Goal: Task Accomplishment & Management: Complete application form

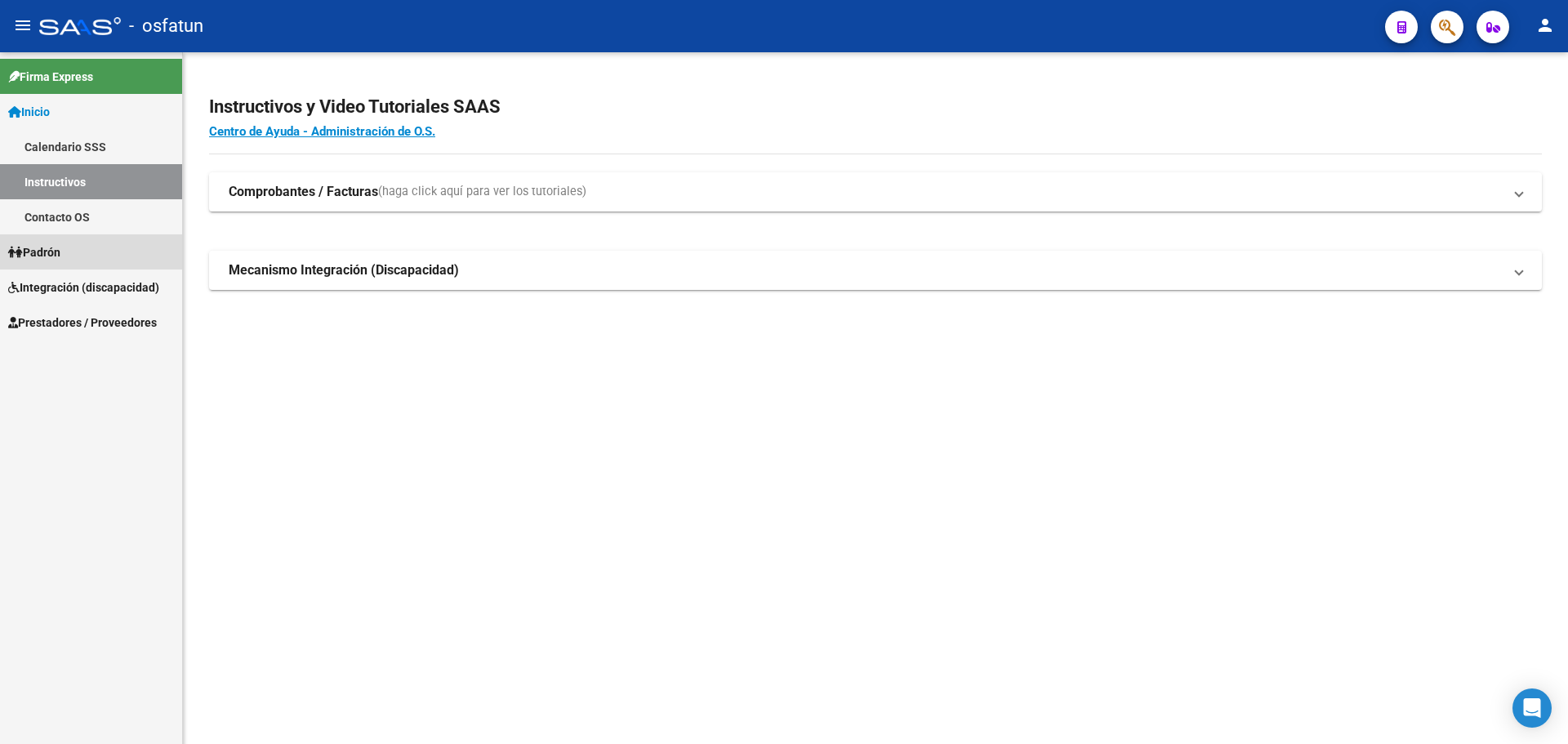
click at [67, 252] on link "Padrón" at bounding box center [91, 252] width 182 height 35
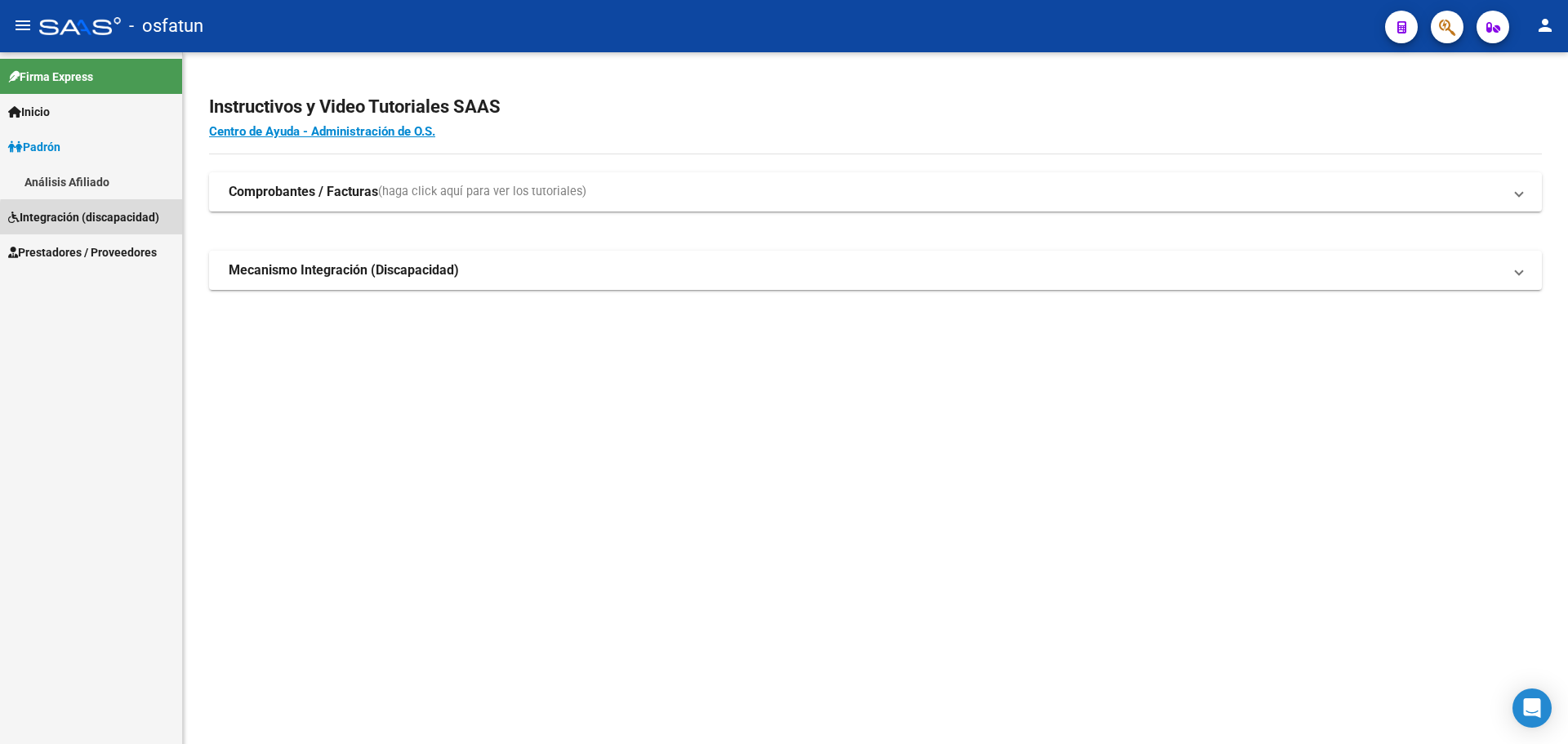
click at [153, 218] on span "Integración (discapacidad)" at bounding box center [83, 217] width 151 height 18
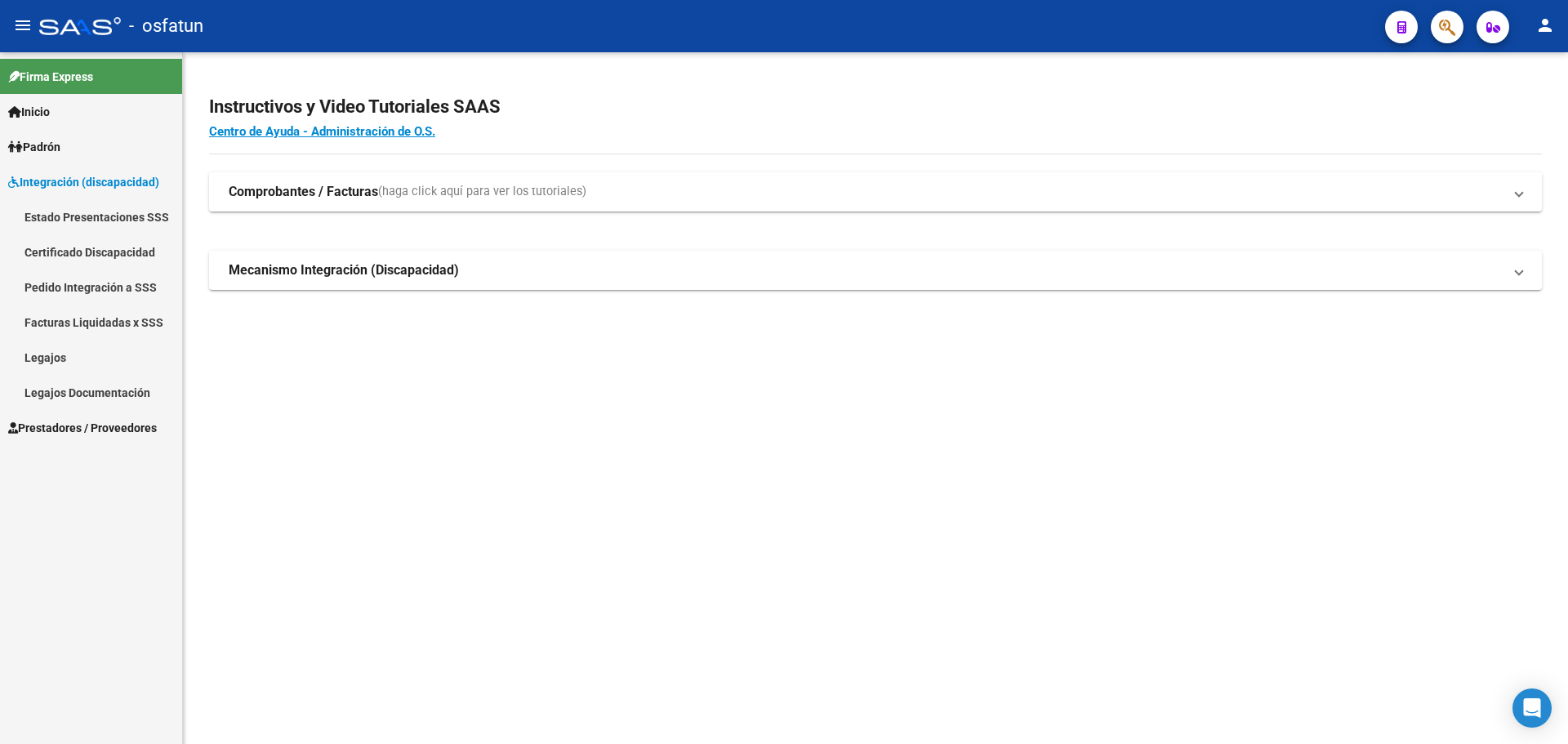
click at [62, 430] on span "Prestadores / Proveedores" at bounding box center [82, 428] width 148 height 18
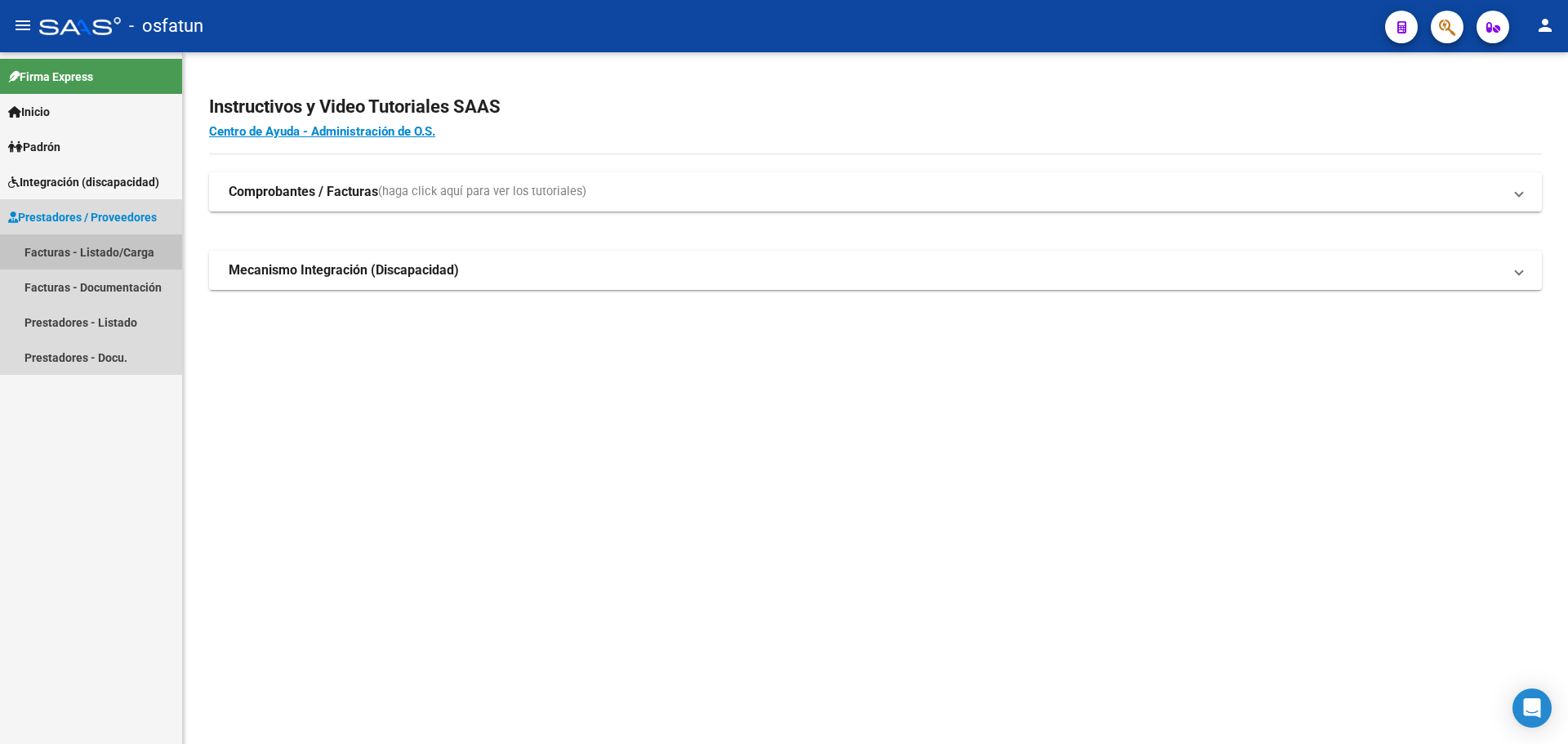
click at [88, 248] on link "Facturas - Listado/Carga" at bounding box center [91, 252] width 182 height 35
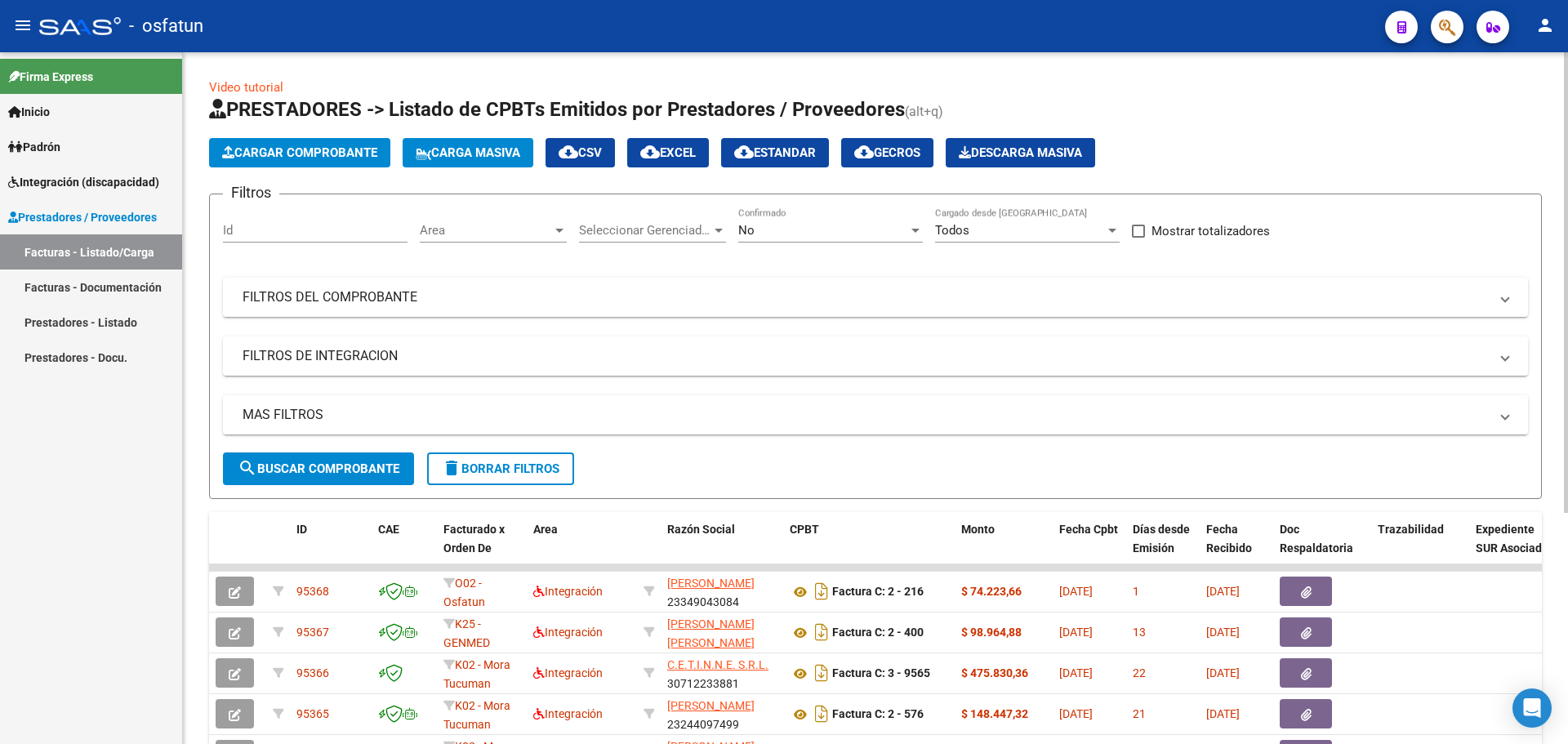
click at [355, 151] on span "Cargar Comprobante" at bounding box center [300, 152] width 155 height 15
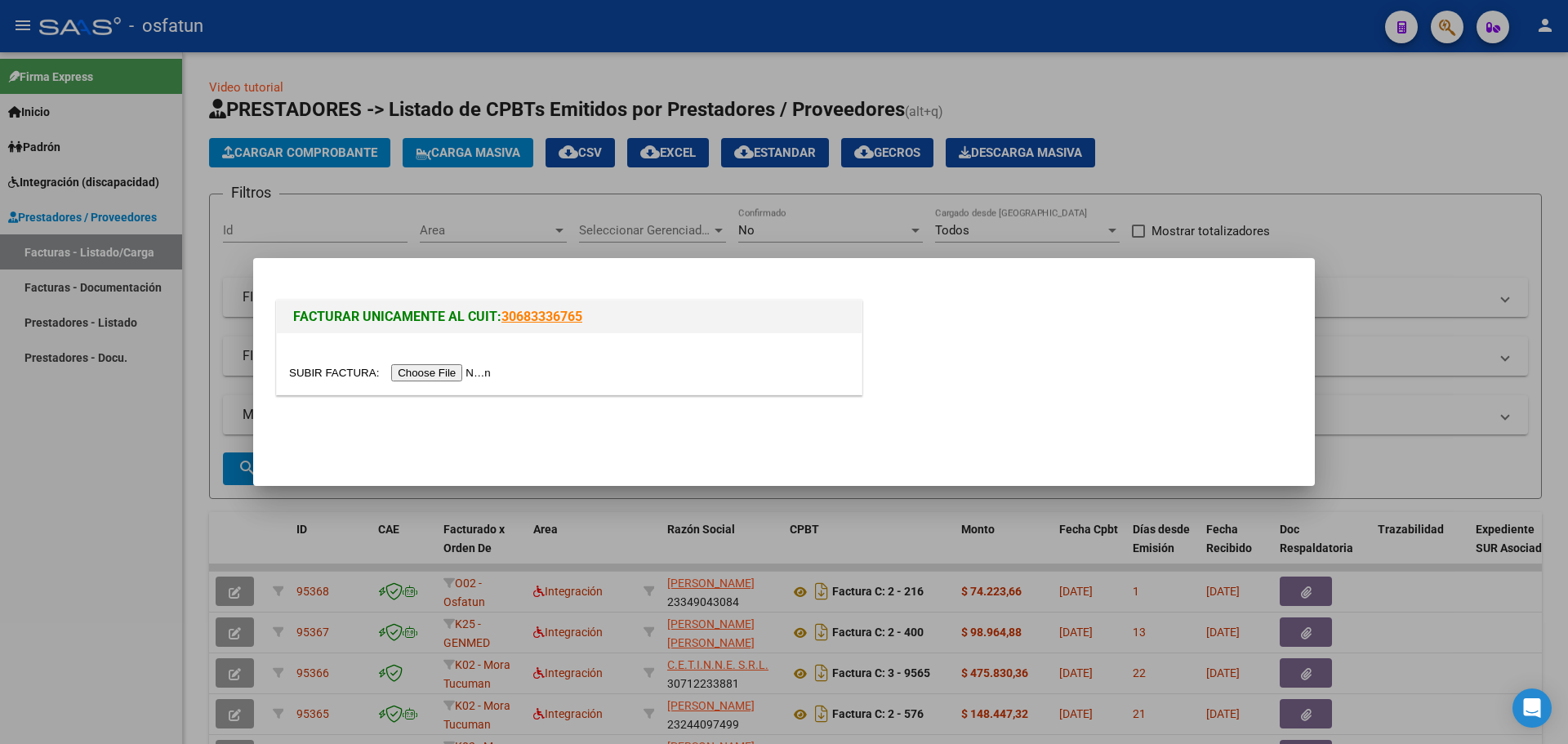
click at [461, 369] on input "file" at bounding box center [392, 372] width 207 height 17
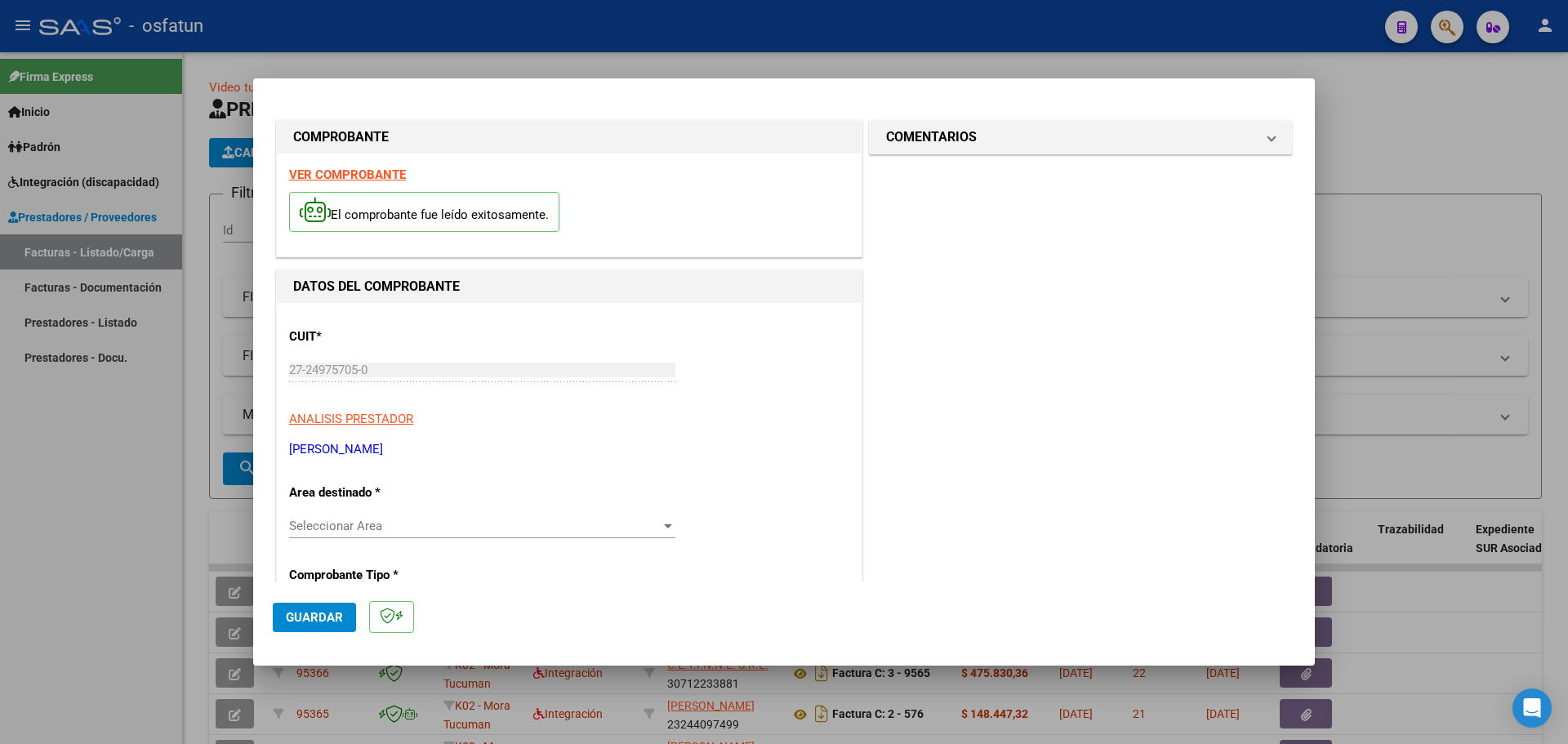
click at [363, 170] on strong "VER COMPROBANTE" at bounding box center [347, 175] width 117 height 15
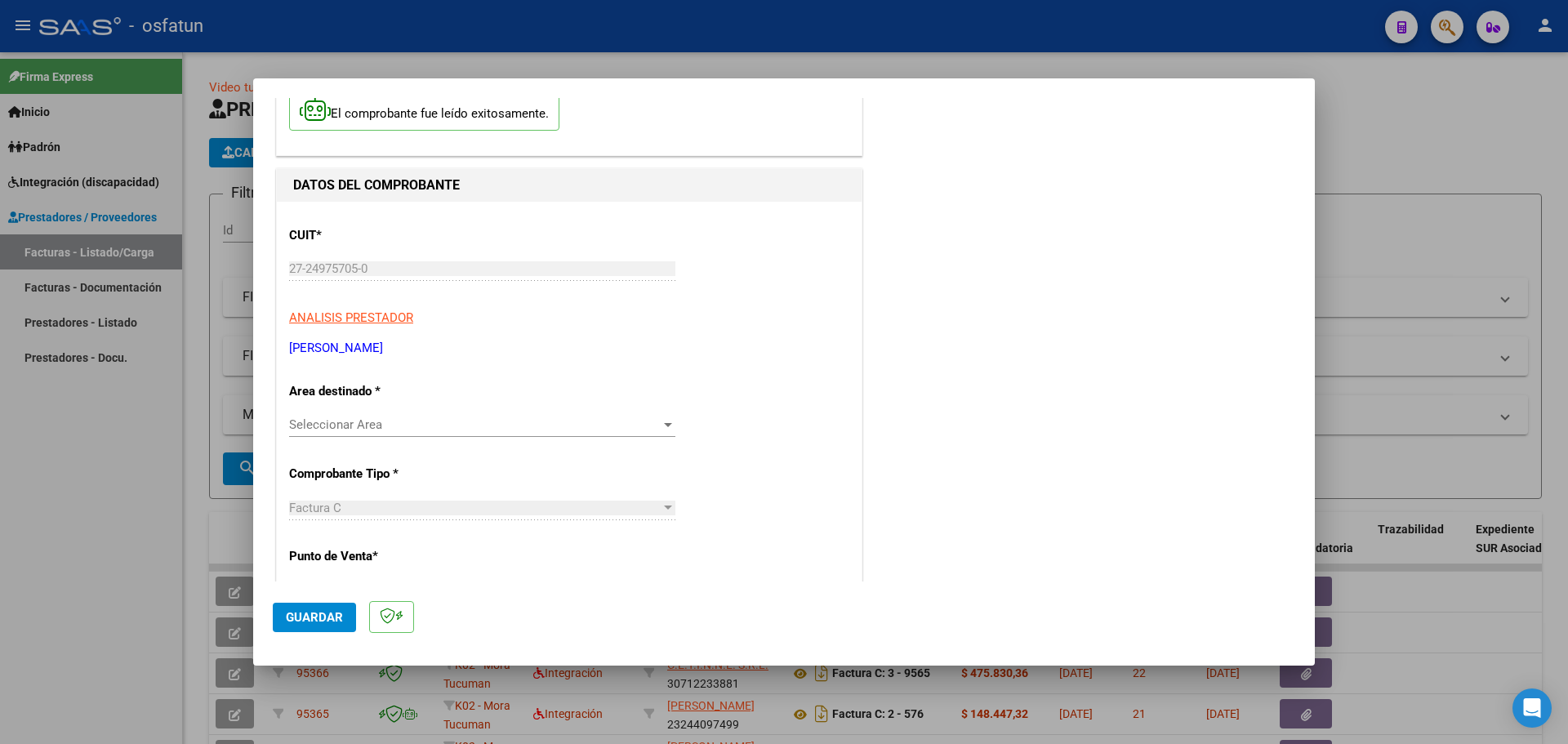
scroll to position [66, 0]
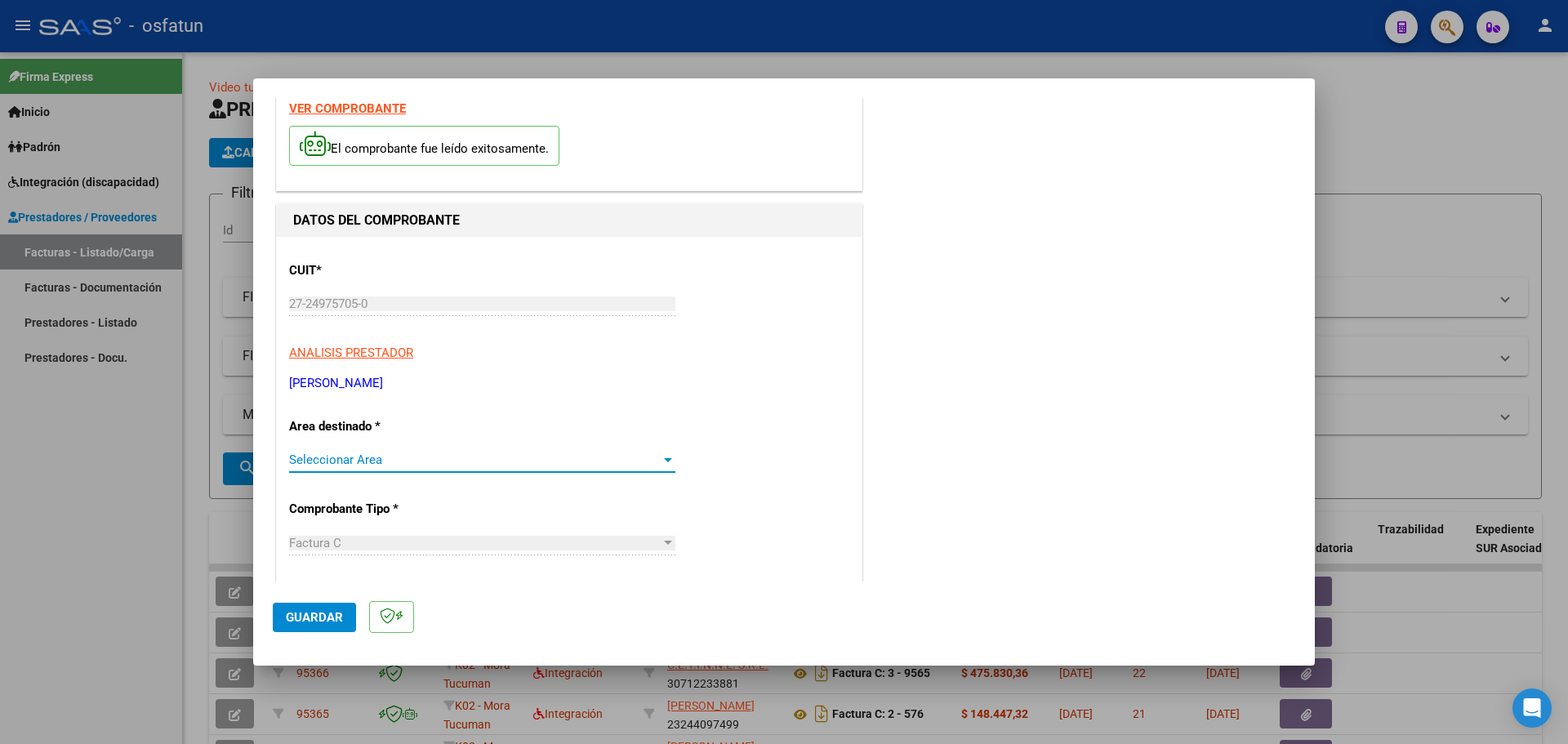
click at [595, 452] on span "Seleccionar Area" at bounding box center [475, 460] width 372 height 15
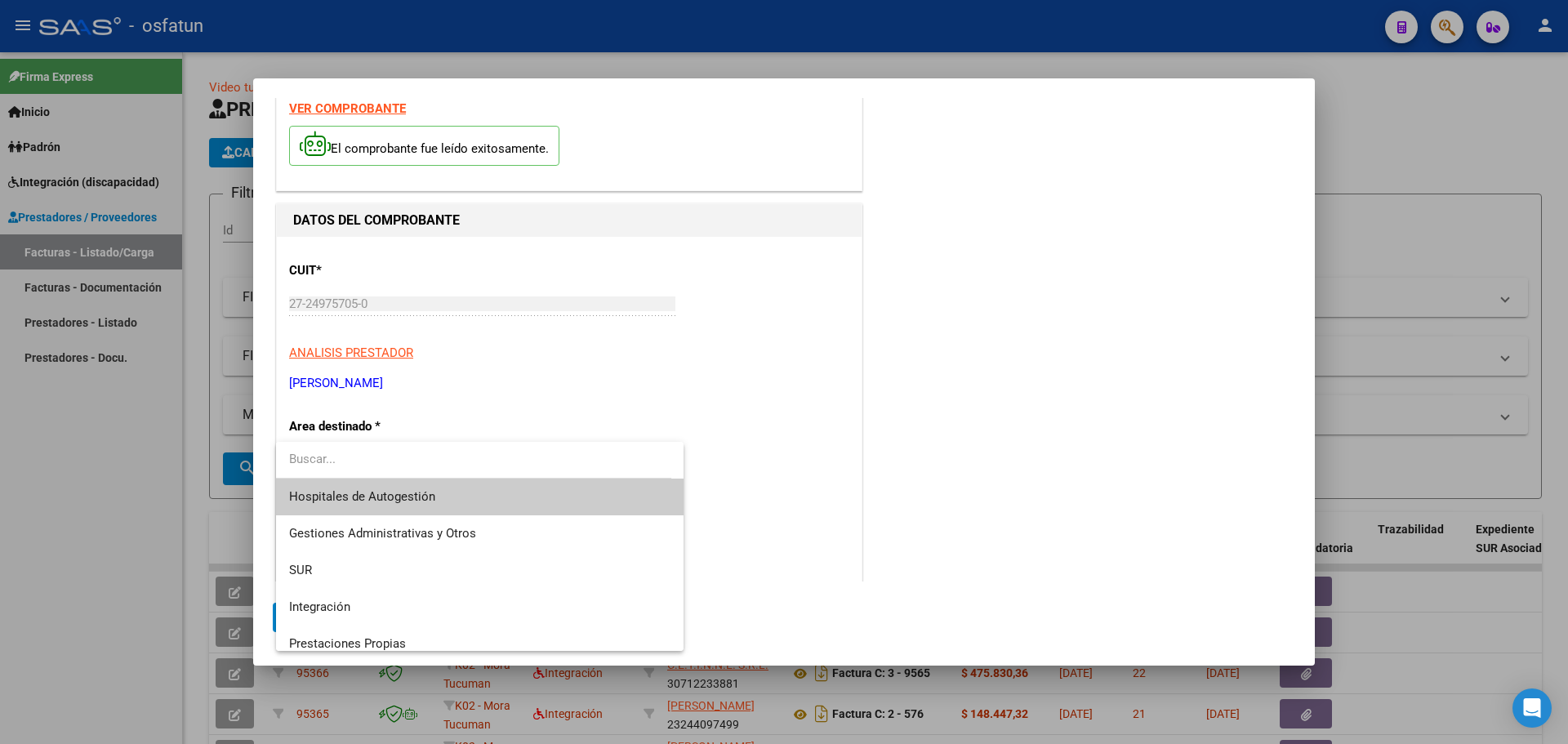
click at [773, 433] on div at bounding box center [784, 372] width 1568 height 744
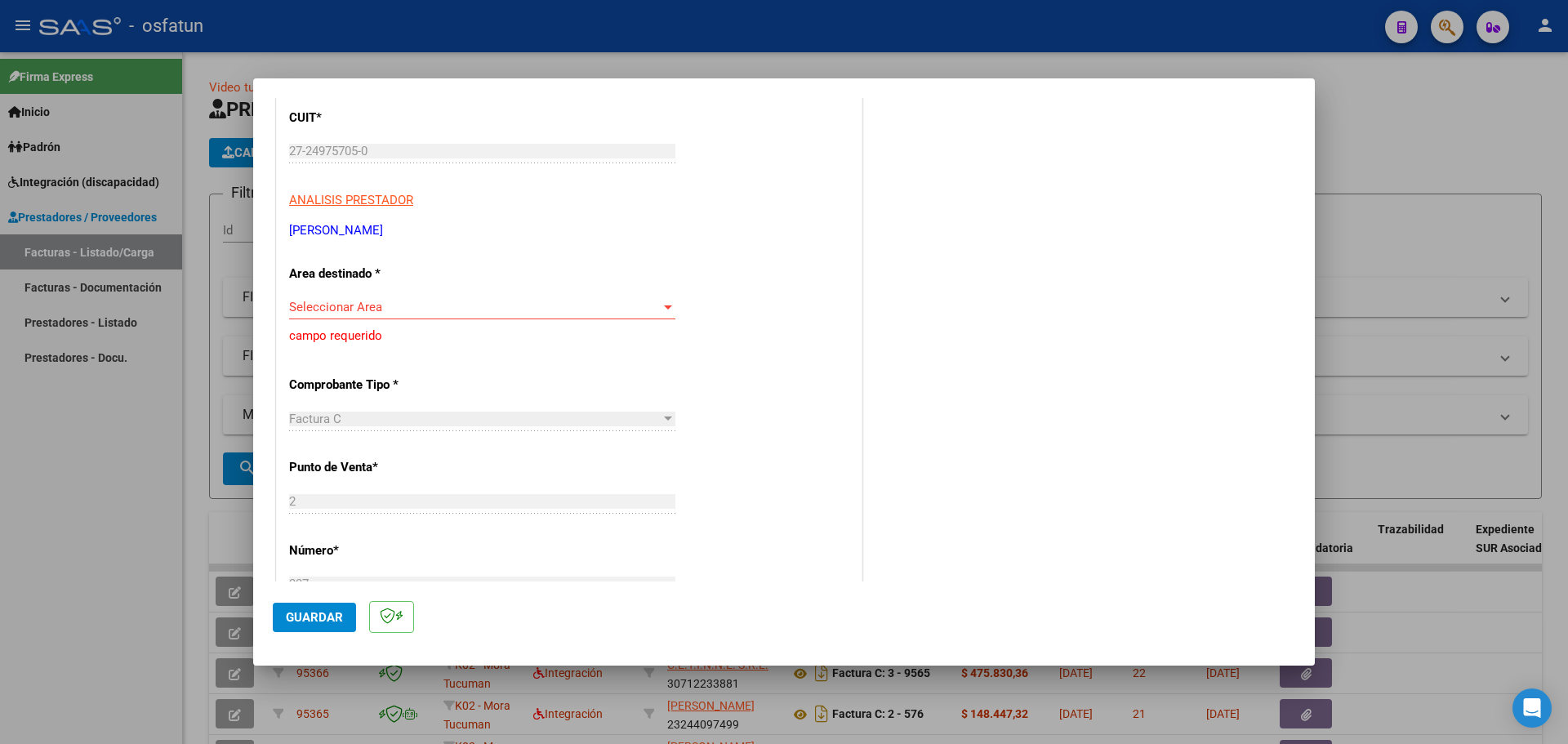
scroll to position [229, 0]
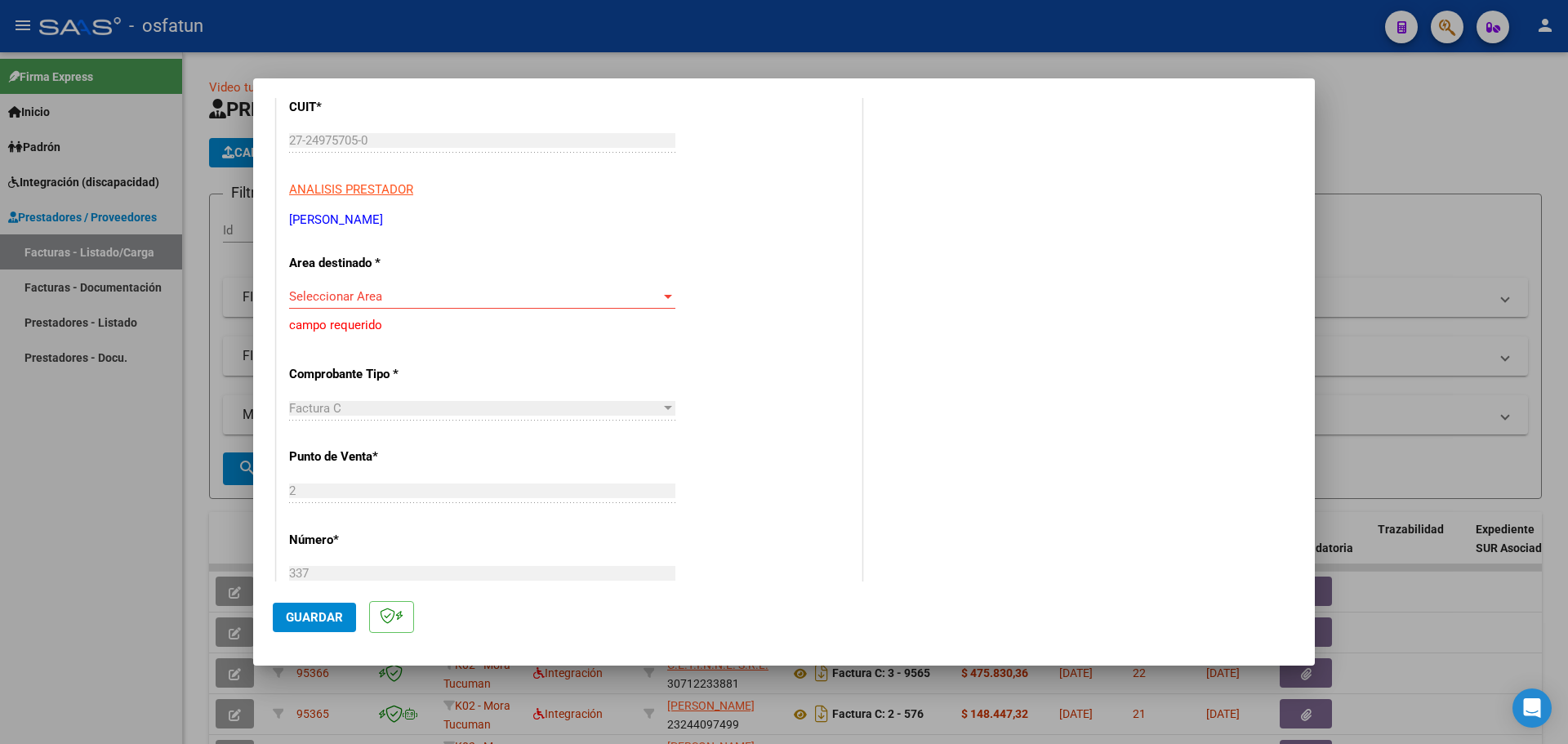
click at [650, 295] on span "Seleccionar Area" at bounding box center [475, 297] width 372 height 15
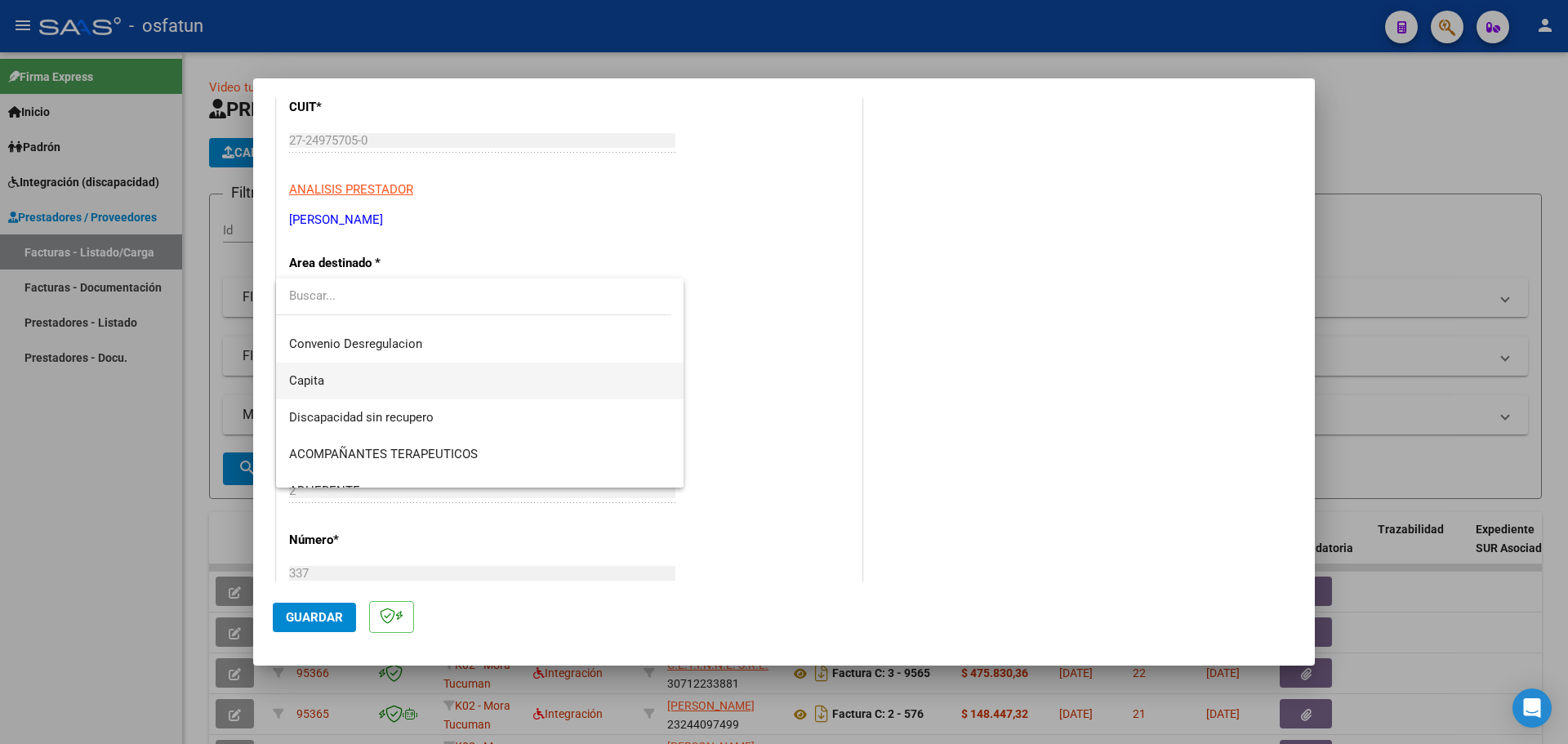
scroll to position [269, 0]
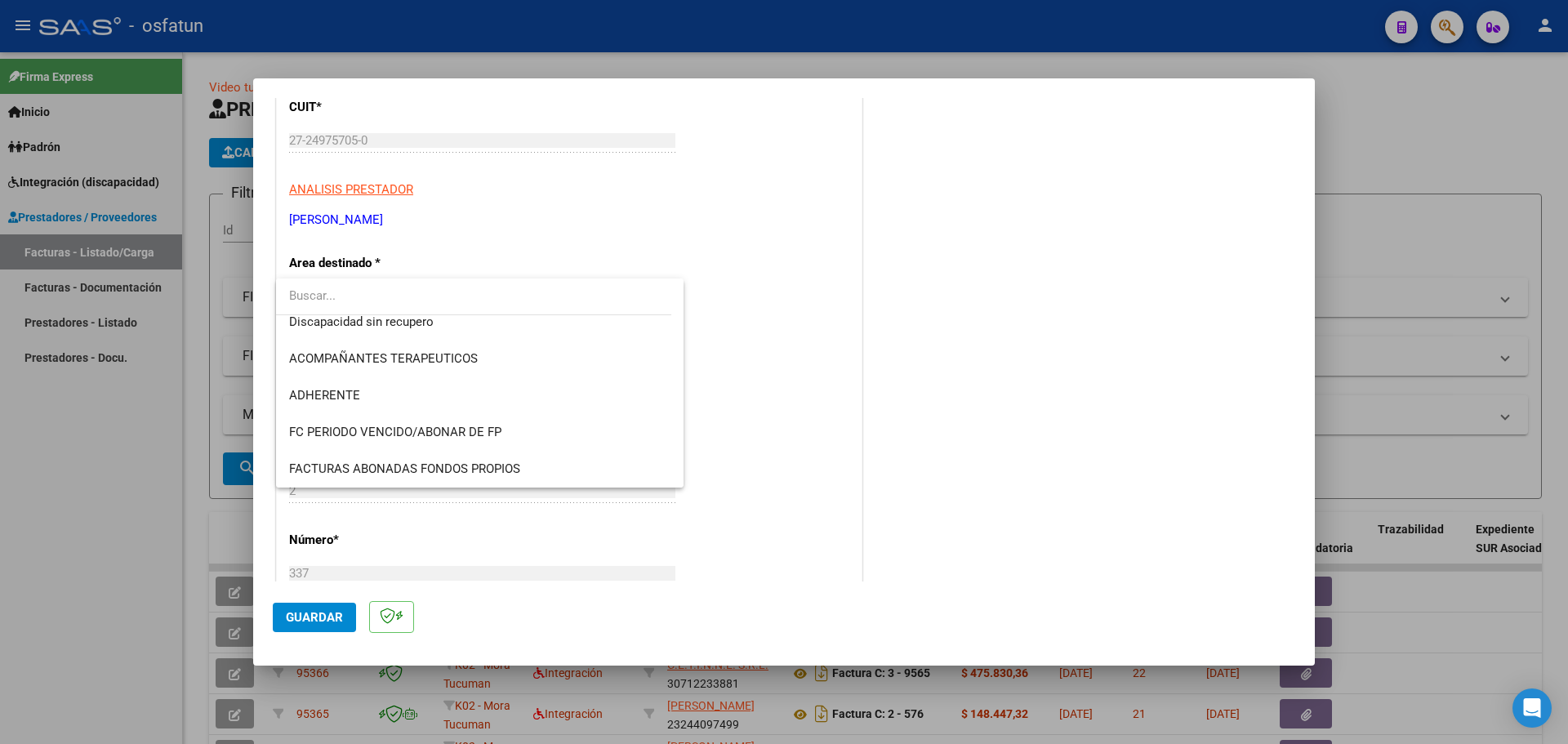
click at [70, 452] on div at bounding box center [784, 372] width 1568 height 744
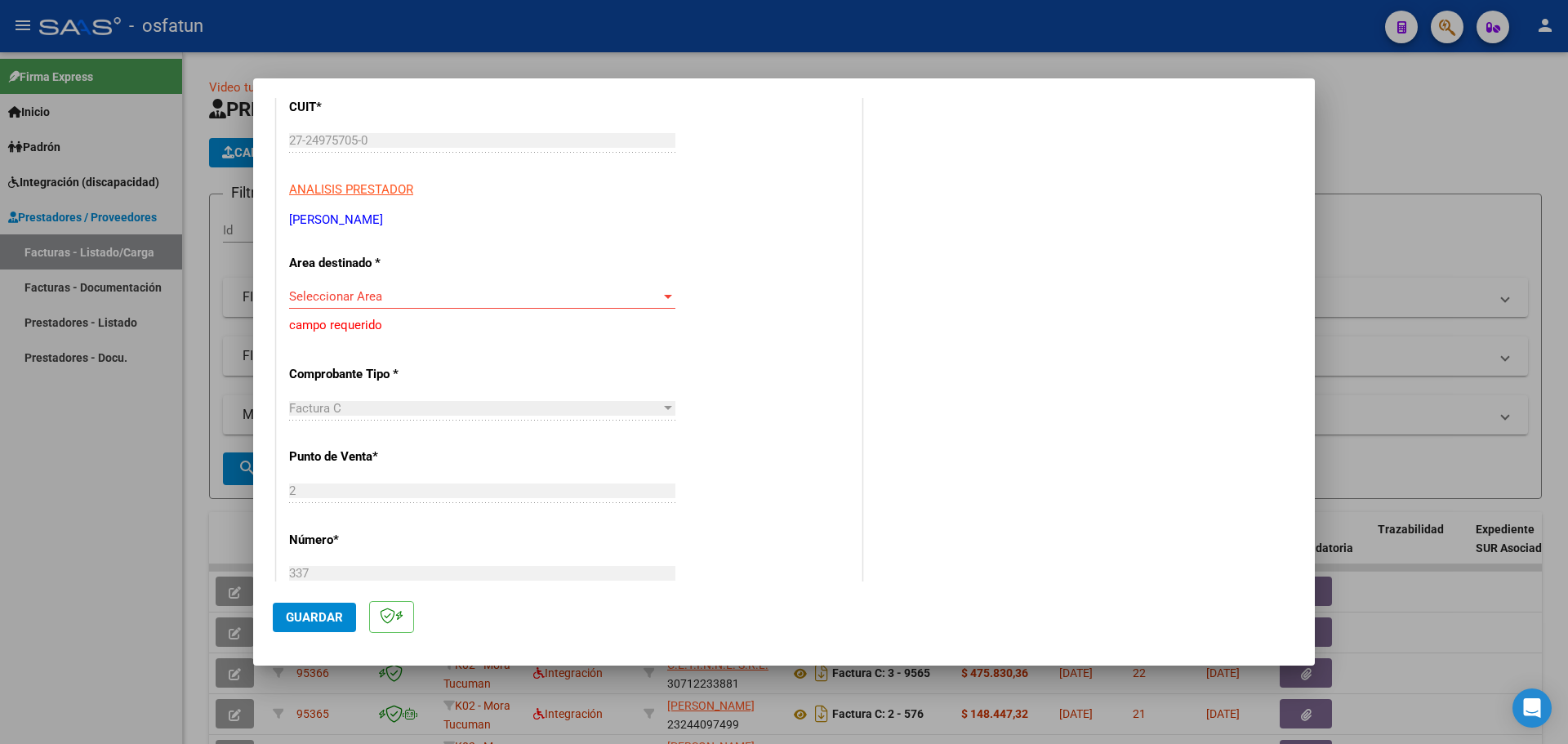
click at [451, 287] on div "Seleccionar Area Seleccionar Area" at bounding box center [482, 296] width 387 height 24
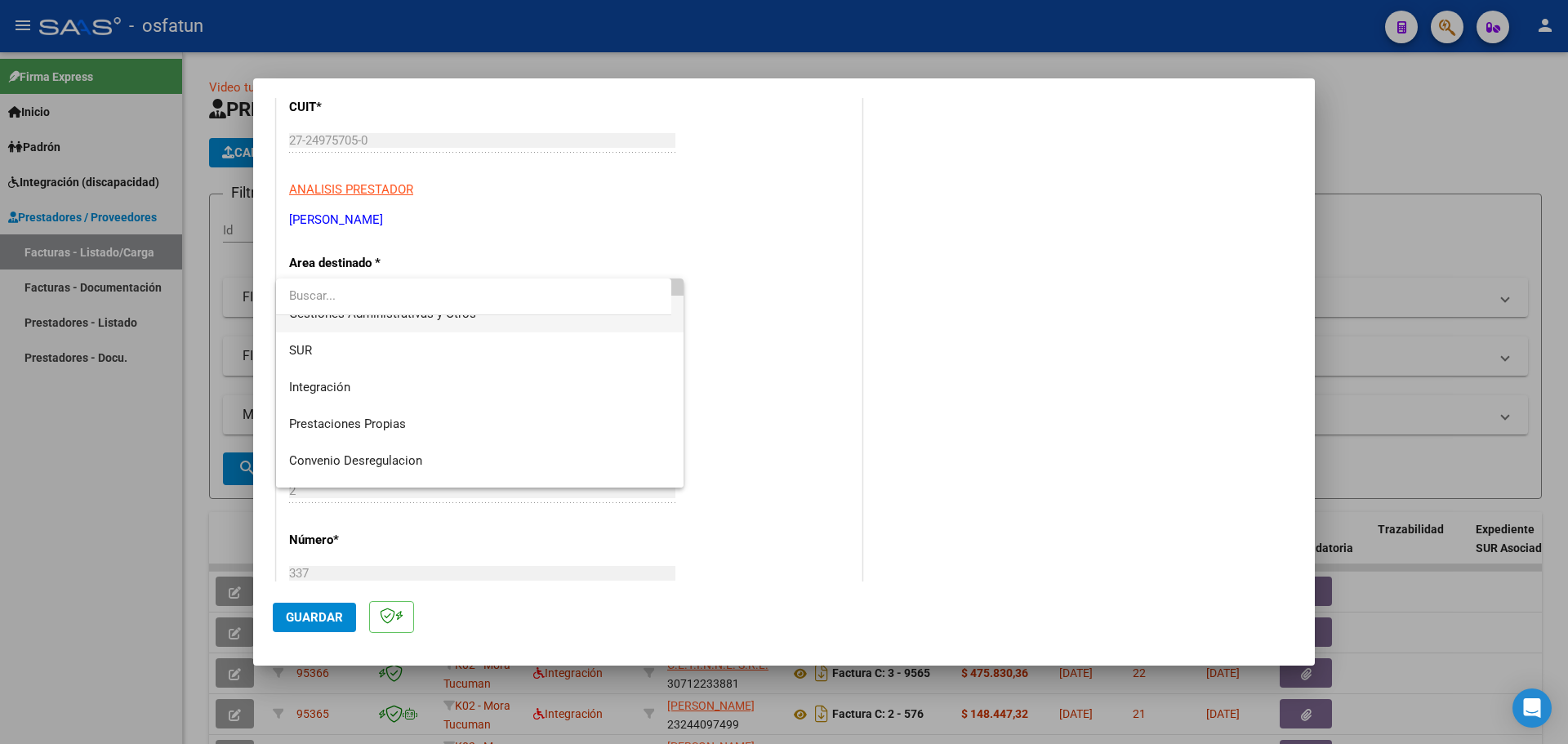
scroll to position [82, 0]
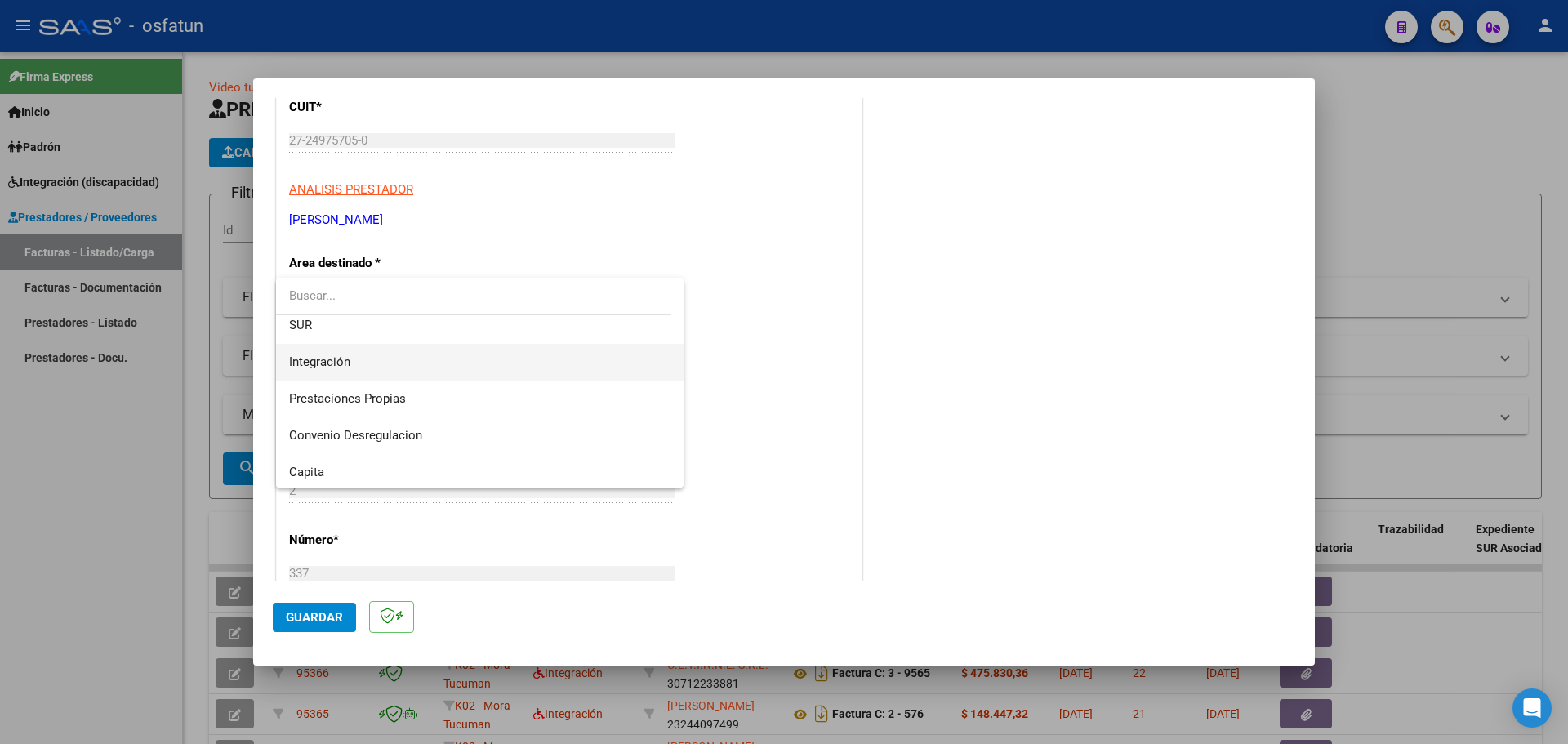
click at [362, 364] on span "Integración" at bounding box center [480, 362] width 382 height 37
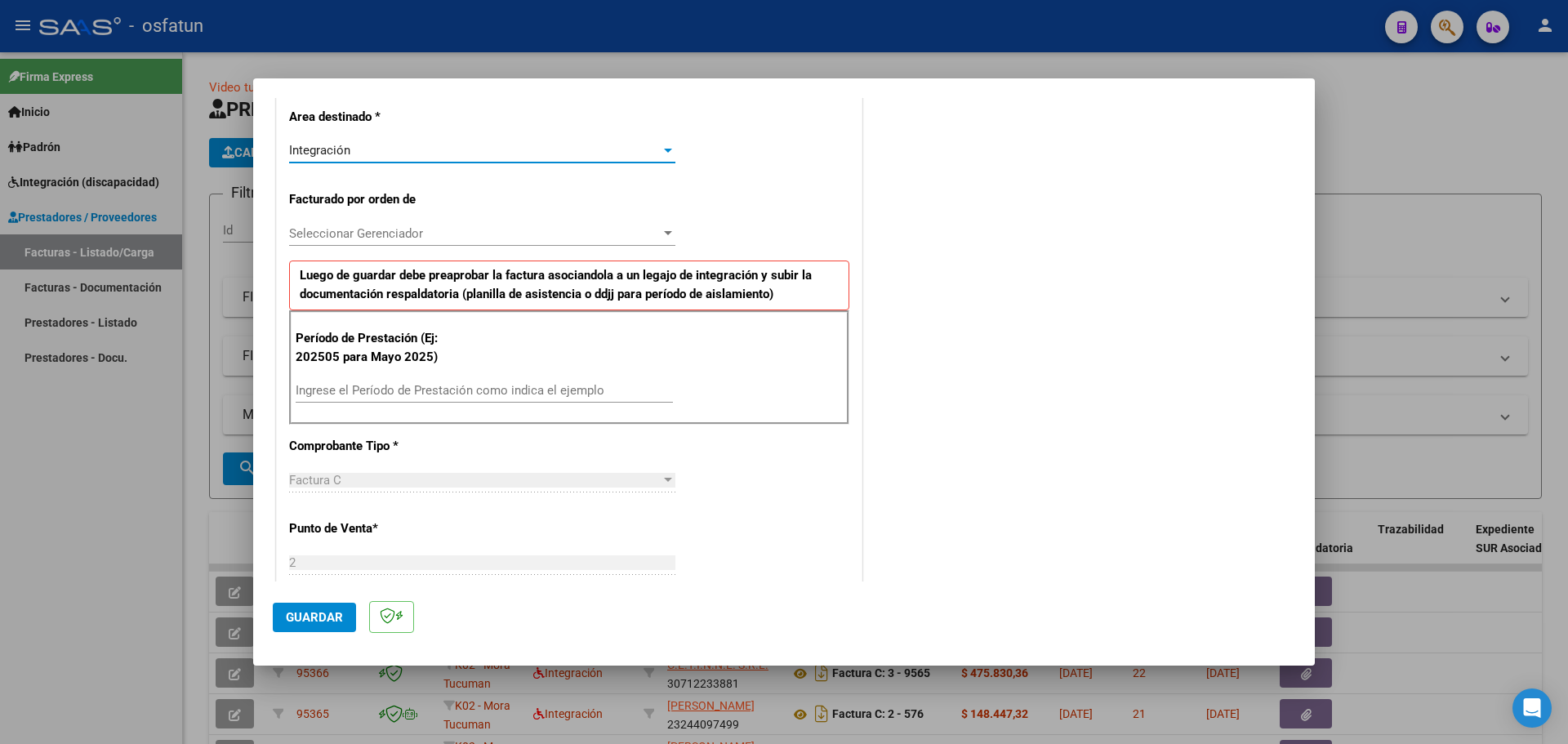
scroll to position [393, 0]
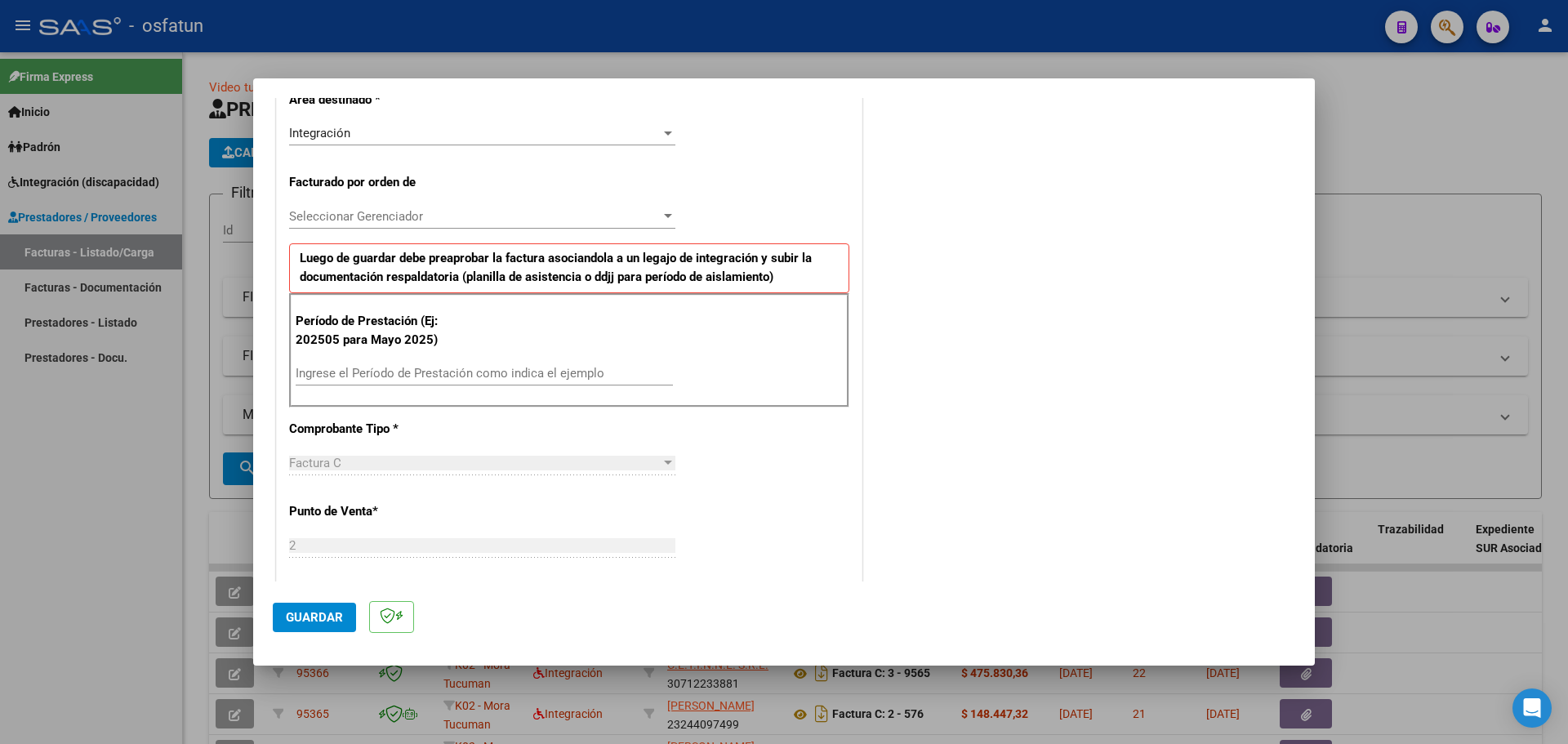
click at [345, 361] on div "Ingrese el Período de Prestación como indica el ejemplo" at bounding box center [484, 372] width 377 height 24
click at [342, 373] on input "Ingrese el Período de Prestación como indica el ejemplo" at bounding box center [484, 373] width 377 height 15
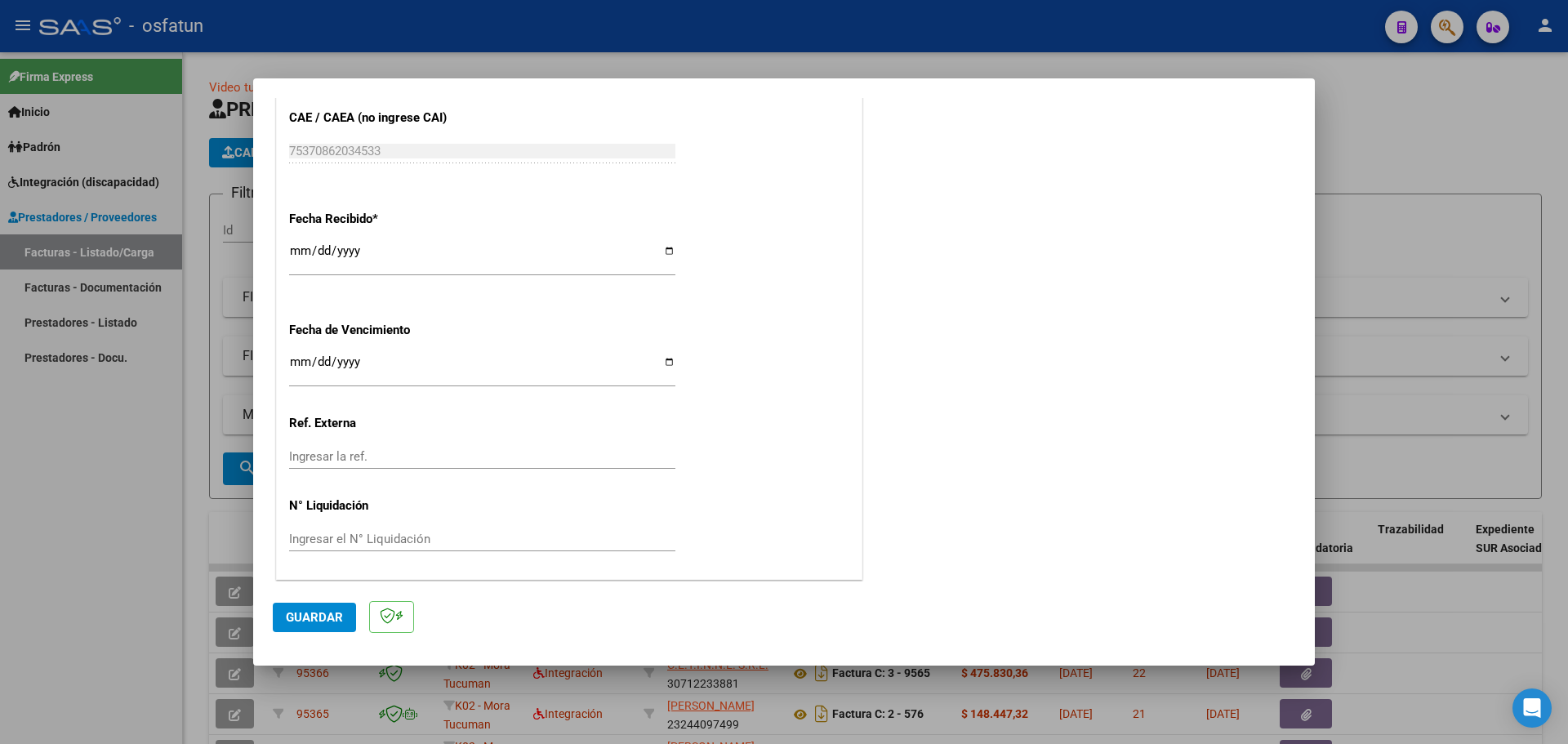
scroll to position [1130, 0]
type input "202506"
click at [312, 617] on span "Guardar" at bounding box center [314, 617] width 57 height 15
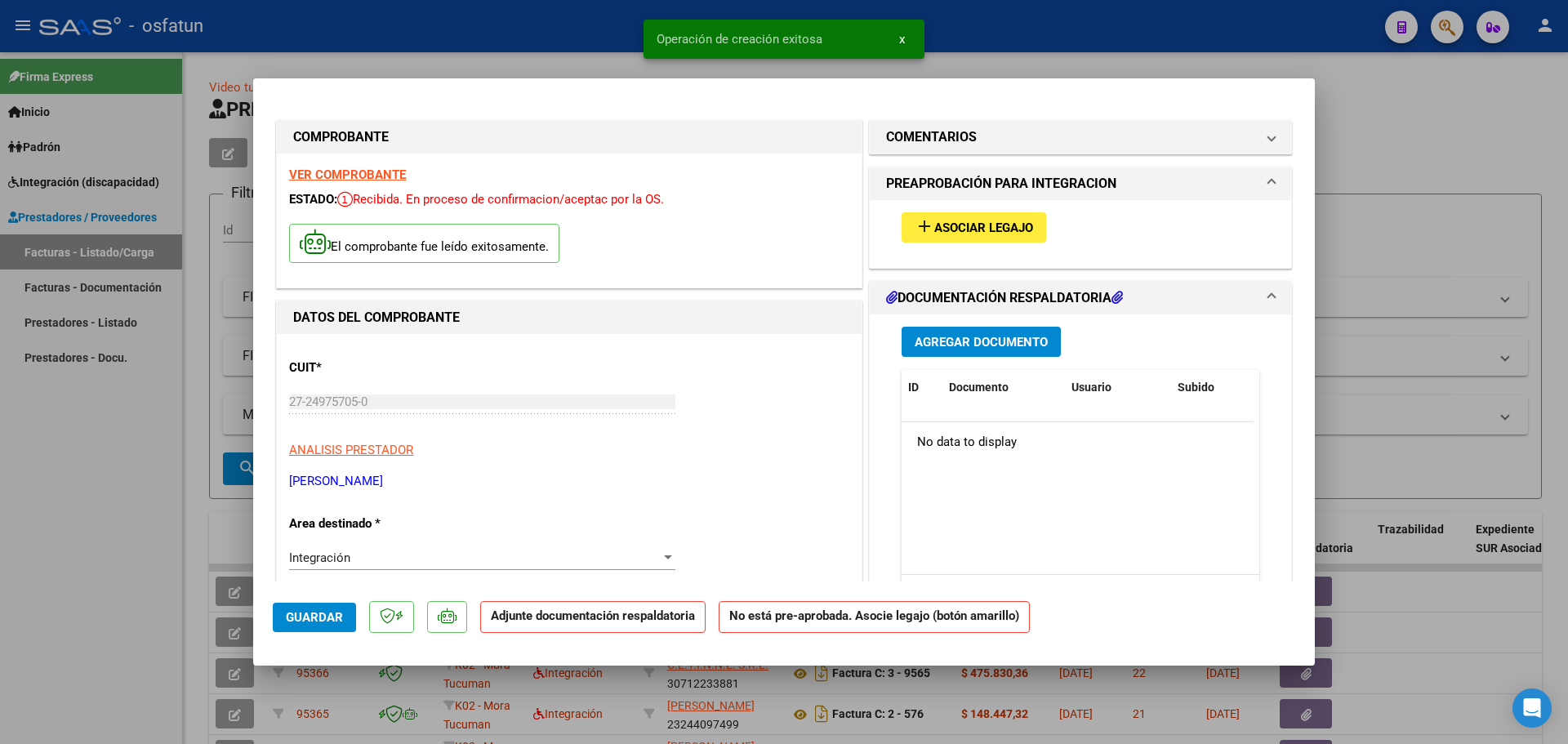
click at [1031, 226] on button "add Asociar Legajo" at bounding box center [974, 227] width 145 height 30
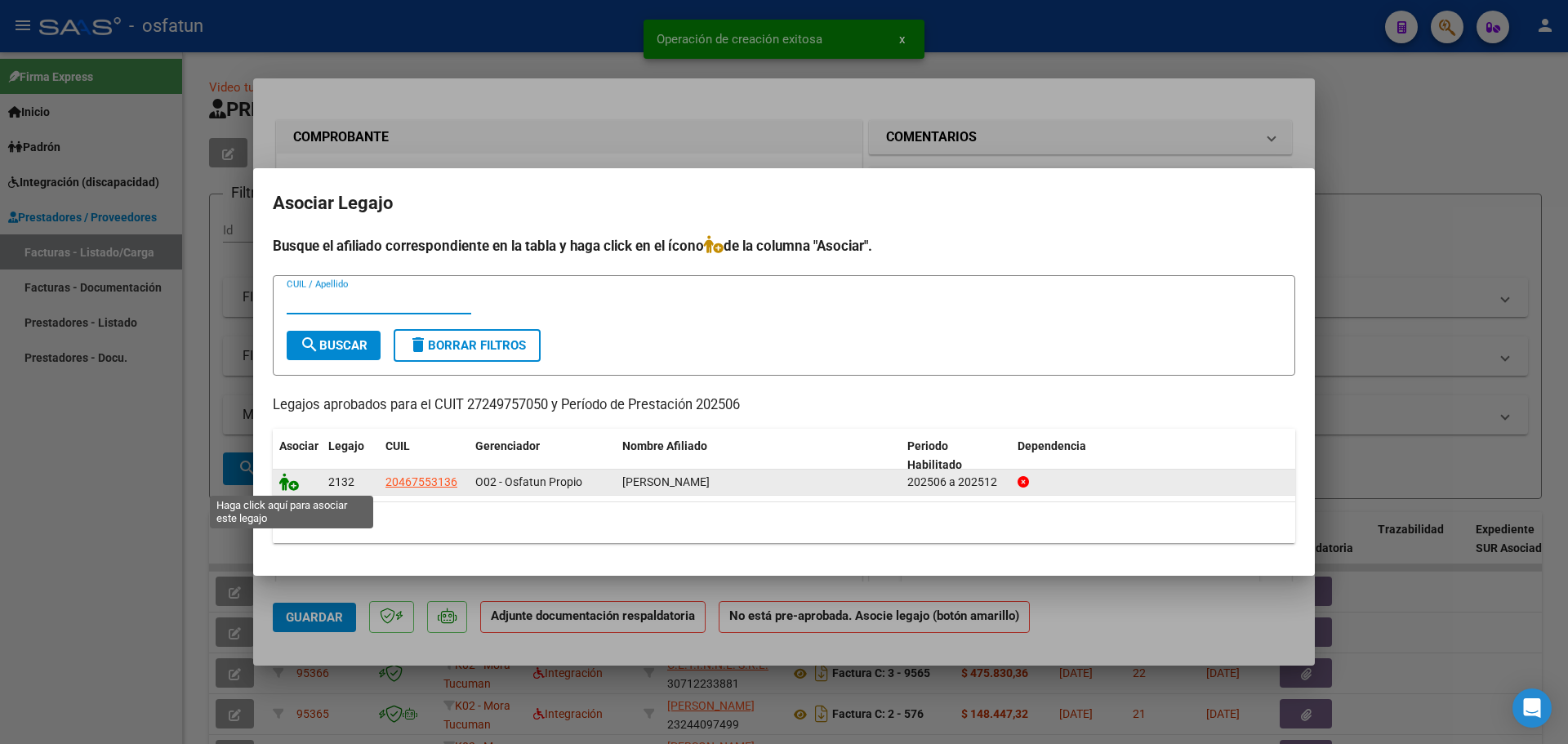
click at [289, 482] on icon at bounding box center [289, 482] width 20 height 18
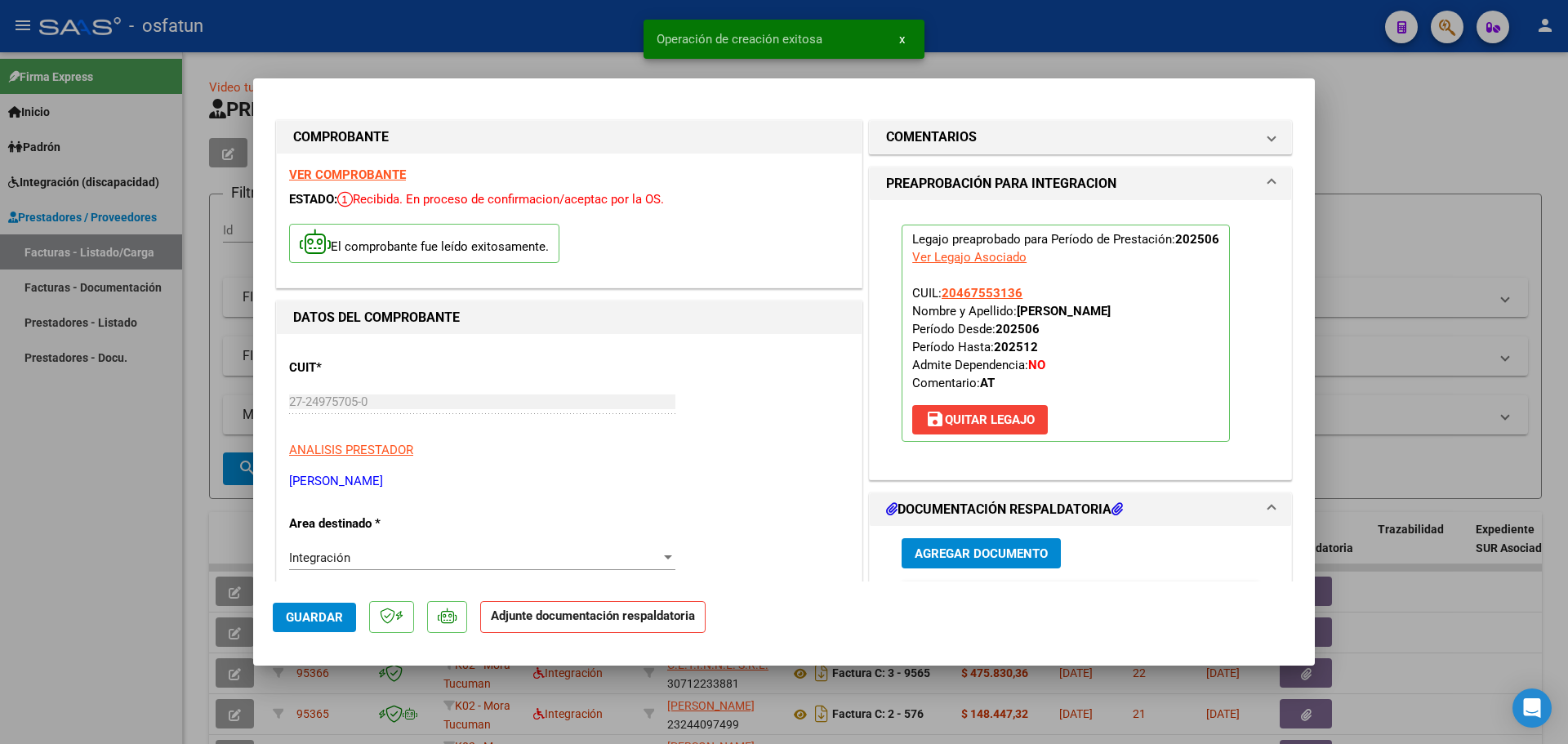
click at [965, 547] on span "Agregar Documento" at bounding box center [981, 554] width 133 height 15
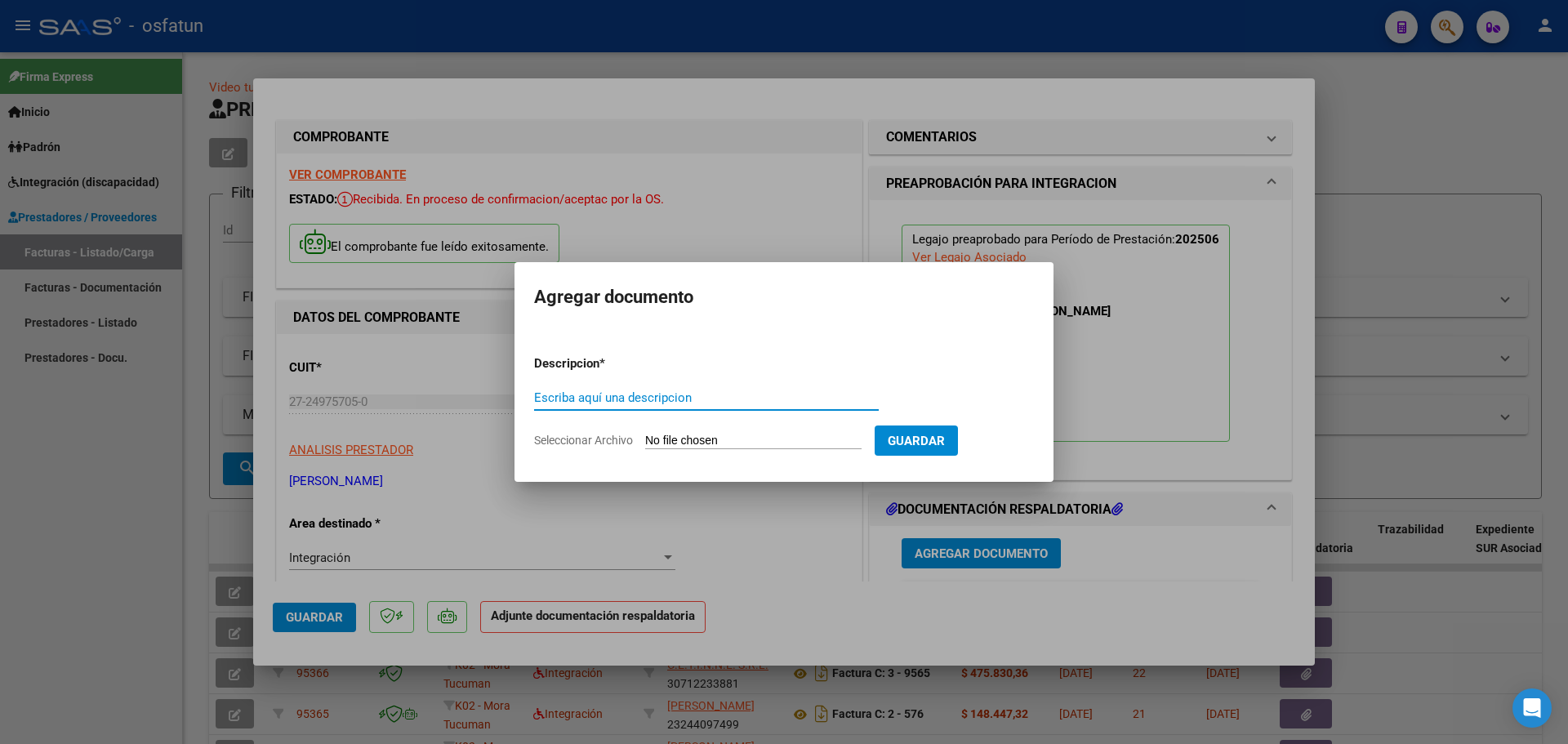
drag, startPoint x: 612, startPoint y: 392, endPoint x: 621, endPoint y: 395, distance: 9.5
click at [612, 394] on input "Escriba aquí una descripcion" at bounding box center [707, 398] width 345 height 15
type input "Autorización + Planilla de Asistencia"
click at [826, 444] on input "Seleccionar Archivo" at bounding box center [753, 442] width 217 height 16
type input "C:\fakepath\IMG_20250912_142429_895 (2)-1.pdf"
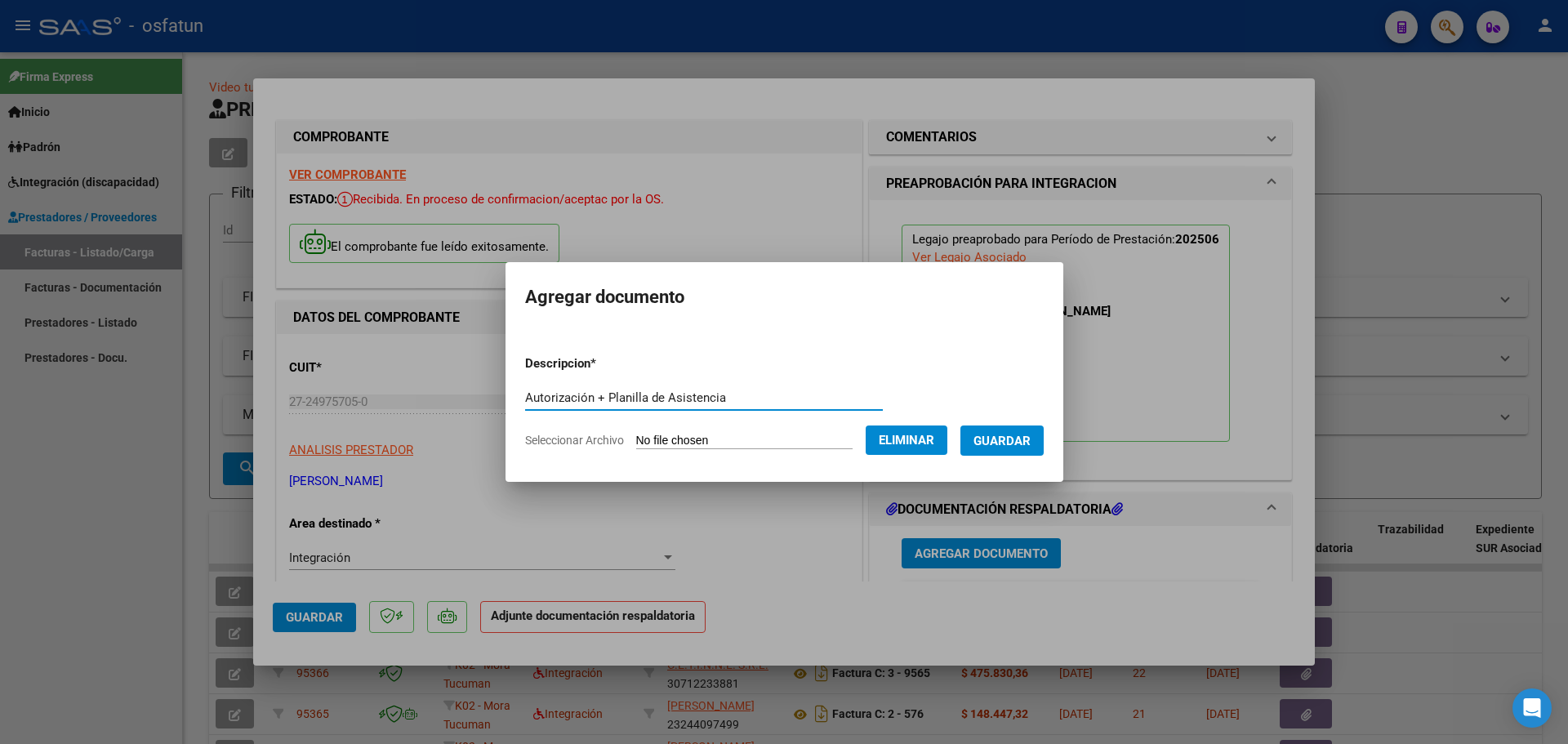
click at [715, 397] on input "Autorización + Planilla de Asistencia" at bounding box center [703, 398] width 357 height 15
type input "Autorización"
click at [1021, 436] on span "Guardar" at bounding box center [1002, 442] width 57 height 15
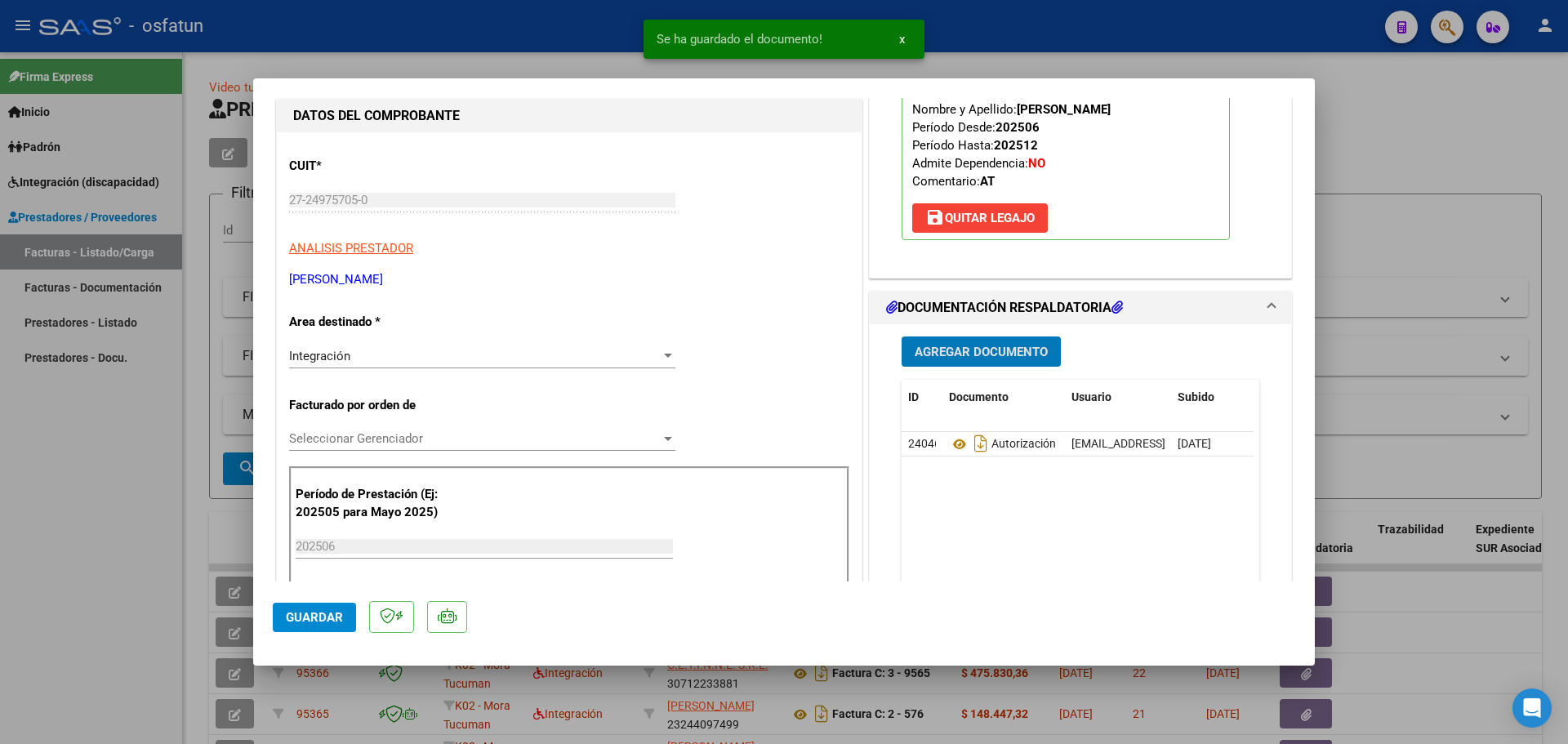
scroll to position [245, 0]
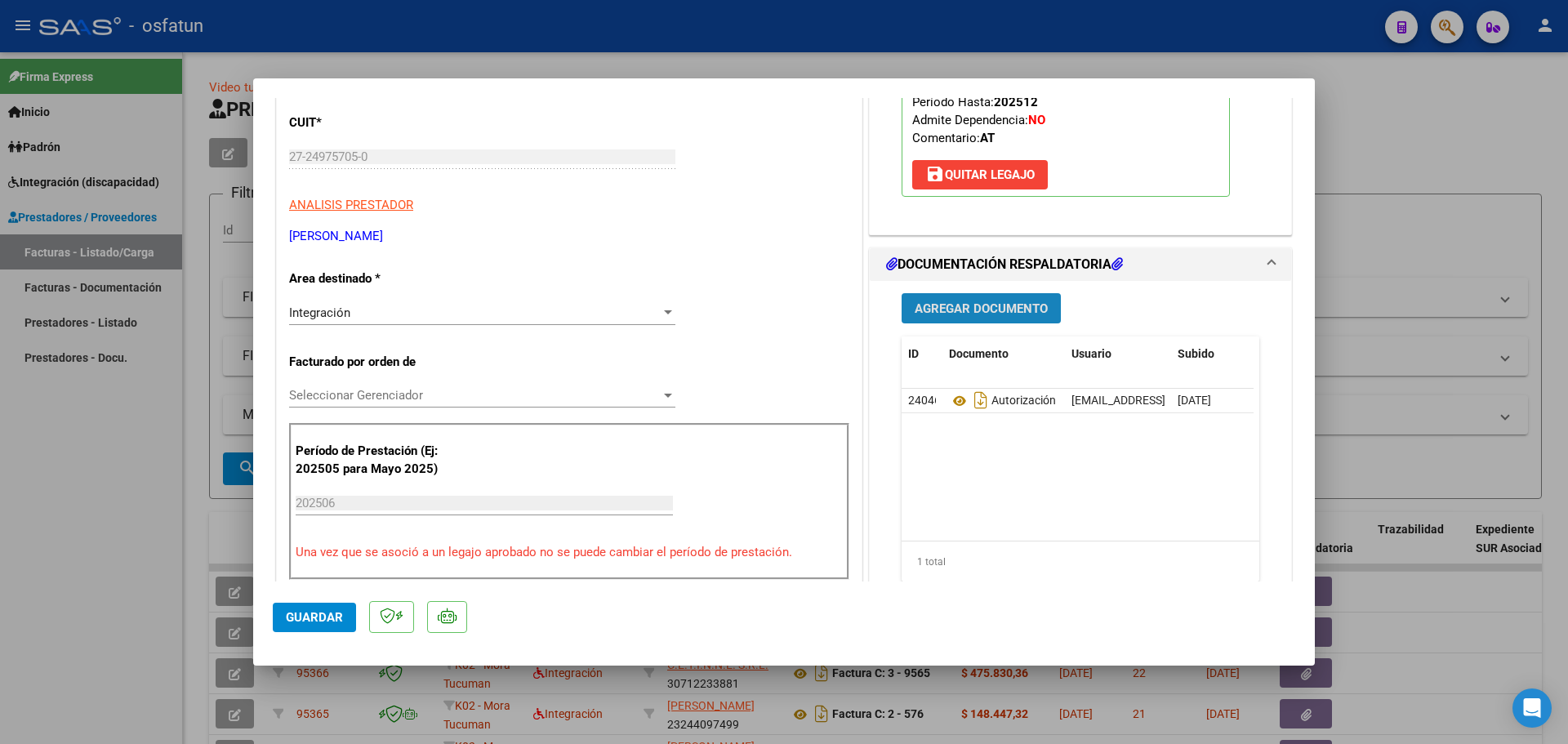
click at [1032, 297] on button "Agregar Documento" at bounding box center [981, 308] width 159 height 30
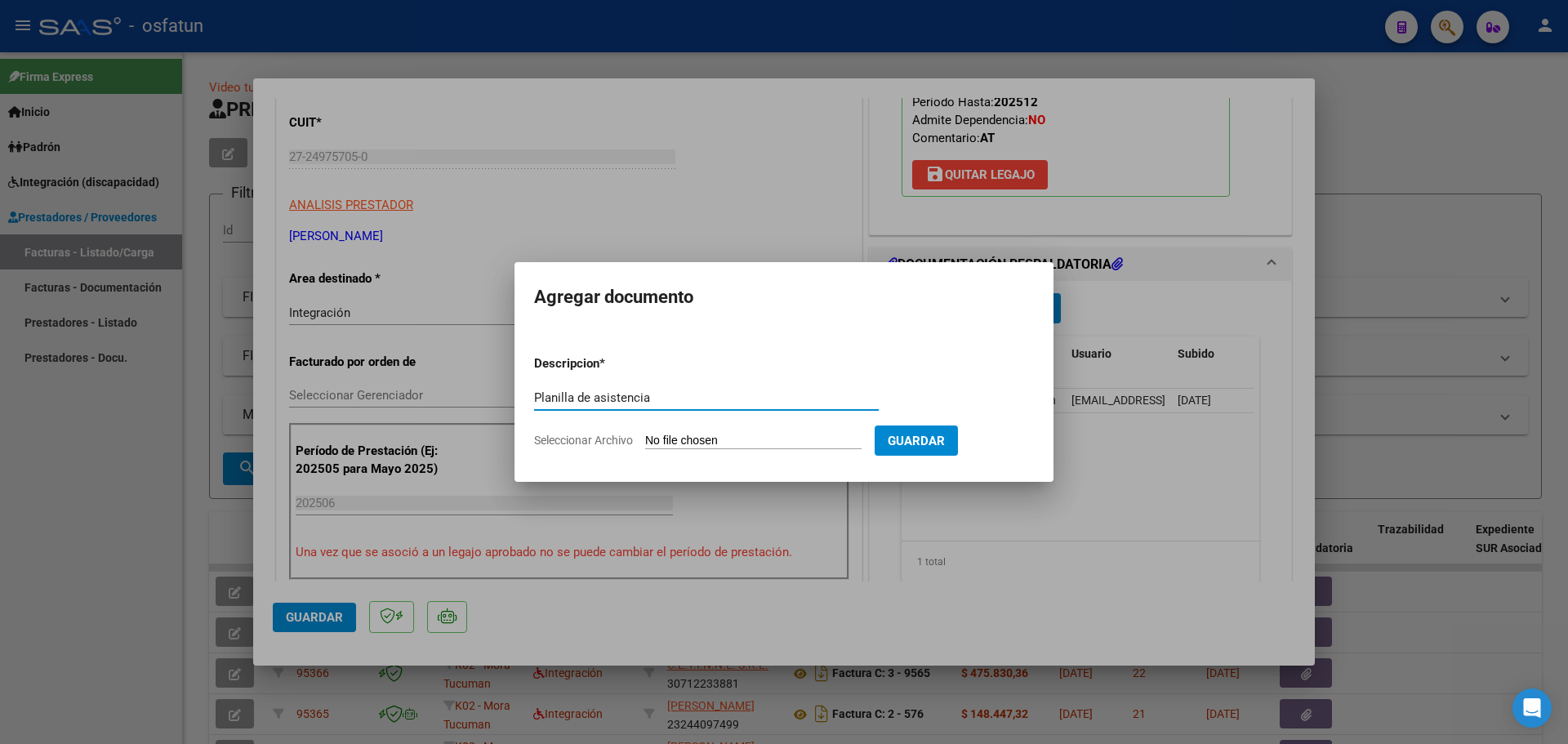
type input "Planilla de asistencia"
click at [697, 436] on input "Seleccionar Archivo" at bounding box center [753, 442] width 217 height 16
type input "C:\fakepath\IMG_20250912_142429_895 (2)-3.pdf"
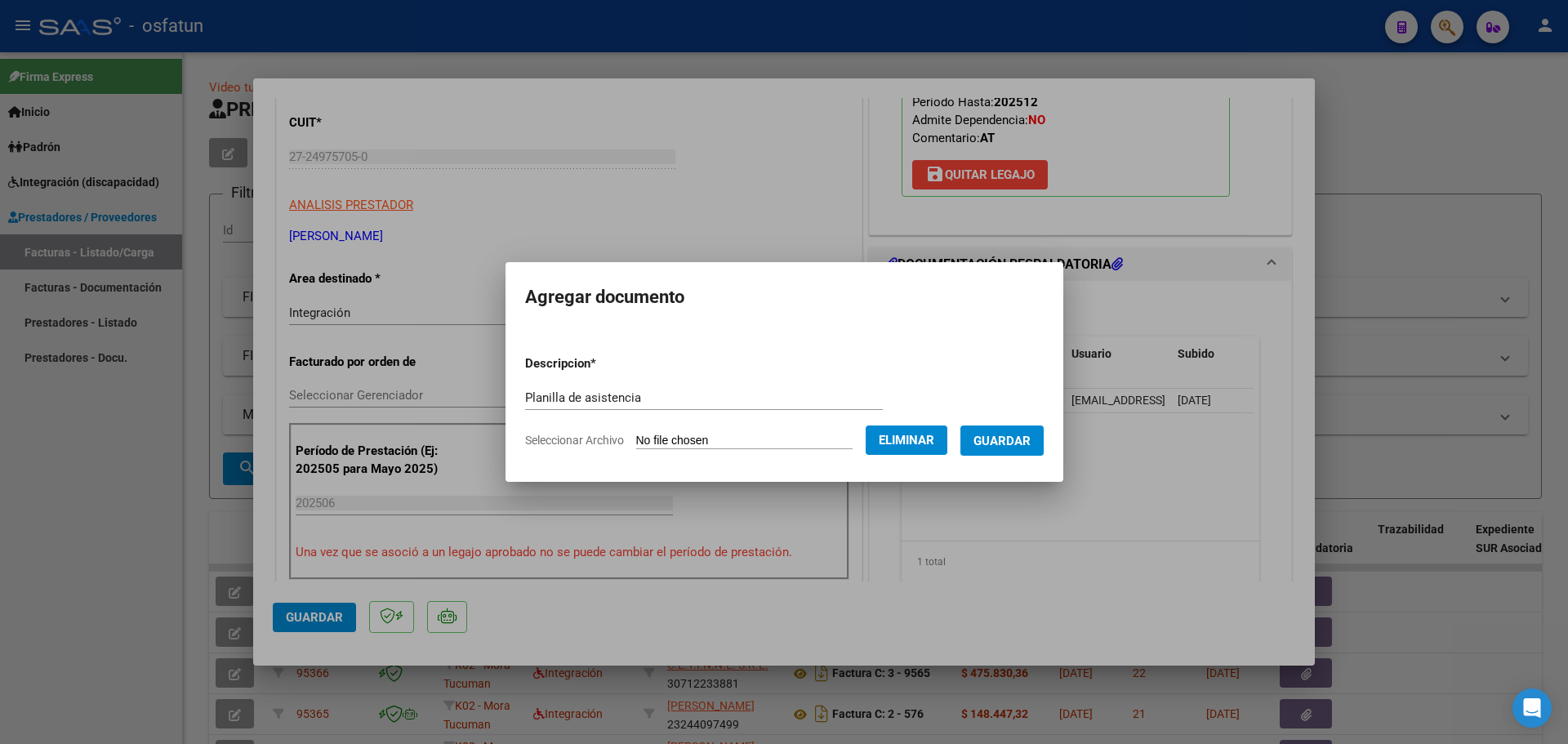
click at [1031, 444] on span "Guardar" at bounding box center [1002, 442] width 57 height 15
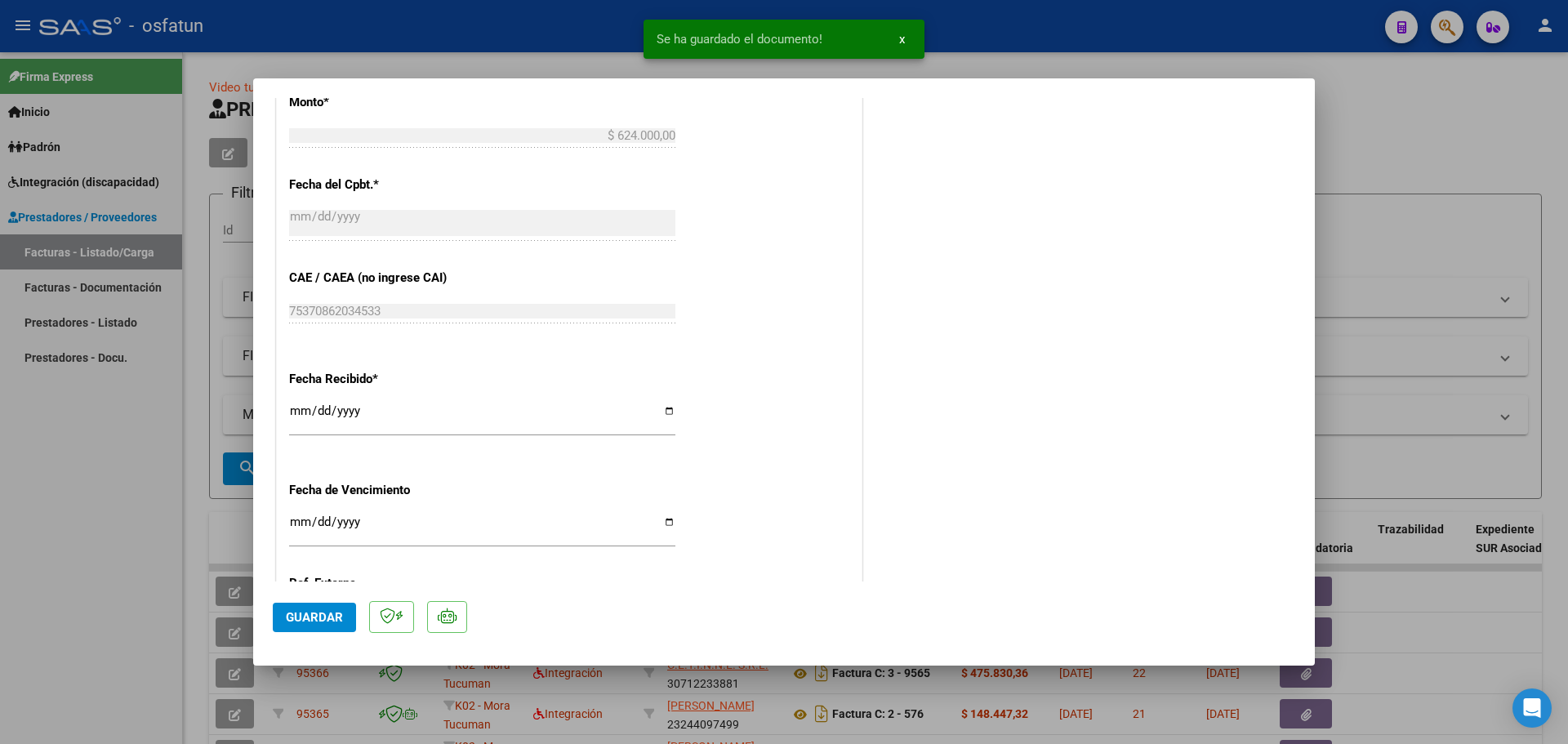
scroll to position [1143, 0]
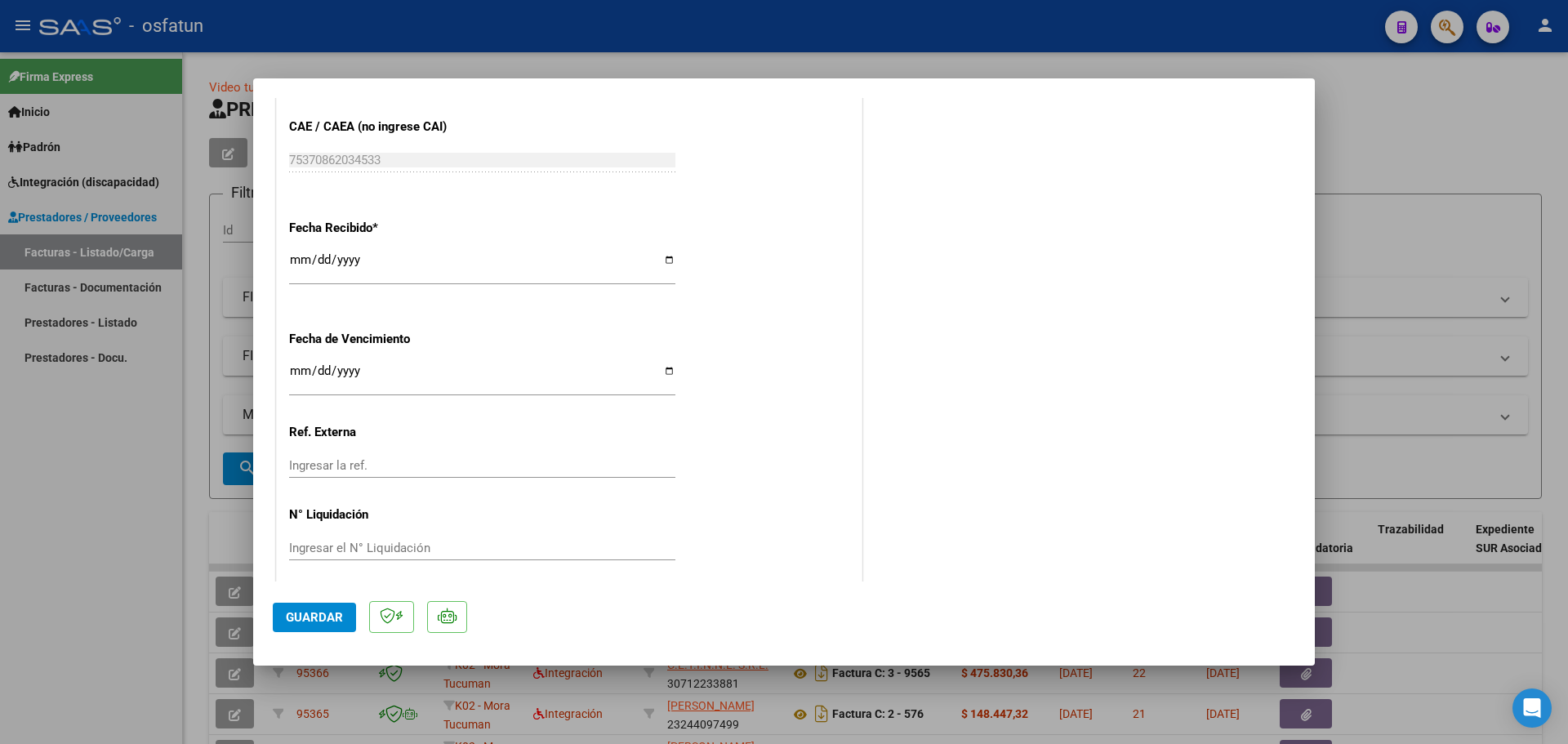
click at [317, 620] on span "Guardar" at bounding box center [314, 617] width 57 height 15
drag, startPoint x: 17, startPoint y: 569, endPoint x: 183, endPoint y: 560, distance: 166.2
click at [19, 570] on div at bounding box center [784, 372] width 1568 height 744
type input "$ 0,00"
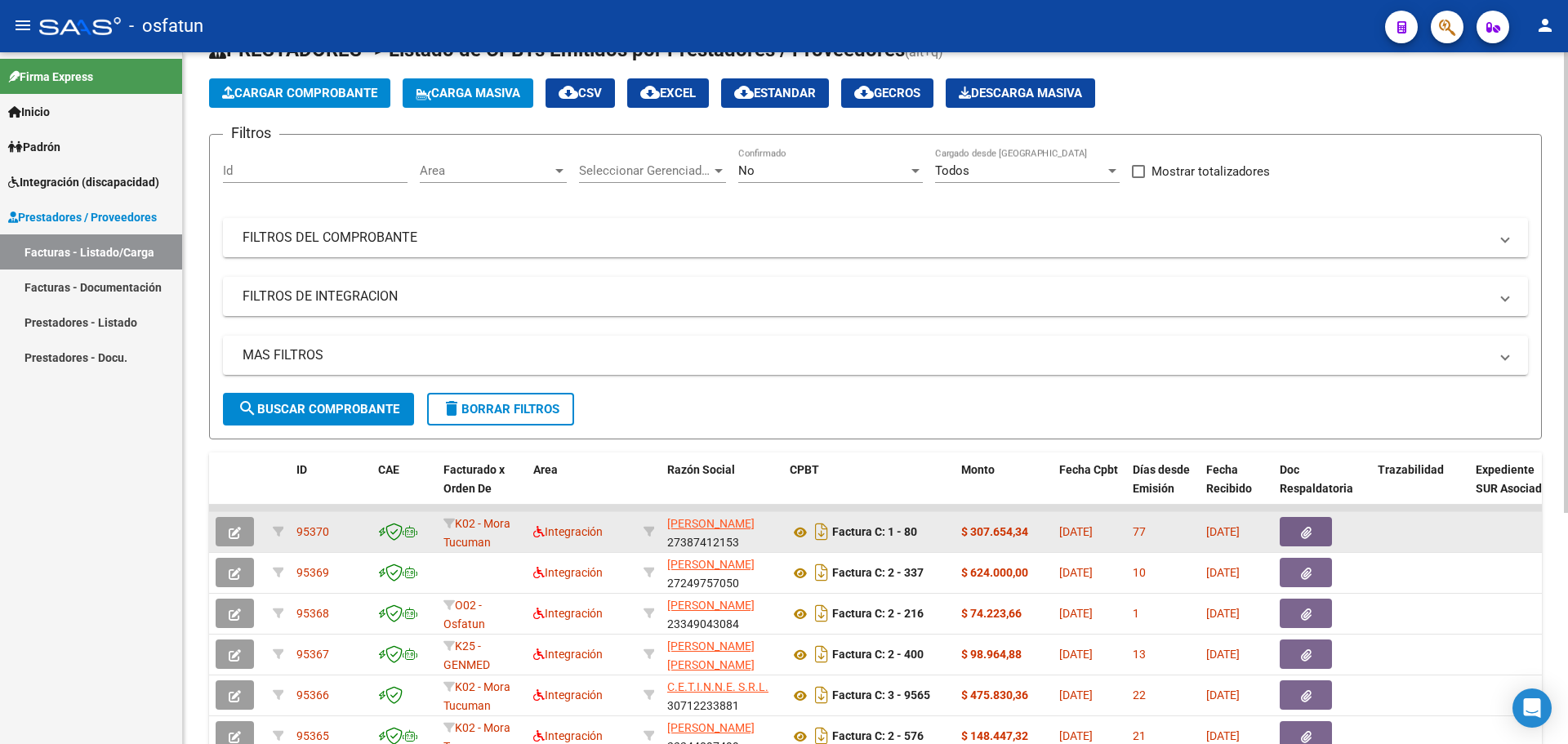
scroll to position [0, 0]
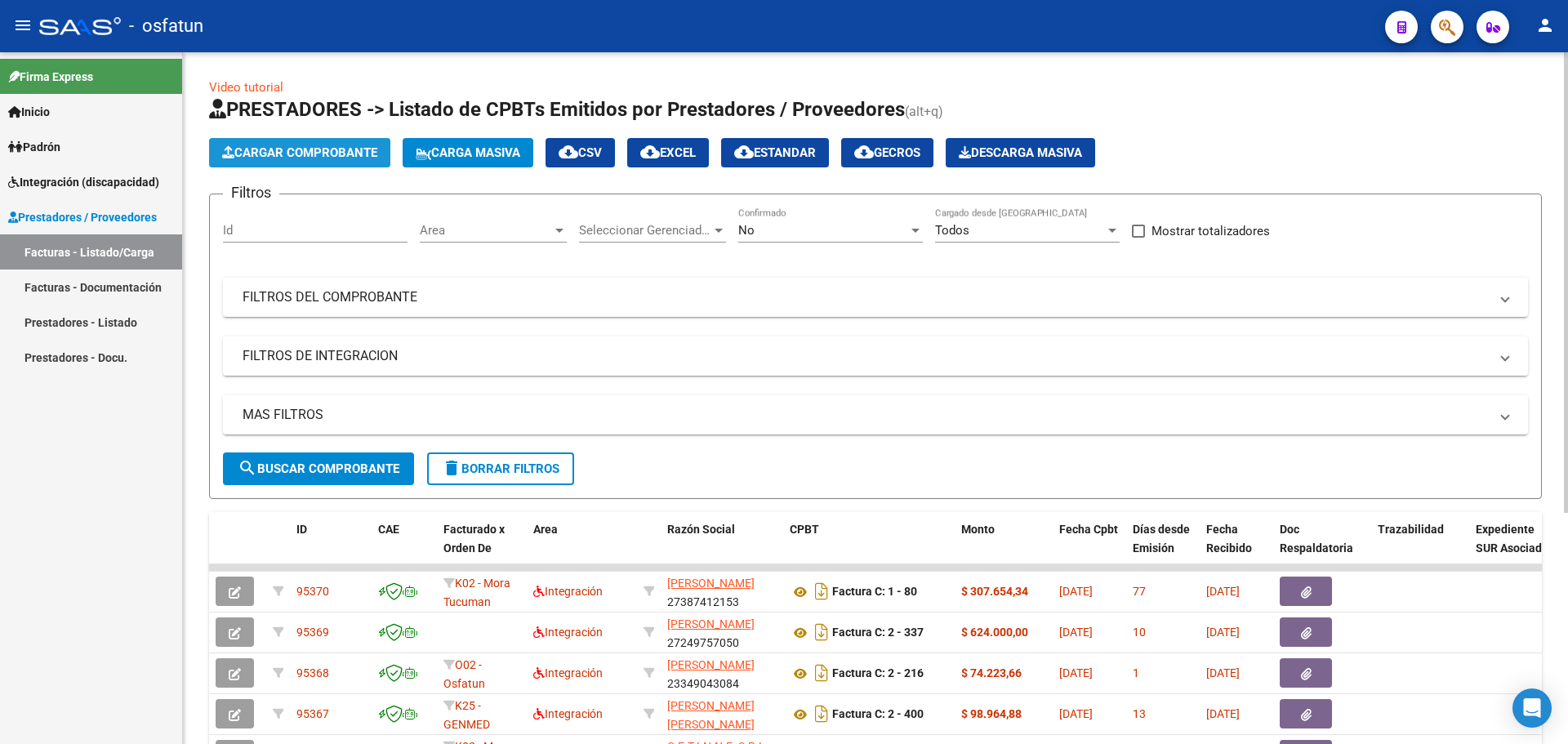
click at [290, 149] on span "Cargar Comprobante" at bounding box center [300, 152] width 155 height 15
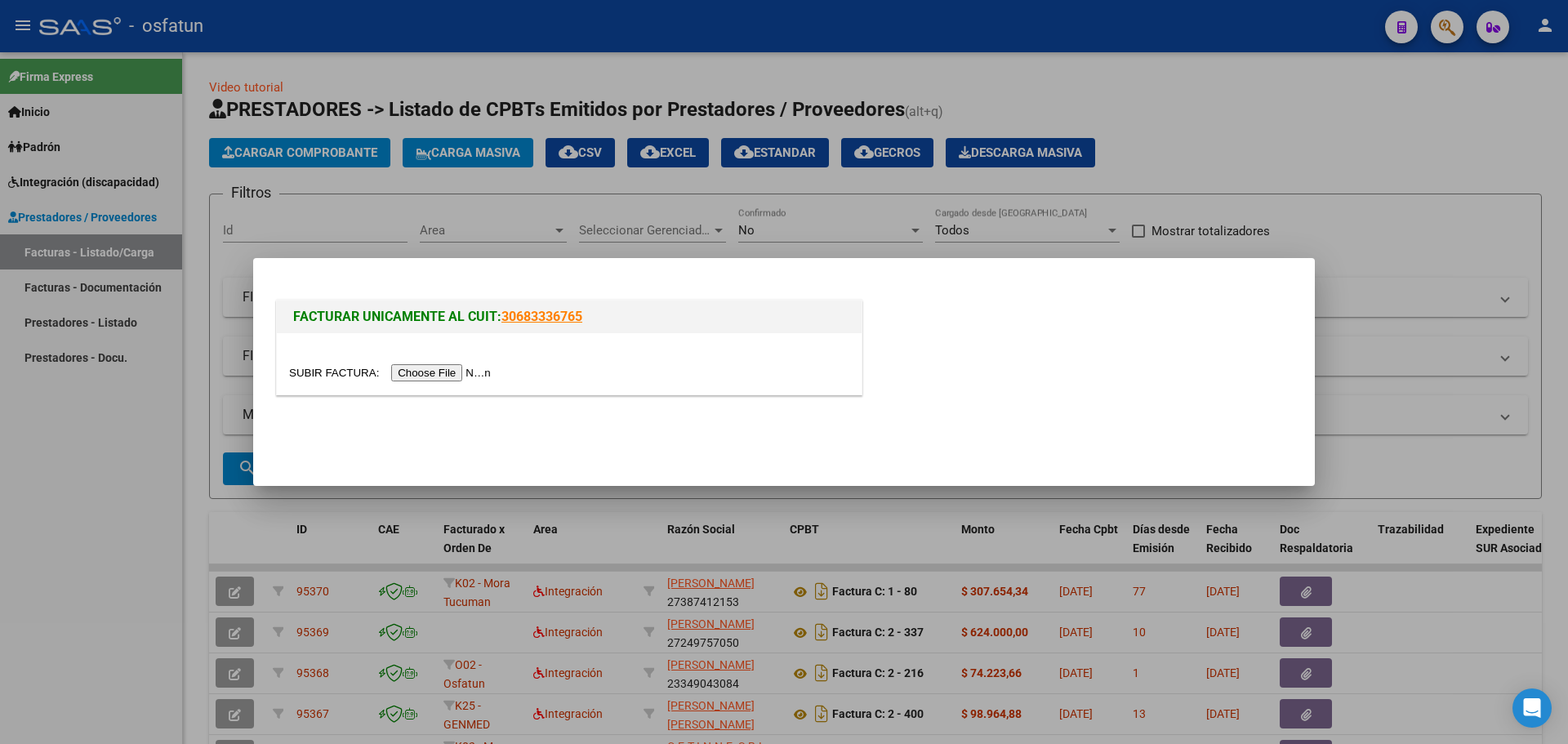
click at [470, 379] on input "file" at bounding box center [392, 372] width 207 height 17
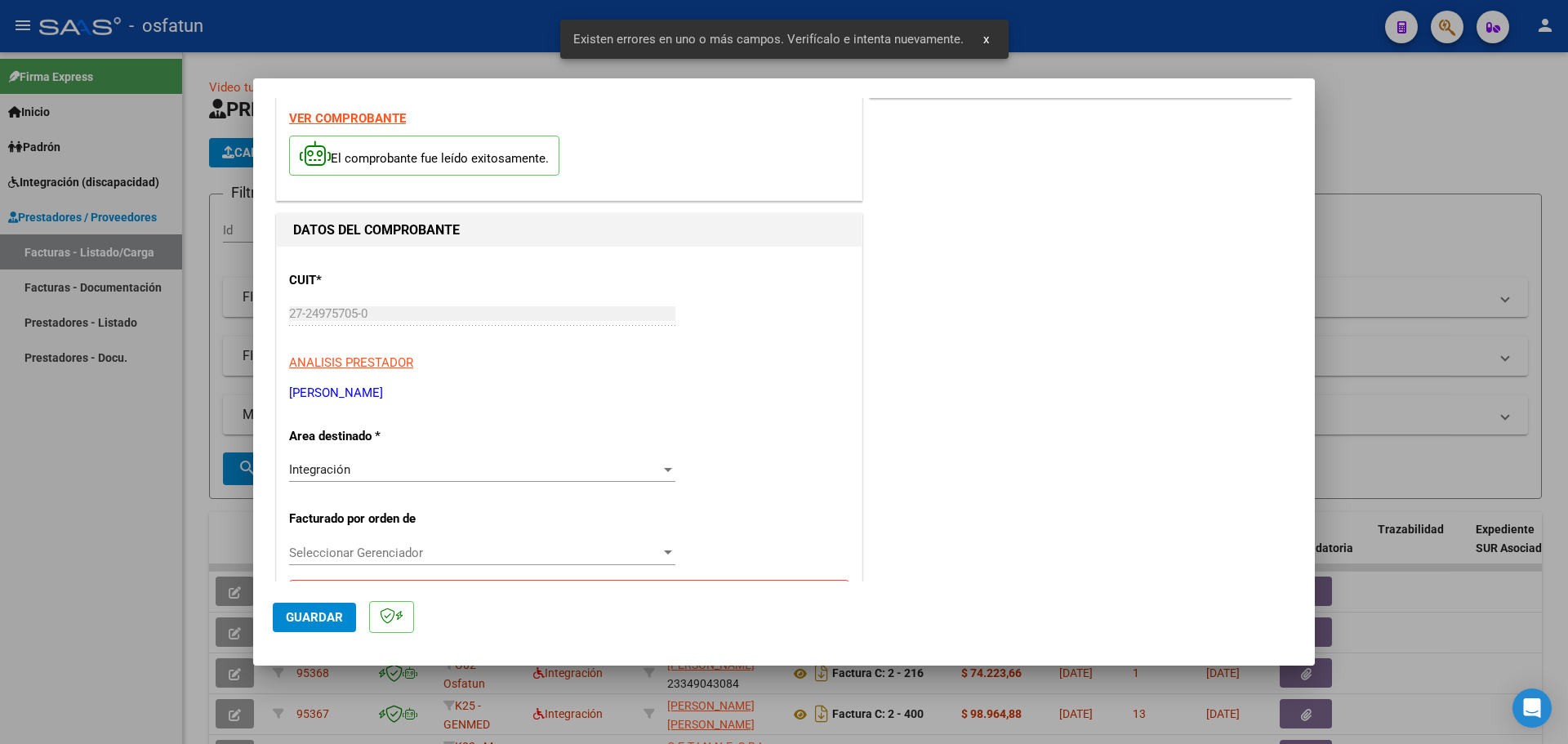
scroll to position [52, 0]
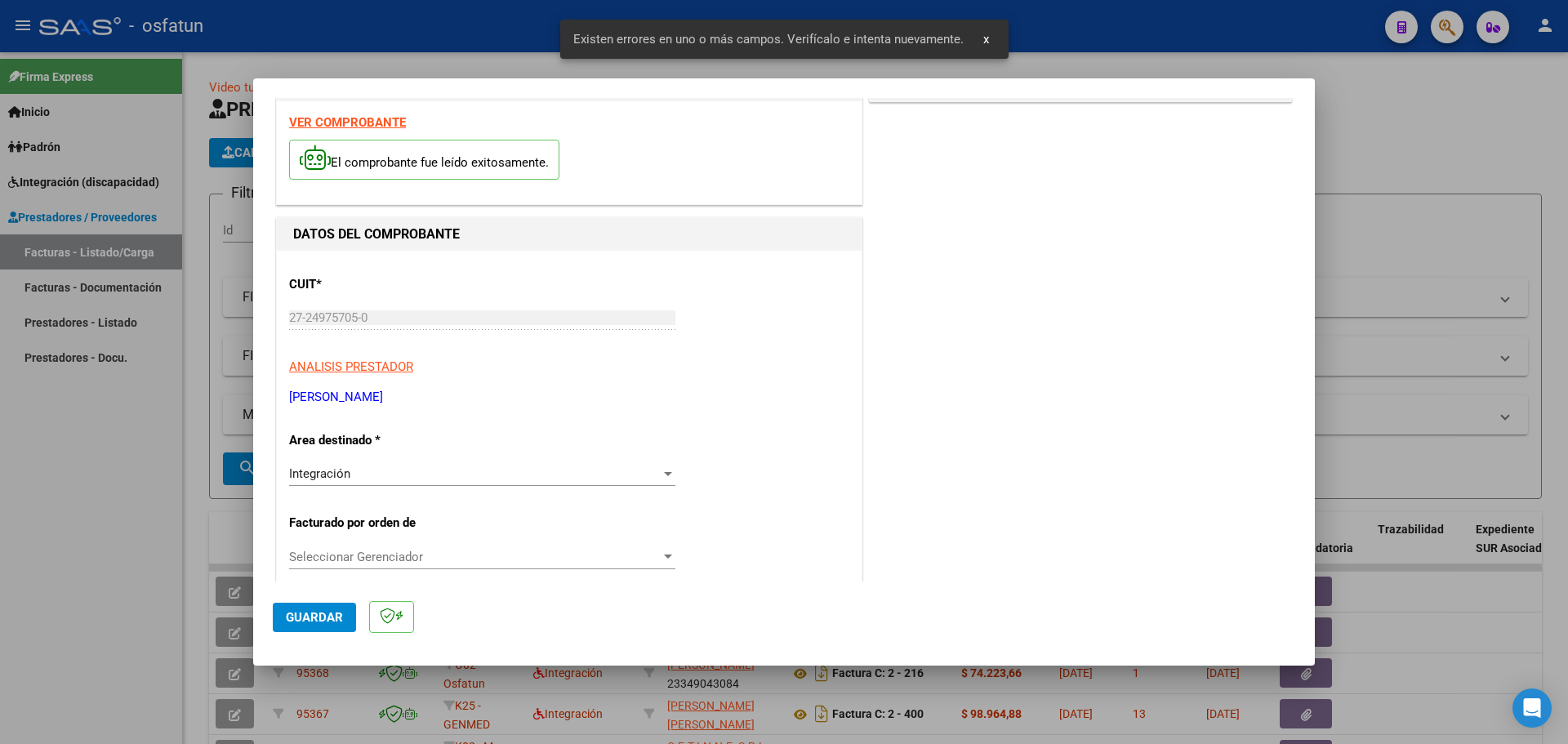
click at [362, 122] on strong "VER COMPROBANTE" at bounding box center [347, 122] width 117 height 15
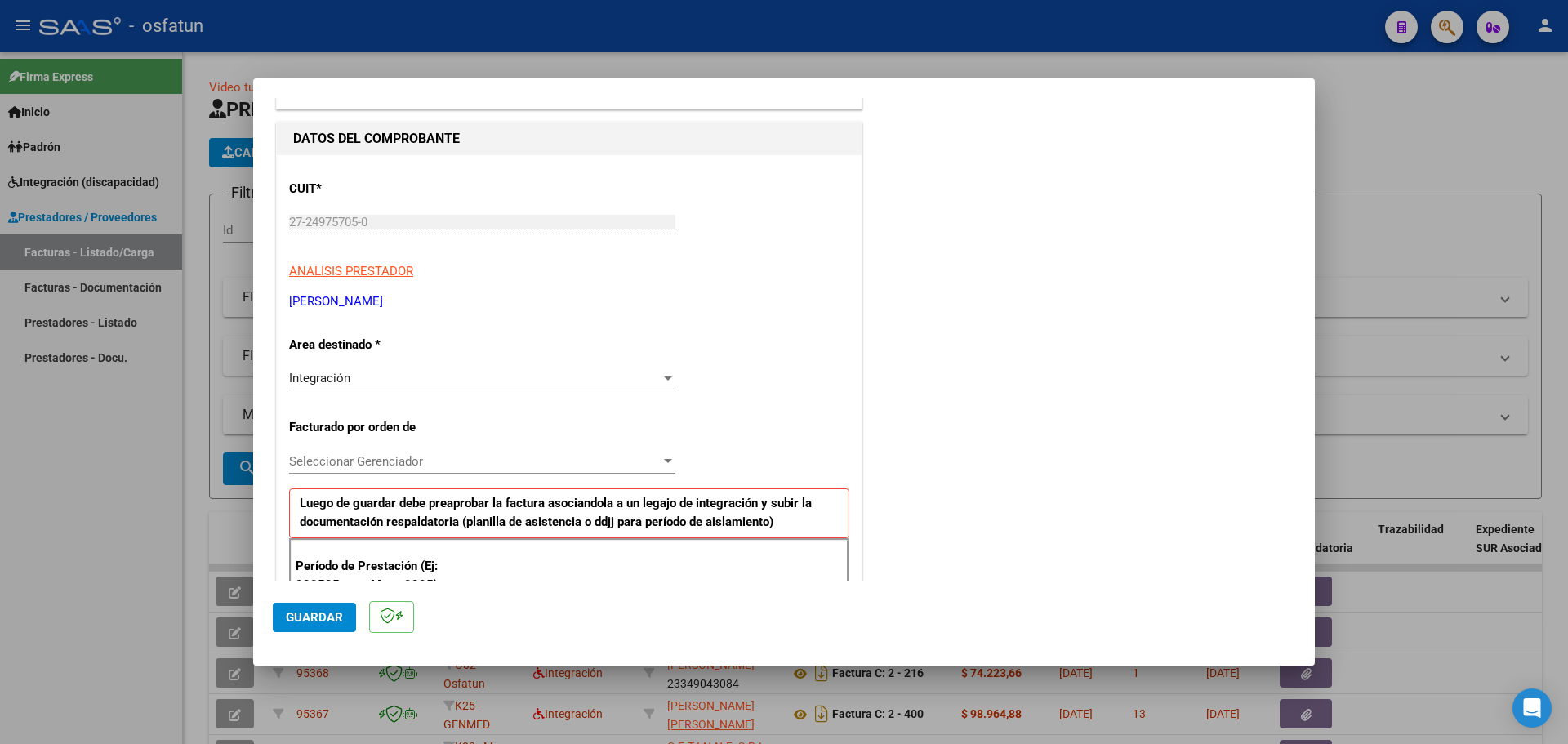
scroll to position [297, 0]
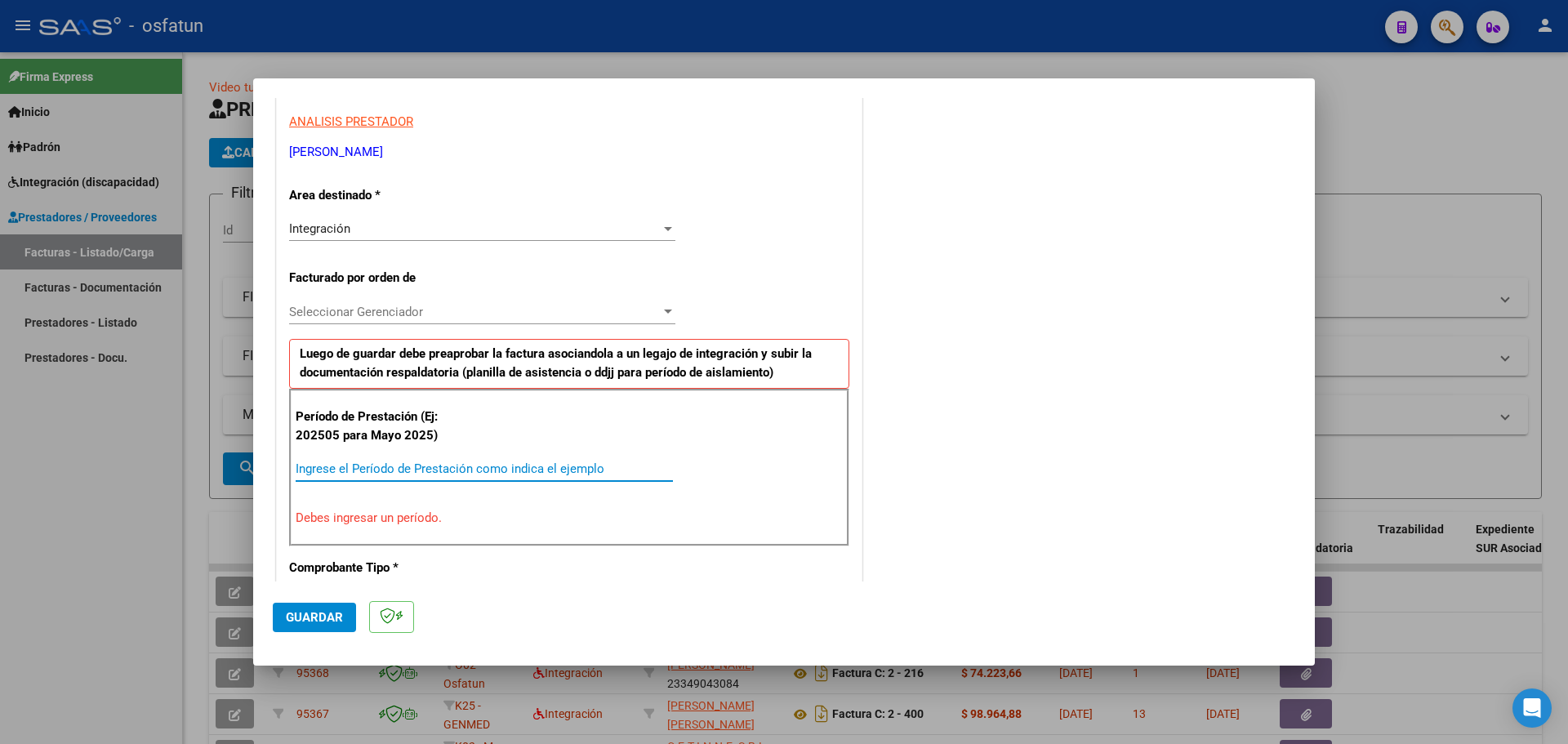
click at [386, 466] on input "Ingrese el Período de Prestación como indica el ejemplo" at bounding box center [484, 469] width 377 height 15
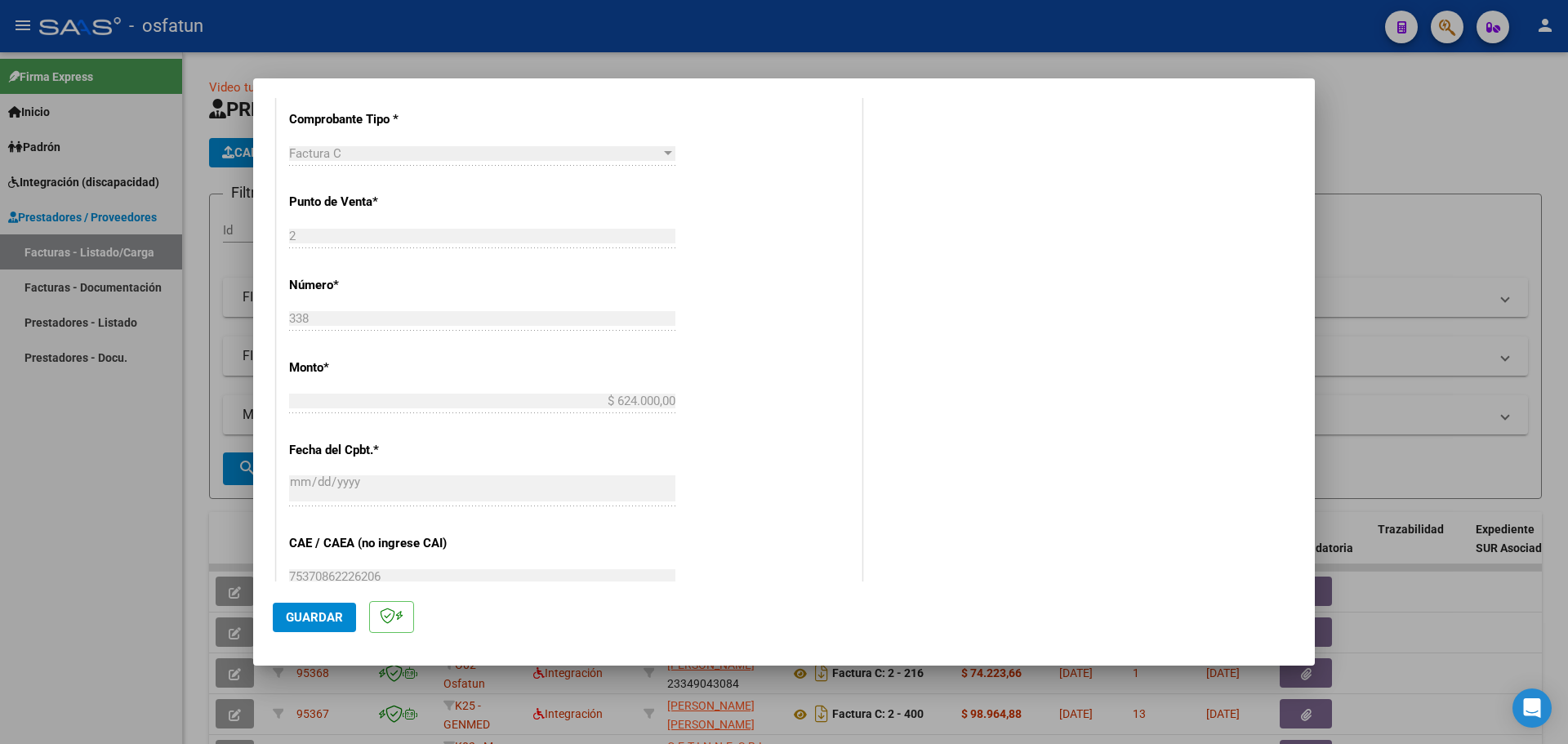
scroll to position [706, 0]
type input "202507"
click at [294, 619] on span "Guardar" at bounding box center [314, 617] width 57 height 15
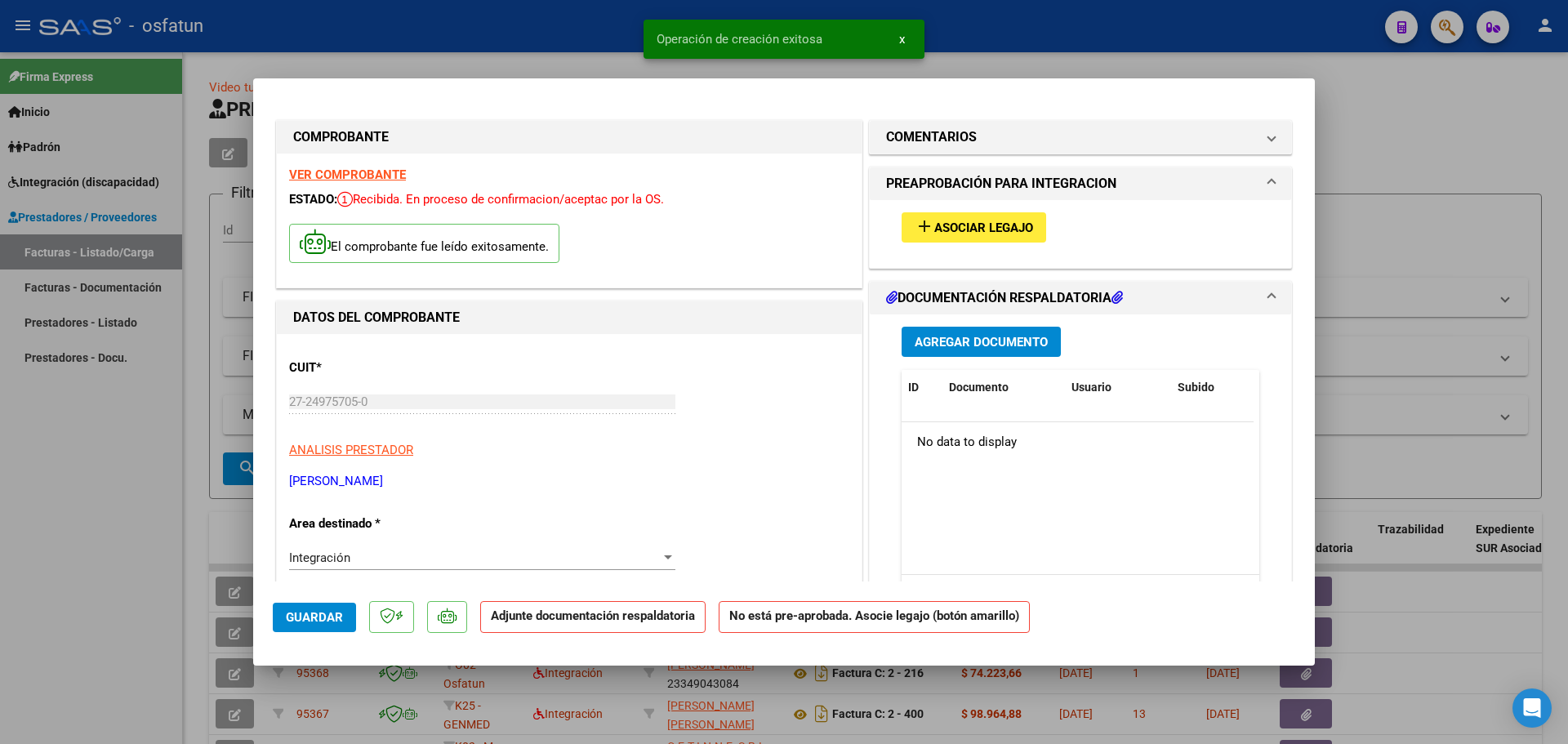
click at [970, 230] on span "Asociar Legajo" at bounding box center [983, 228] width 99 height 15
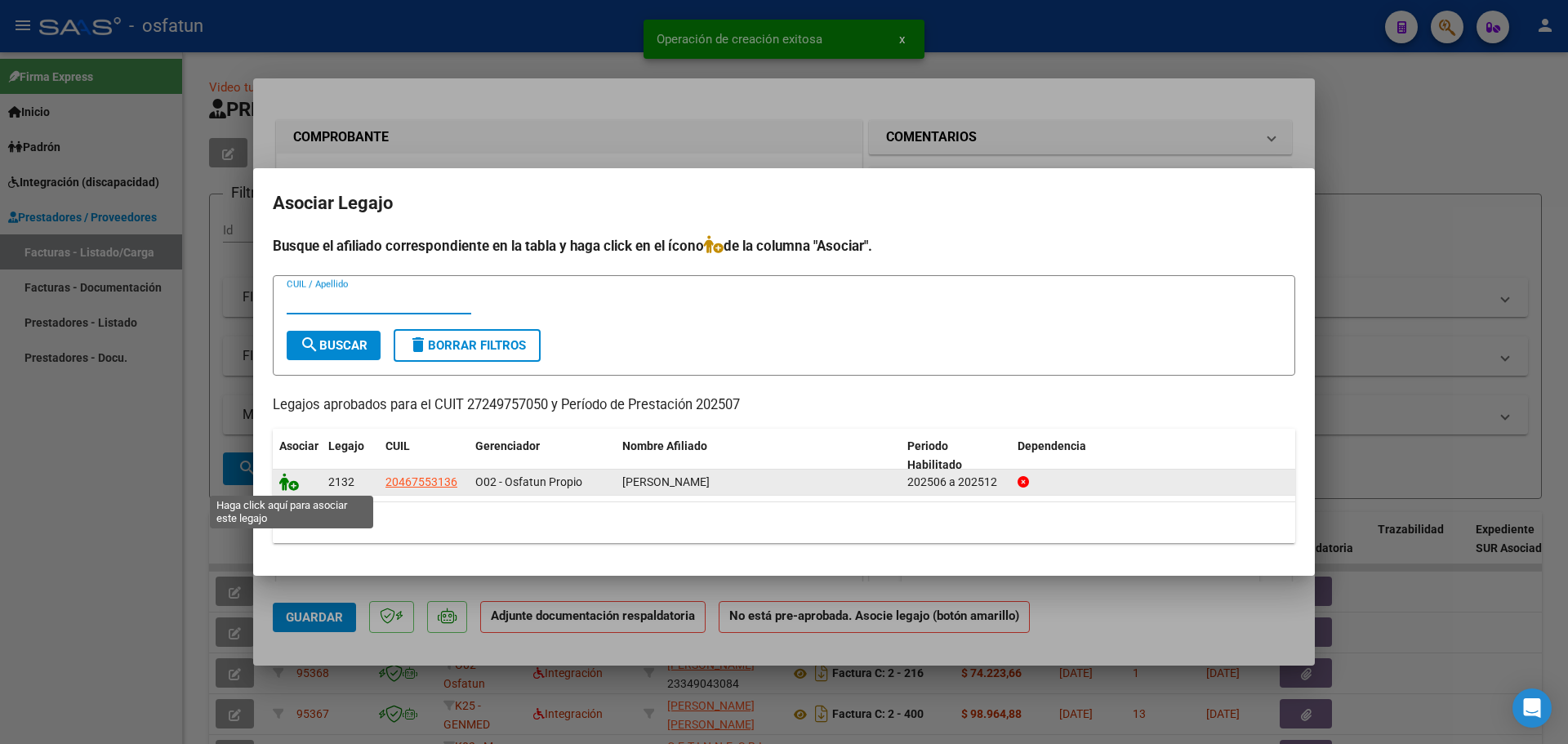
click at [285, 489] on icon at bounding box center [289, 482] width 20 height 18
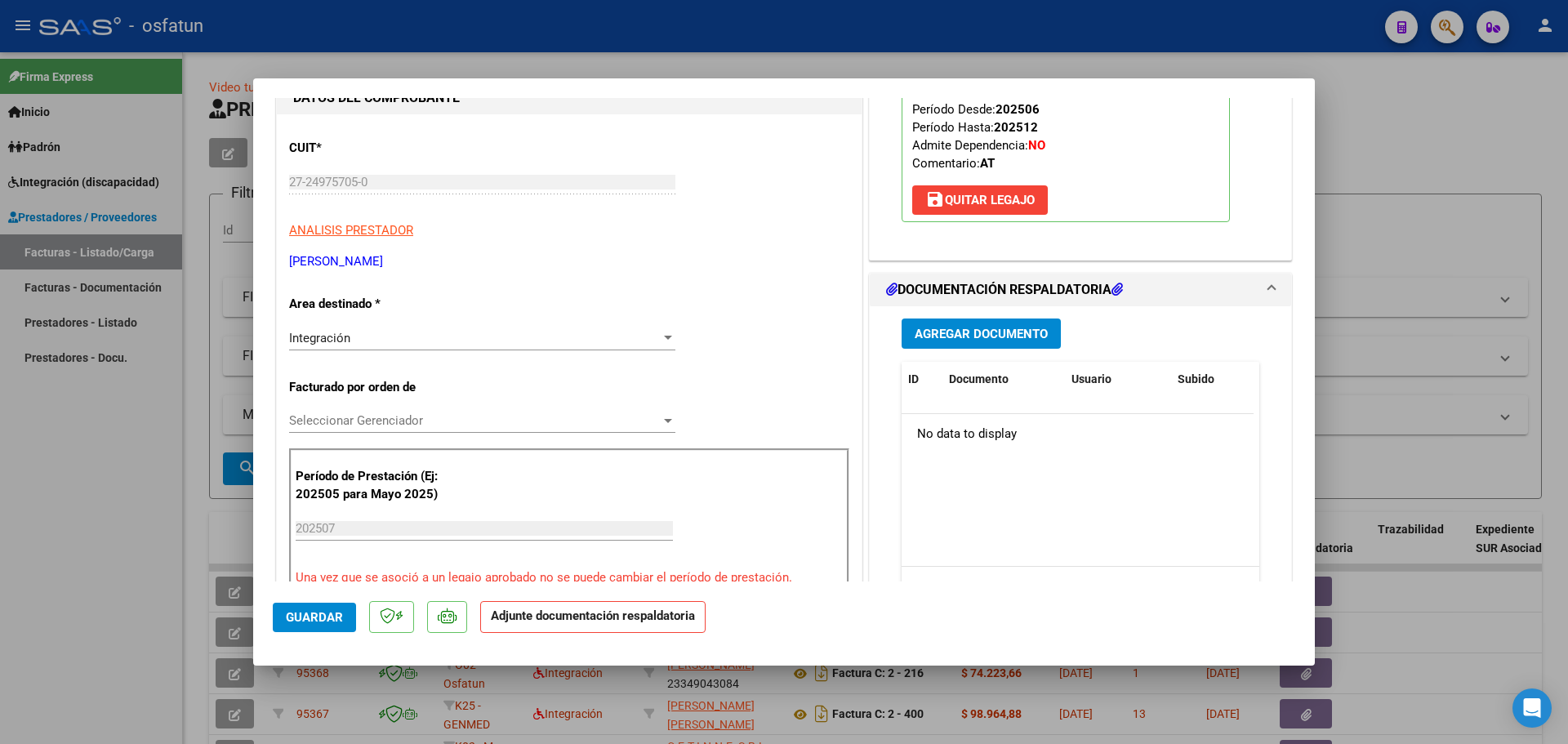
scroll to position [245, 0]
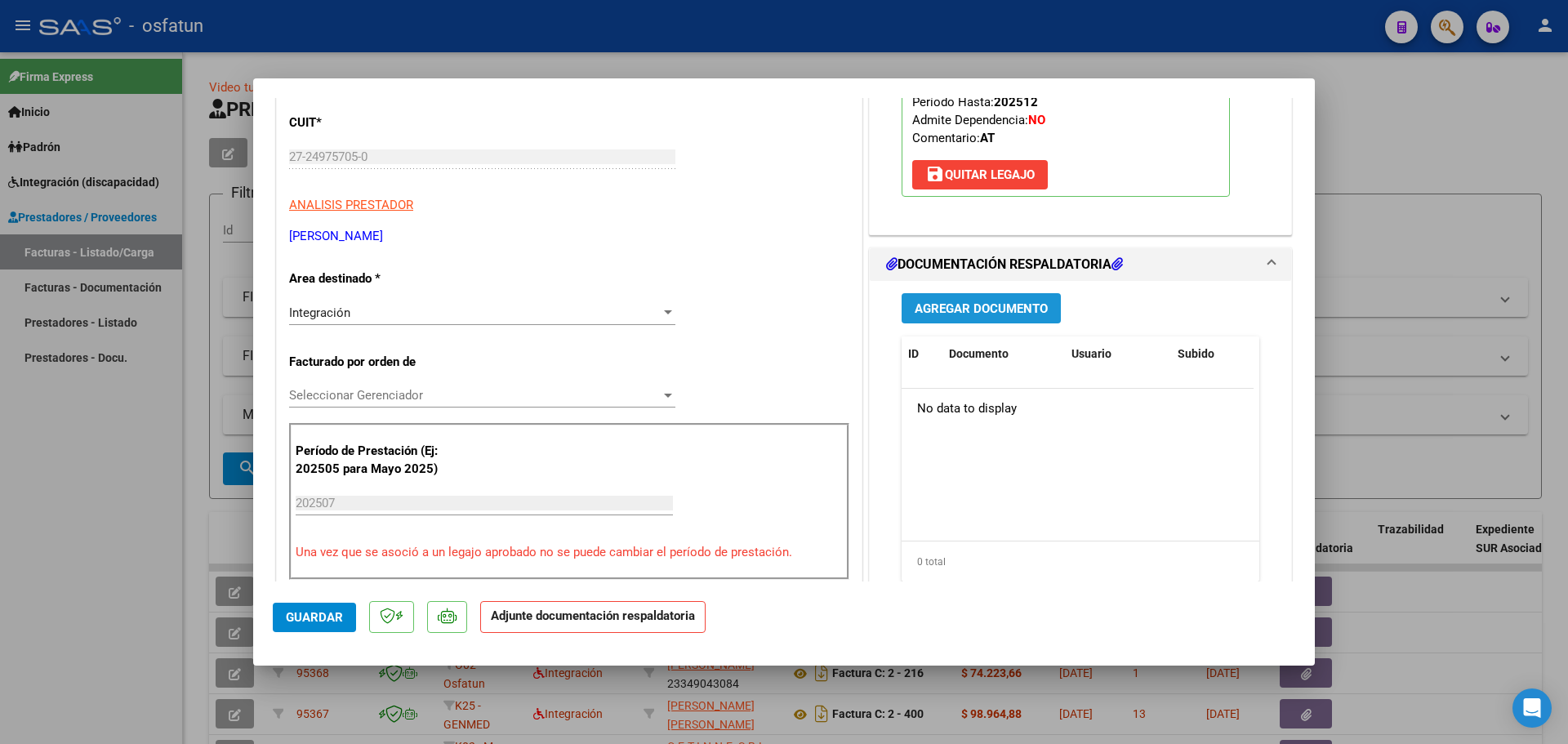
click at [986, 312] on span "Agregar Documento" at bounding box center [981, 309] width 133 height 15
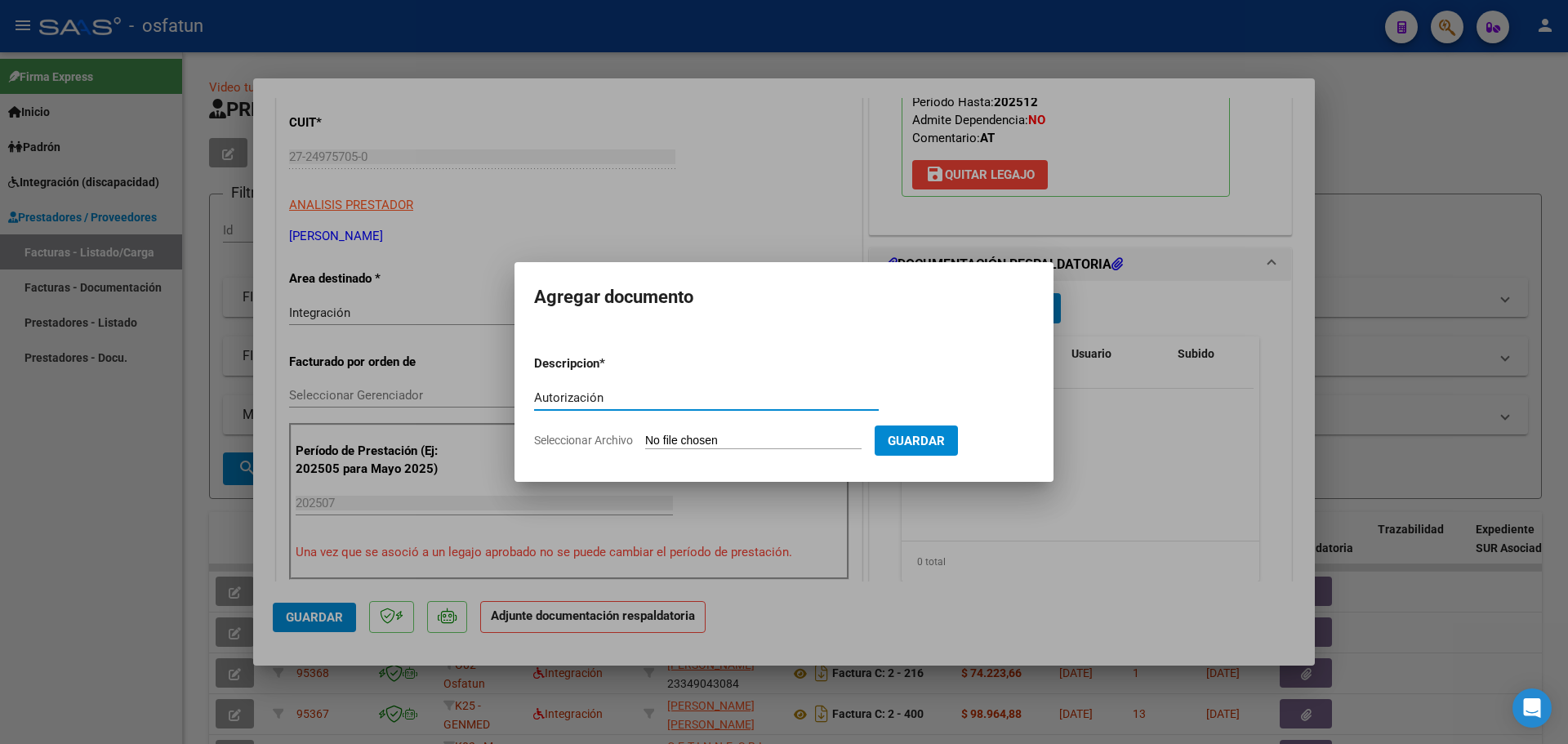
type input "Autorización"
click at [747, 451] on form "Descripcion * Autorización Escriba aquí una descripcion Seleccionar Archivo Gua…" at bounding box center [784, 402] width 500 height 119
click at [747, 437] on input "Seleccionar Archivo" at bounding box center [753, 442] width 217 height 16
type input "C:\fakepath\IMG_20250912_142429_895 (2).pdf"
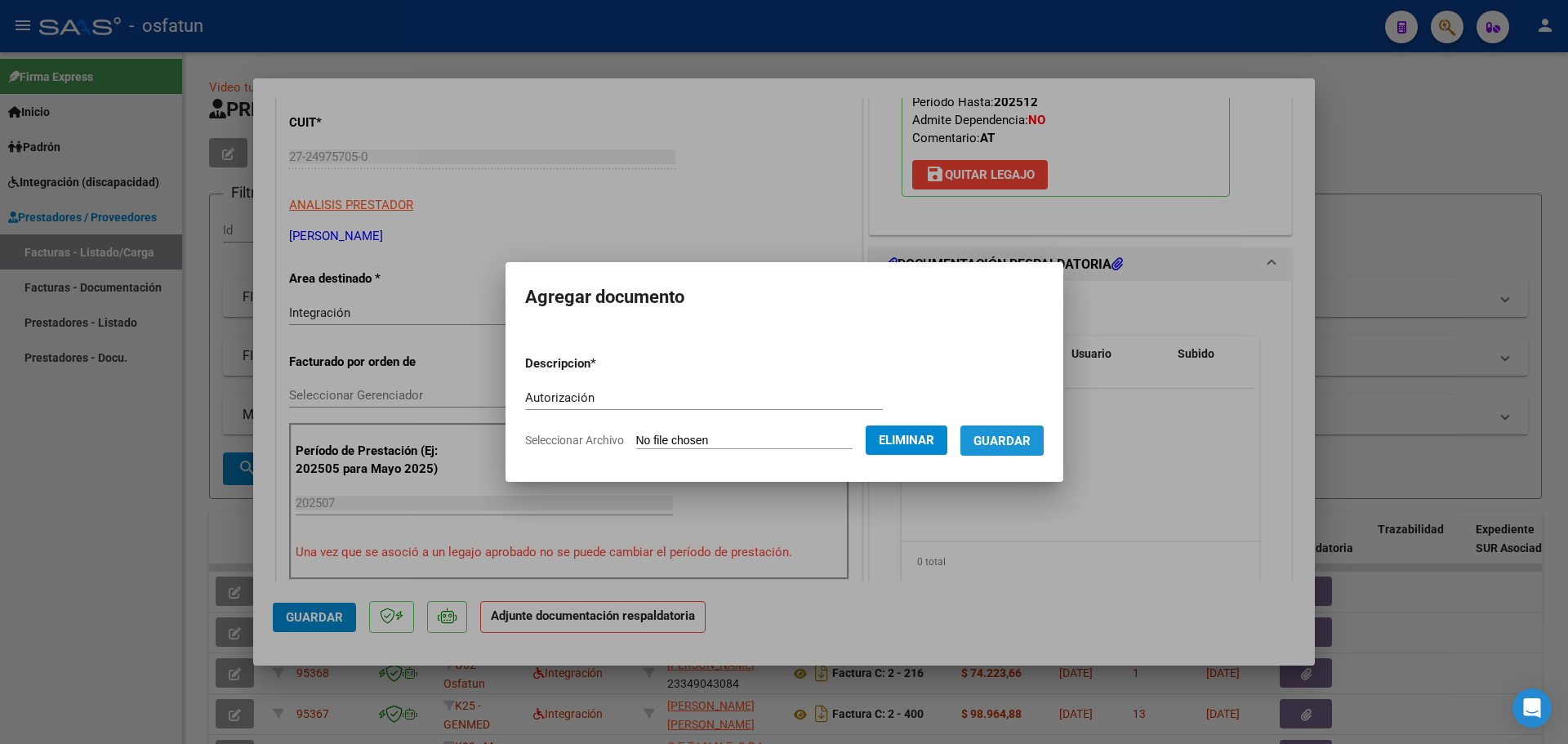
click at [1006, 429] on button "Guardar" at bounding box center [1002, 441] width 83 height 30
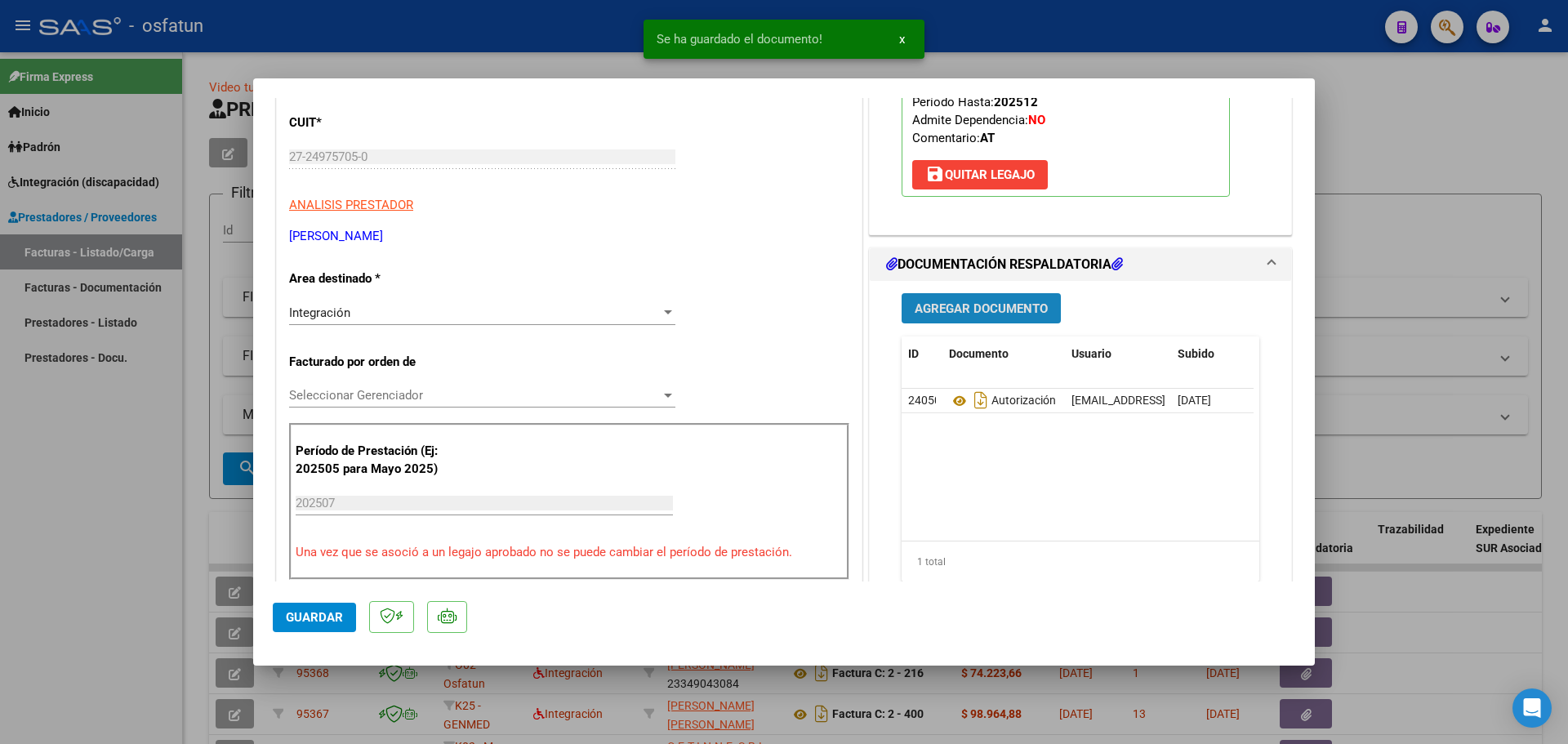
click at [977, 306] on span "Agregar Documento" at bounding box center [981, 309] width 133 height 15
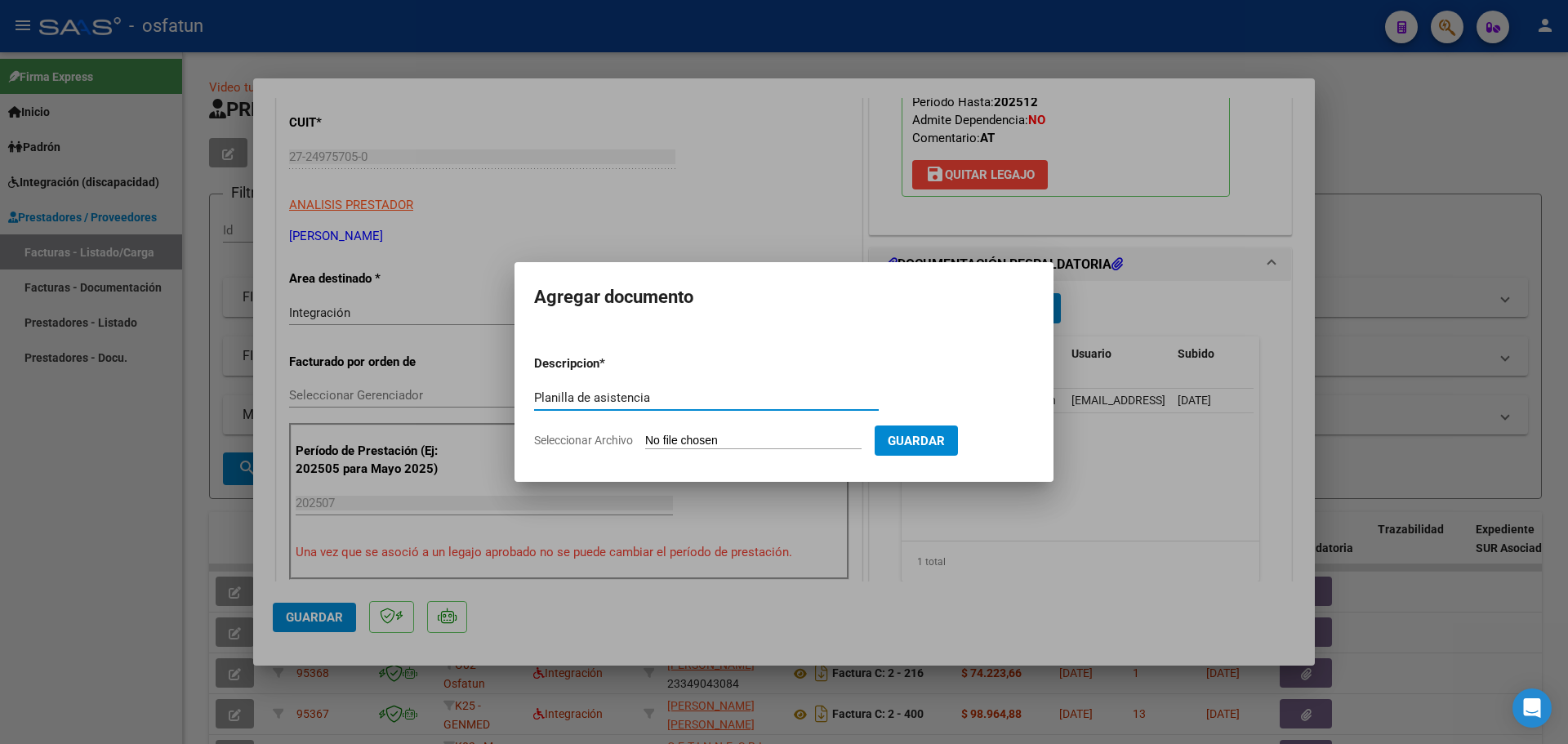
type input "Planilla de asistencia"
click at [712, 443] on input "Seleccionar Archivo" at bounding box center [753, 442] width 217 height 16
type input "C:\fakepath\IMG_20250912_142429_895 (2)-4.pdf"
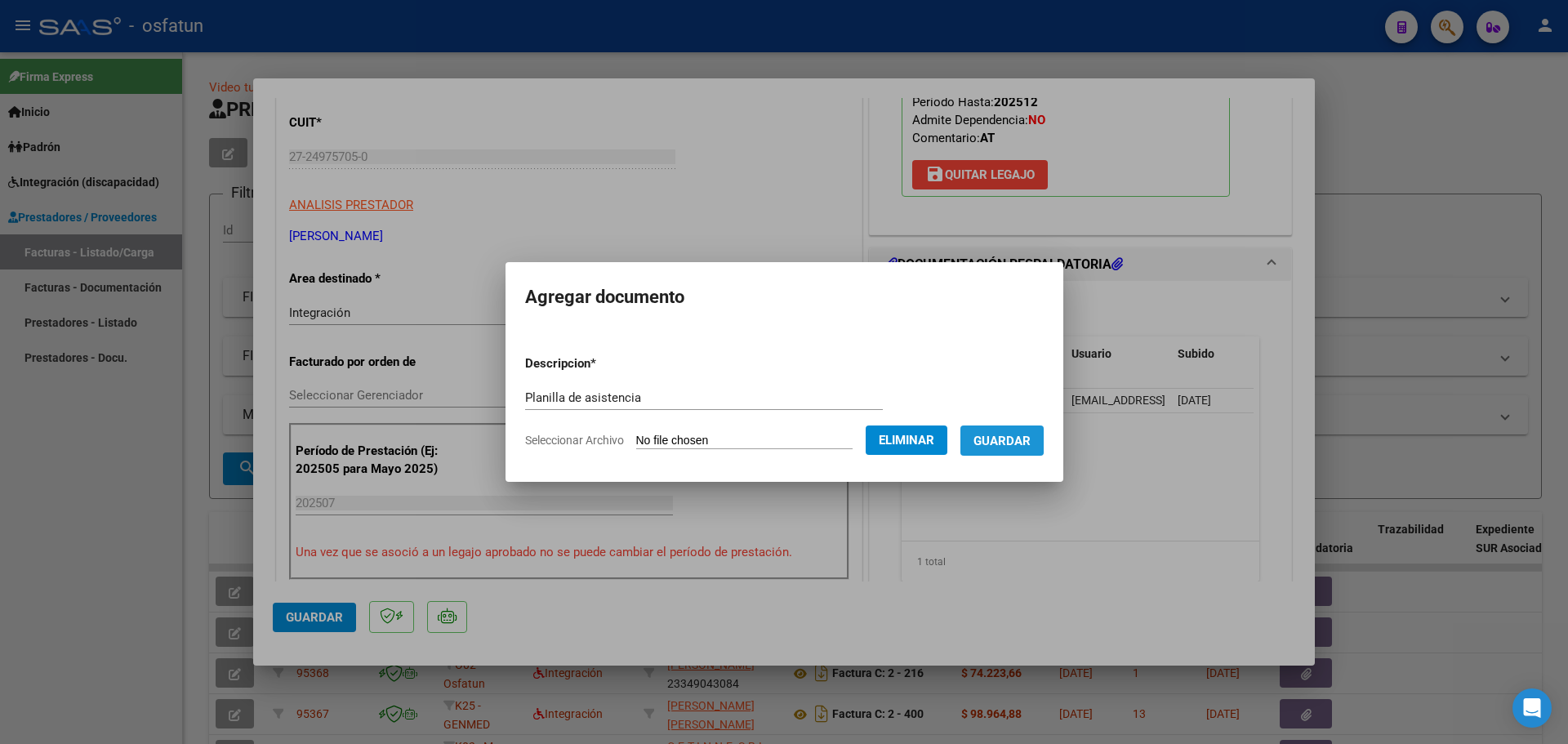
click at [1016, 436] on span "Guardar" at bounding box center [1002, 442] width 57 height 15
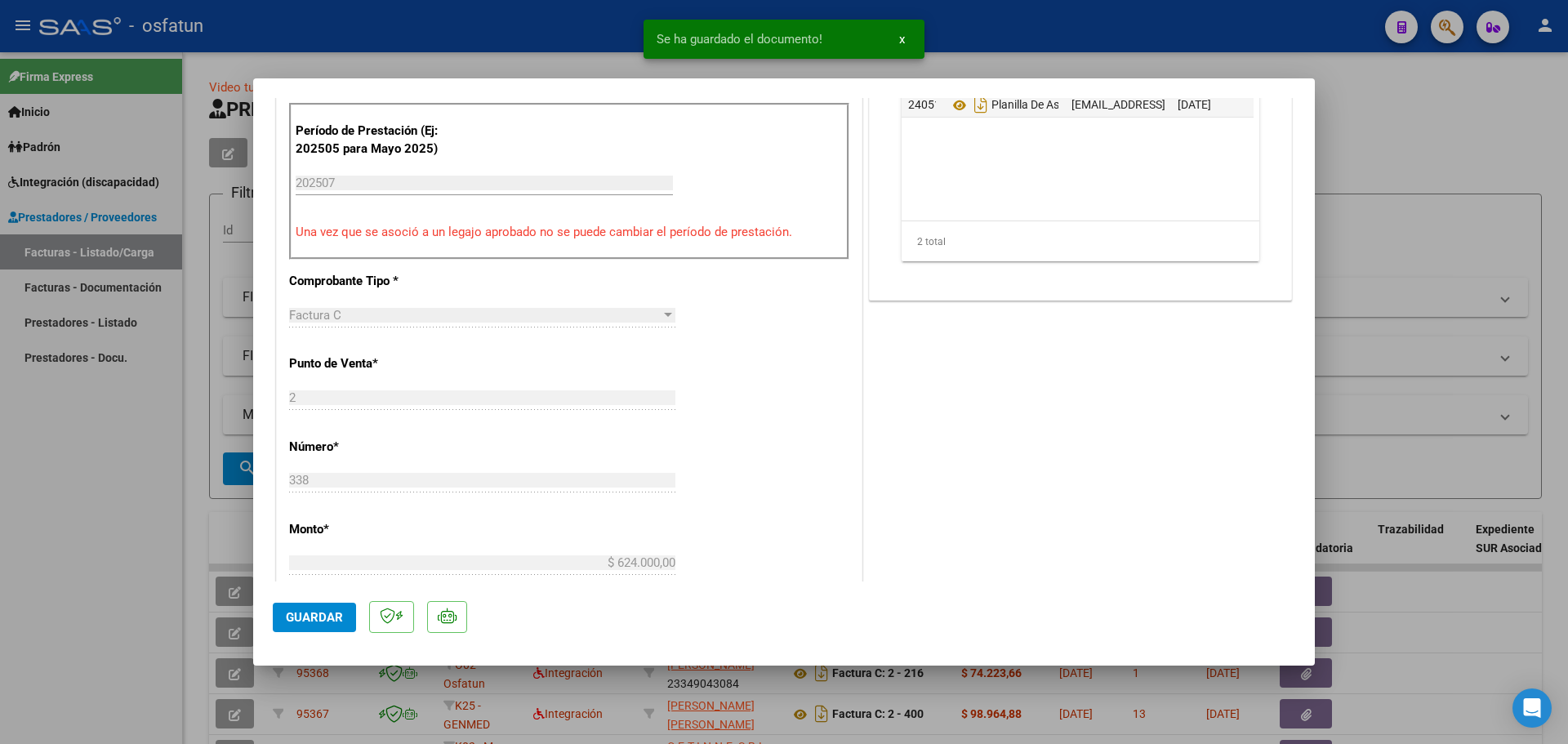
scroll to position [572, 0]
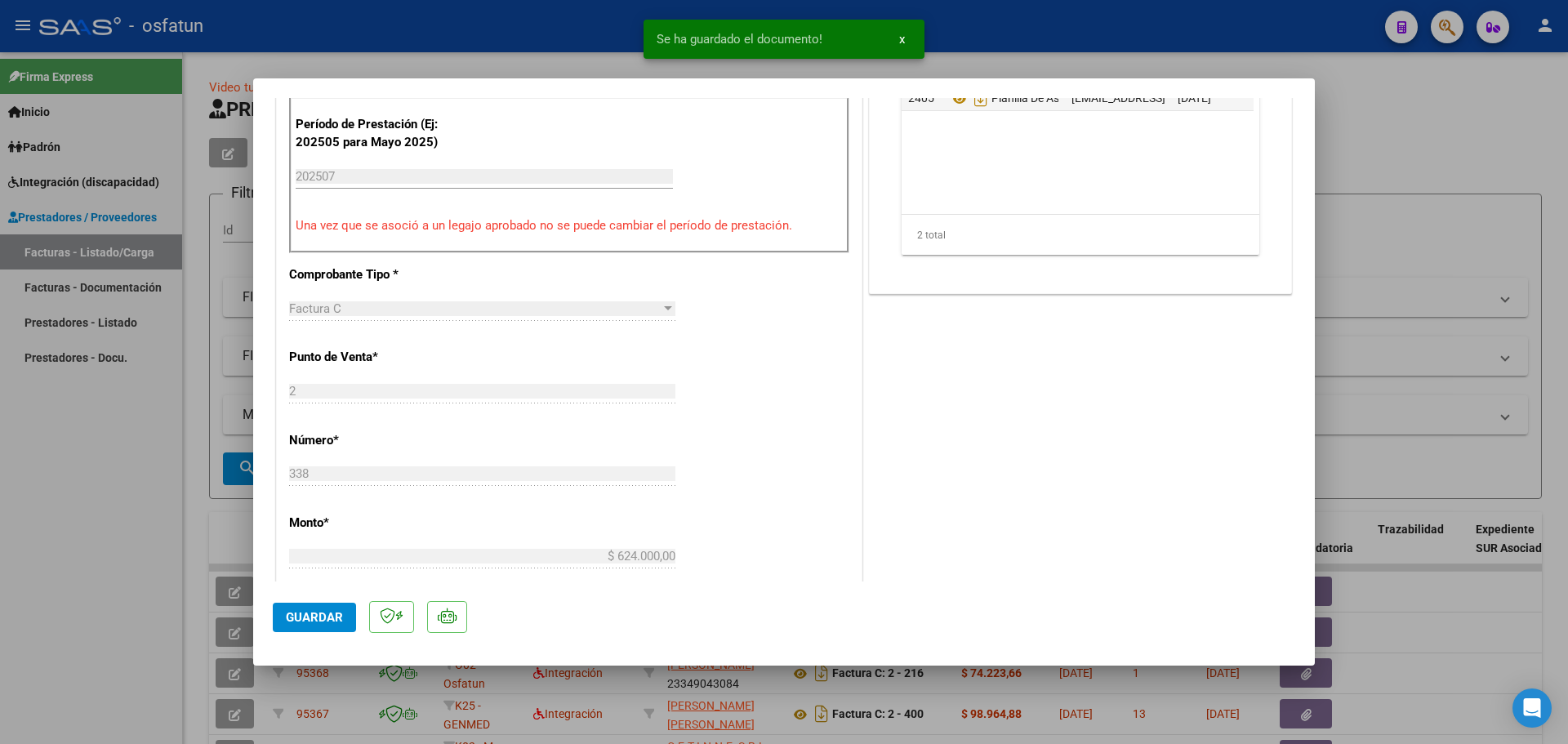
click at [309, 612] on span "Guardar" at bounding box center [314, 617] width 57 height 15
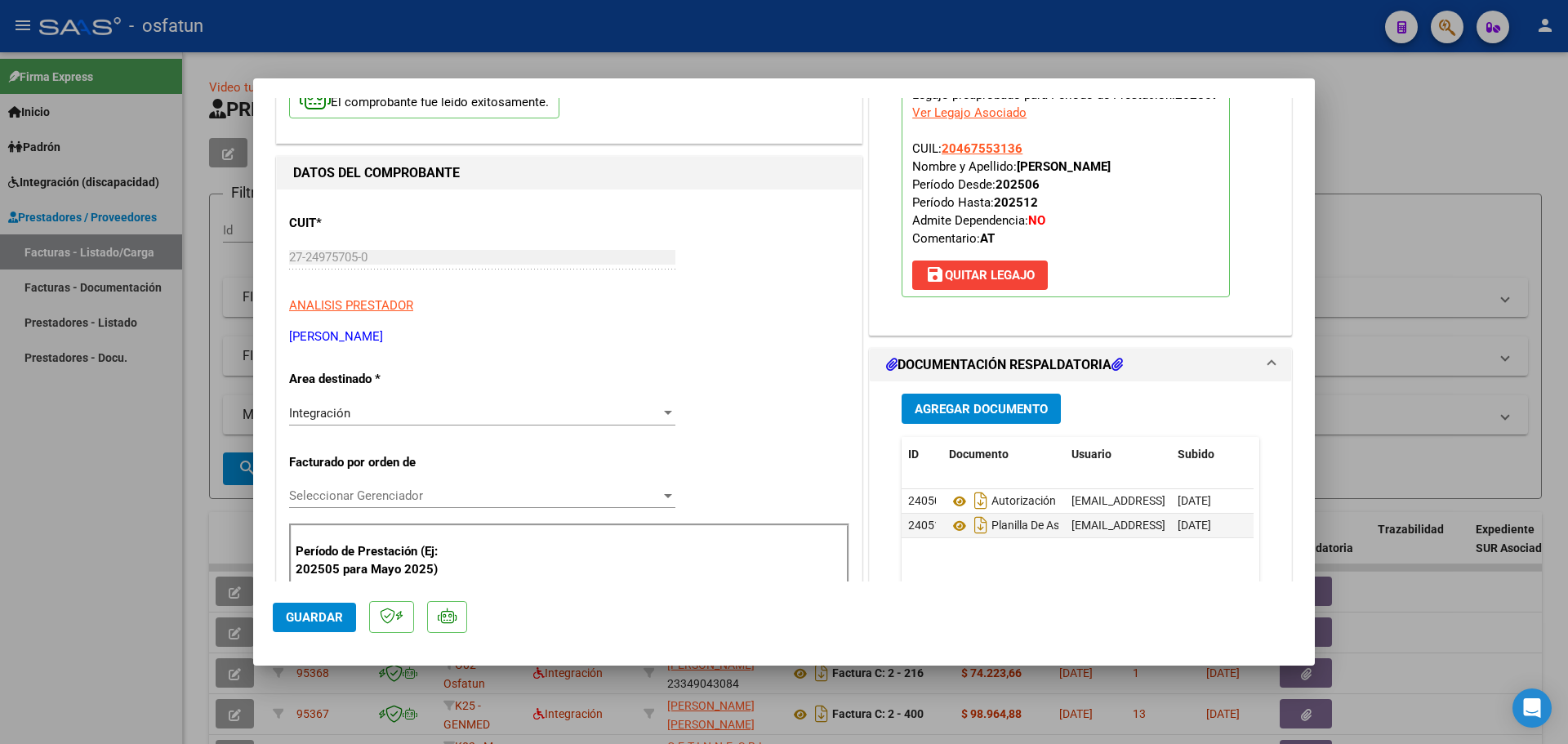
scroll to position [0, 0]
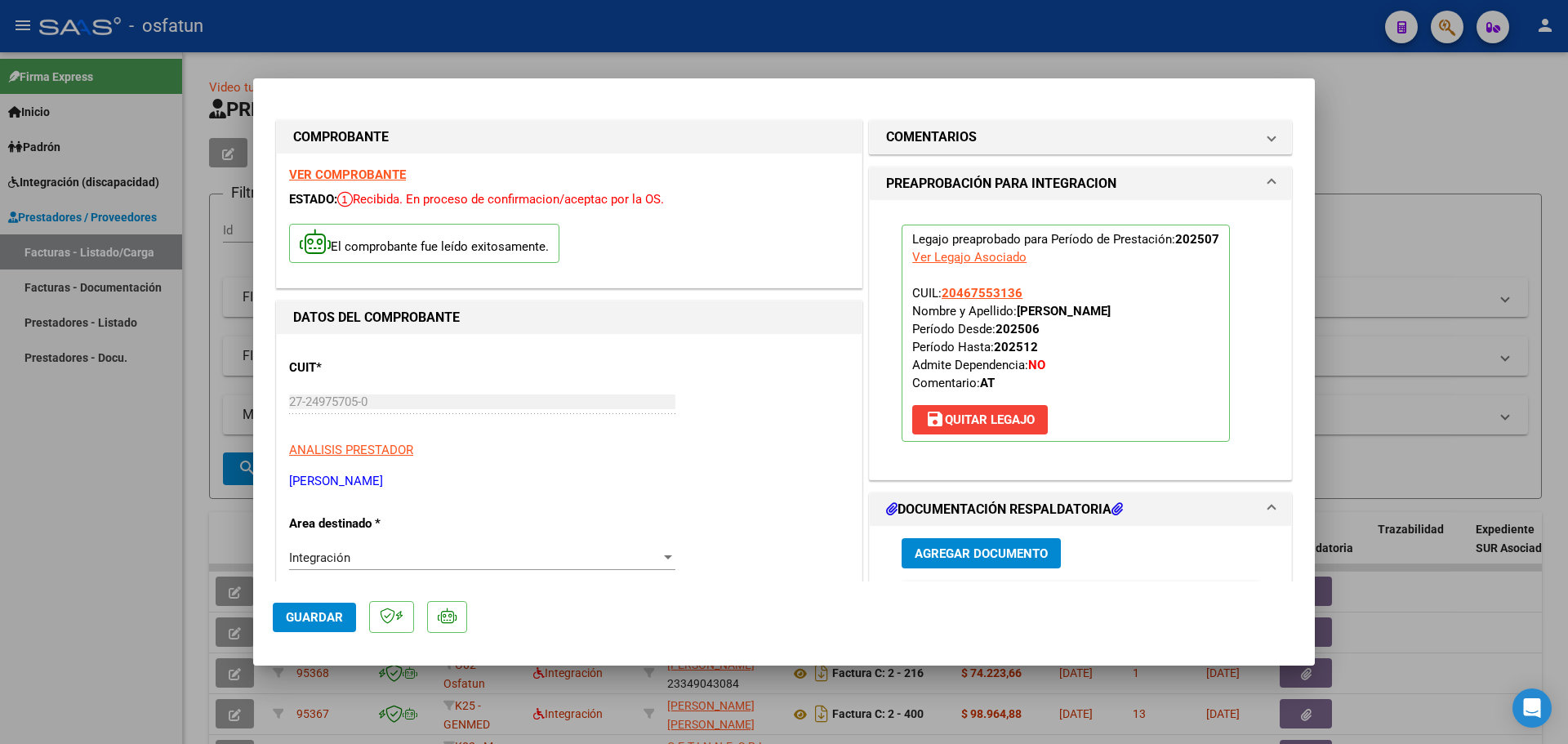
click at [377, 176] on strong "VER COMPROBANTE" at bounding box center [347, 175] width 117 height 15
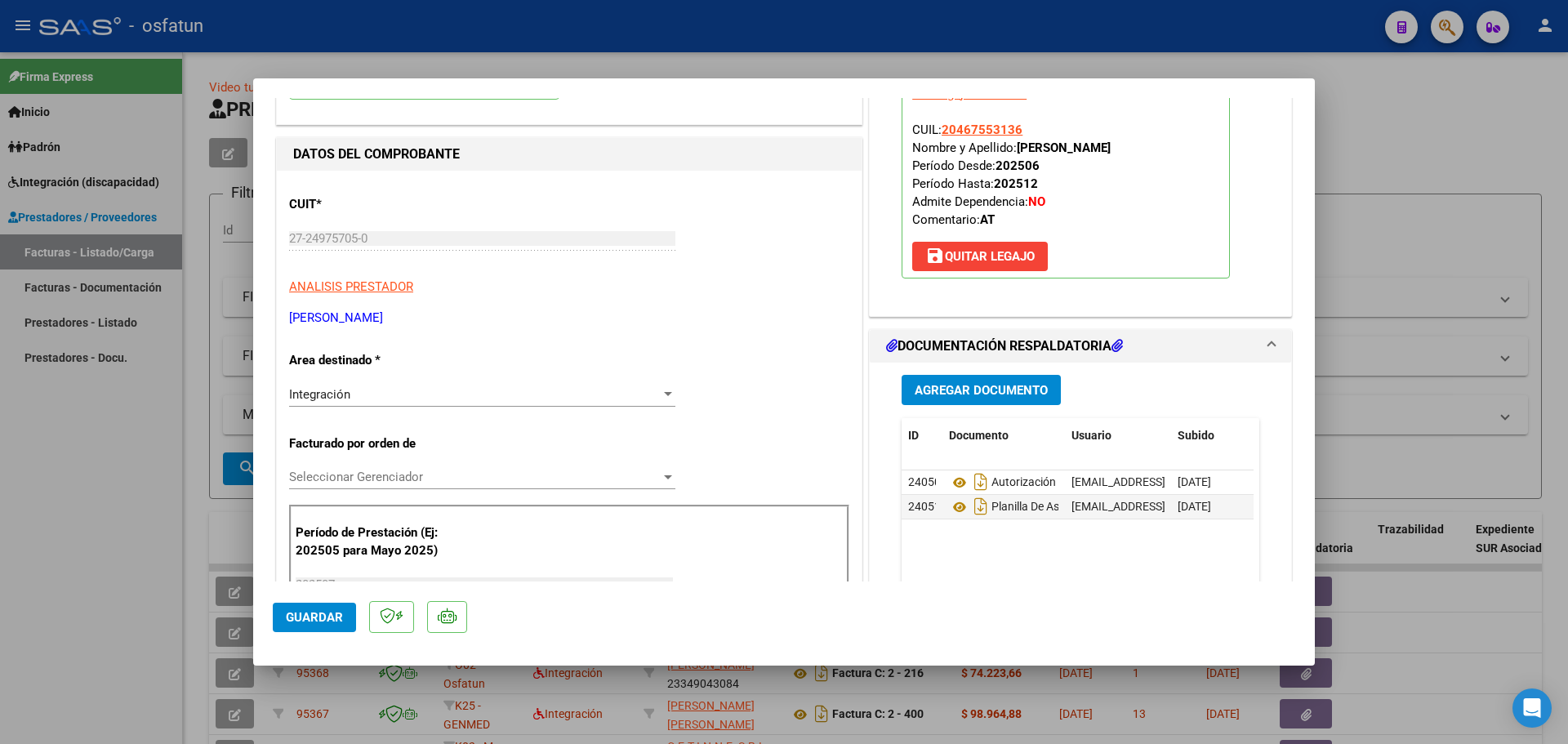
click at [310, 629] on button "Guardar" at bounding box center [314, 617] width 83 height 29
click at [0, 460] on div at bounding box center [784, 372] width 1568 height 744
type input "$ 0,00"
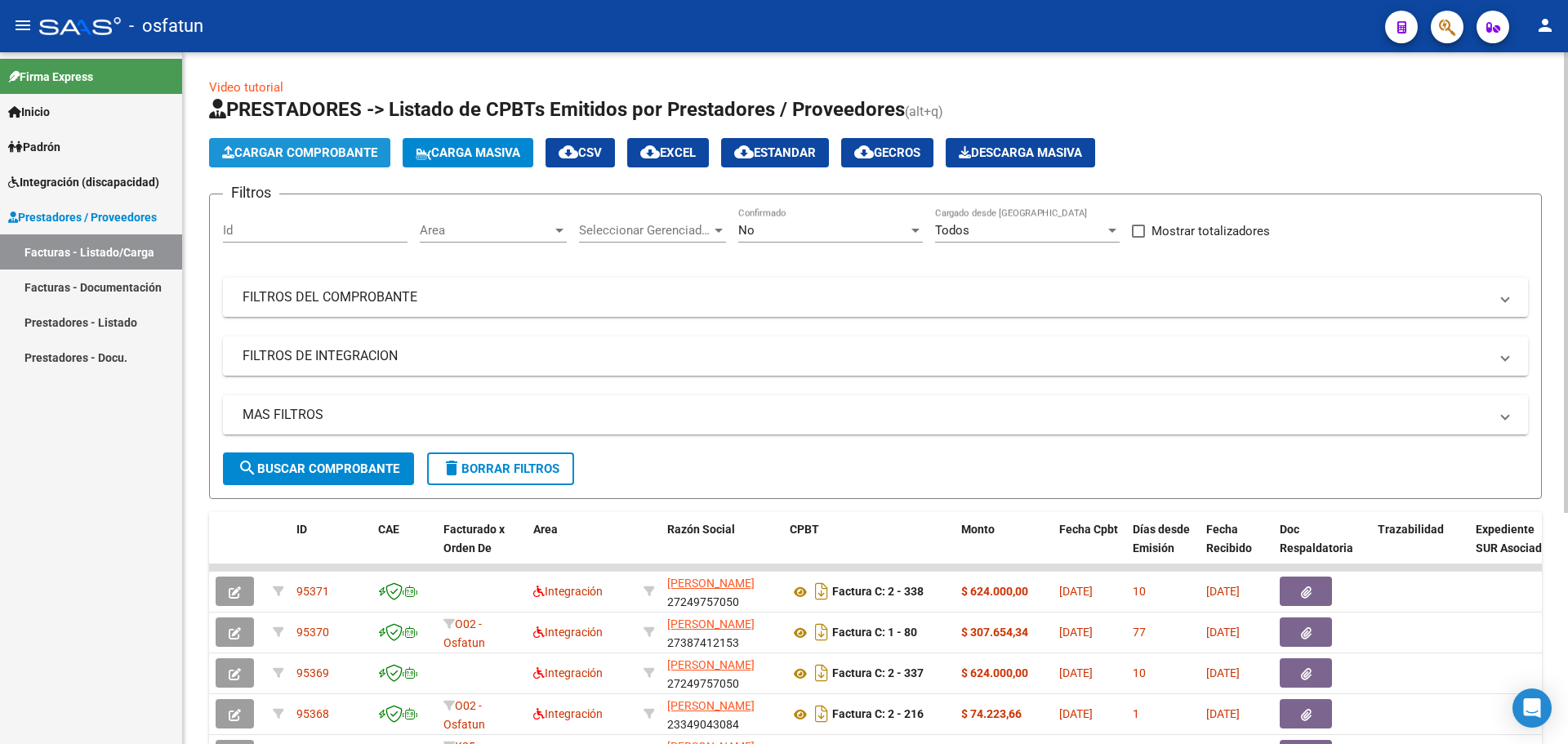
click at [317, 153] on span "Cargar Comprobante" at bounding box center [300, 152] width 155 height 15
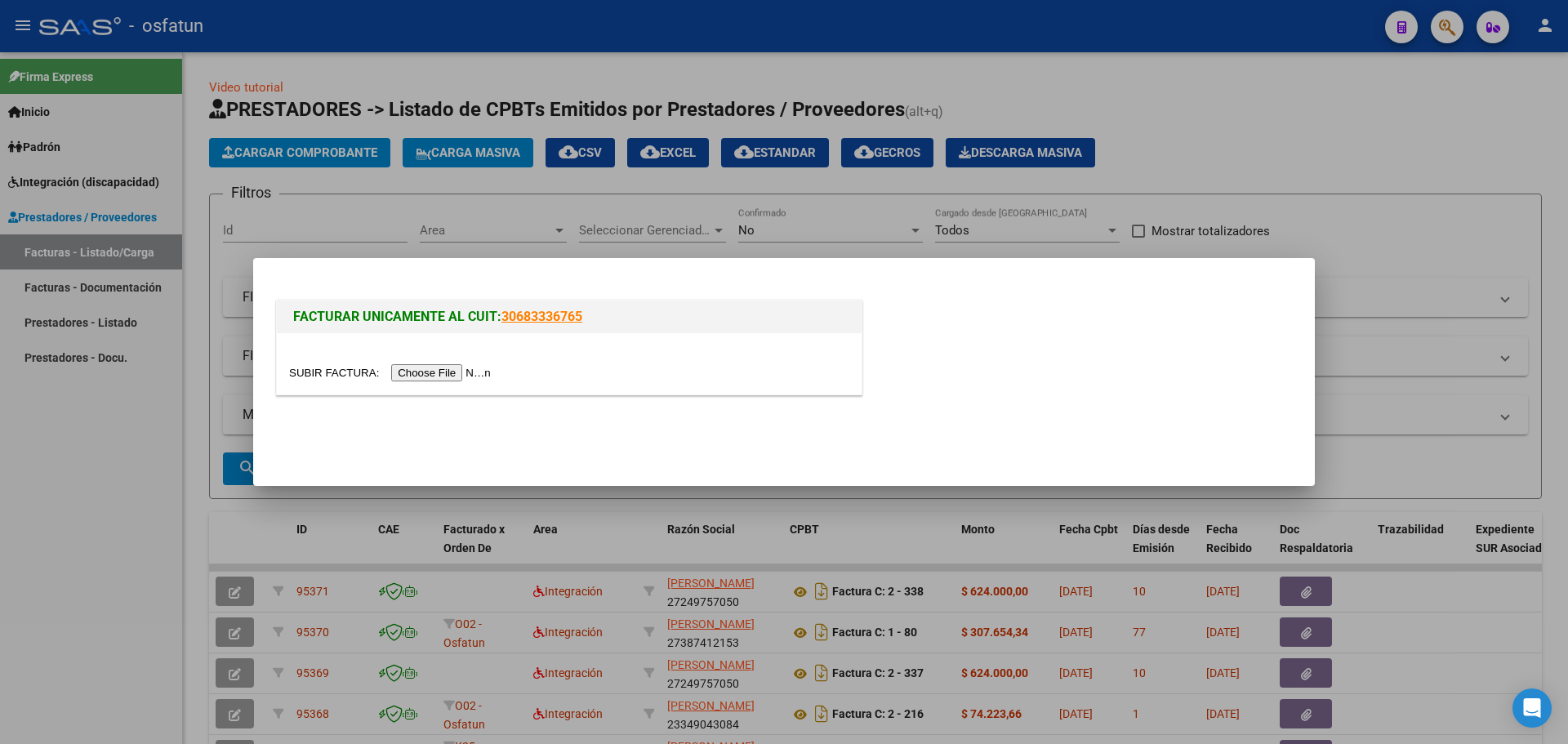
click at [475, 372] on input "file" at bounding box center [392, 372] width 207 height 17
click at [433, 372] on input "file" at bounding box center [392, 372] width 207 height 17
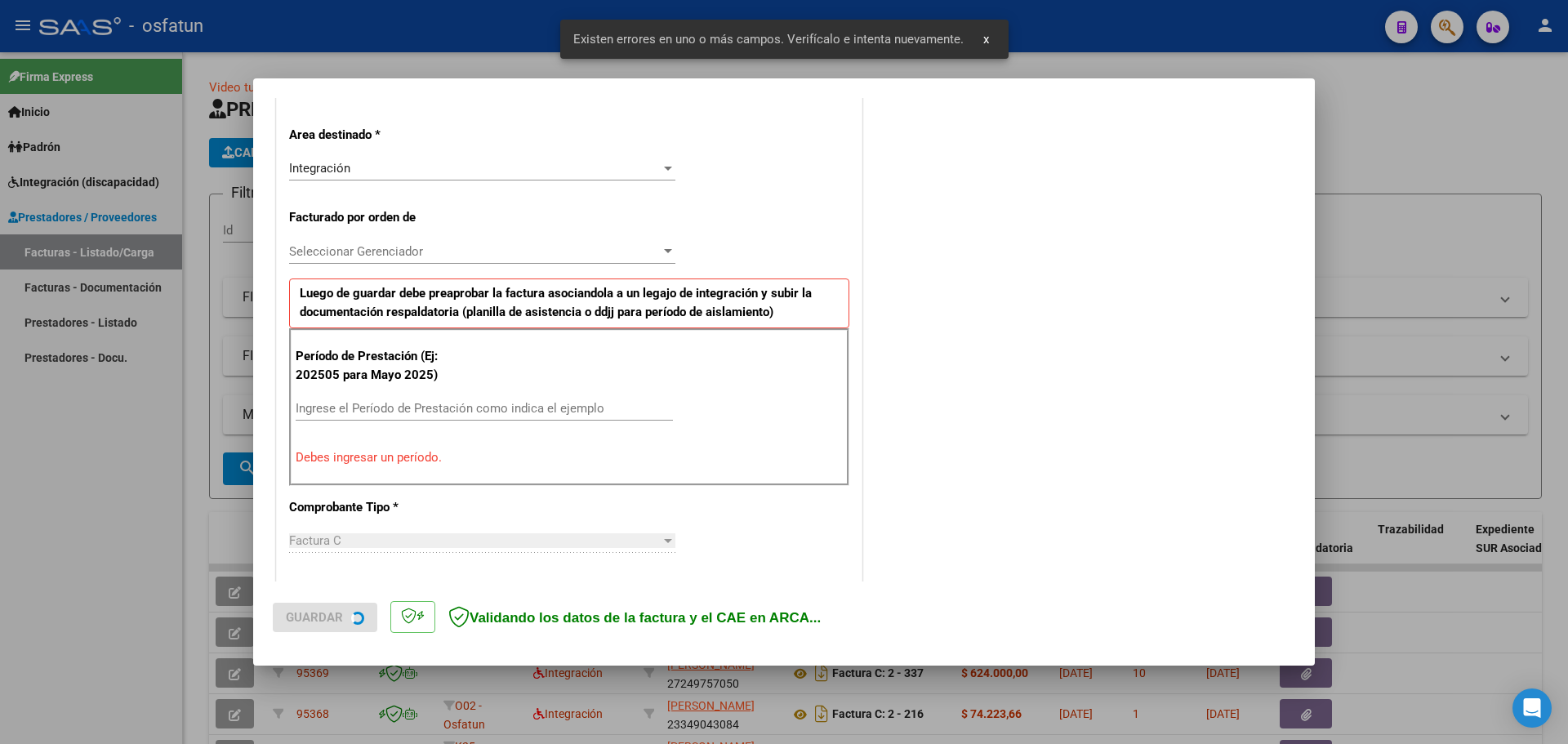
scroll to position [379, 0]
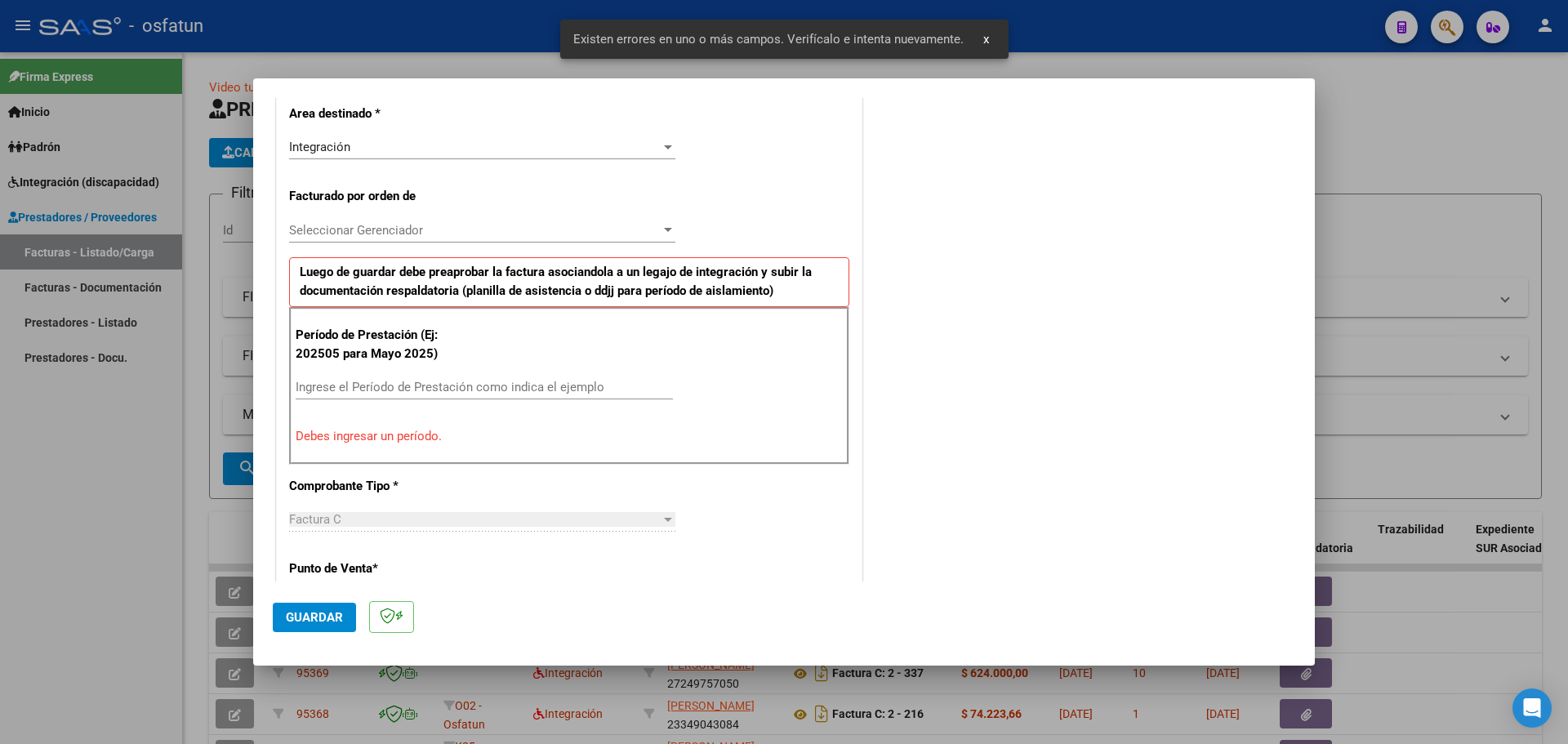
click at [388, 392] on input "Ingrese el Período de Prestación como indica el ejemplo" at bounding box center [484, 387] width 377 height 15
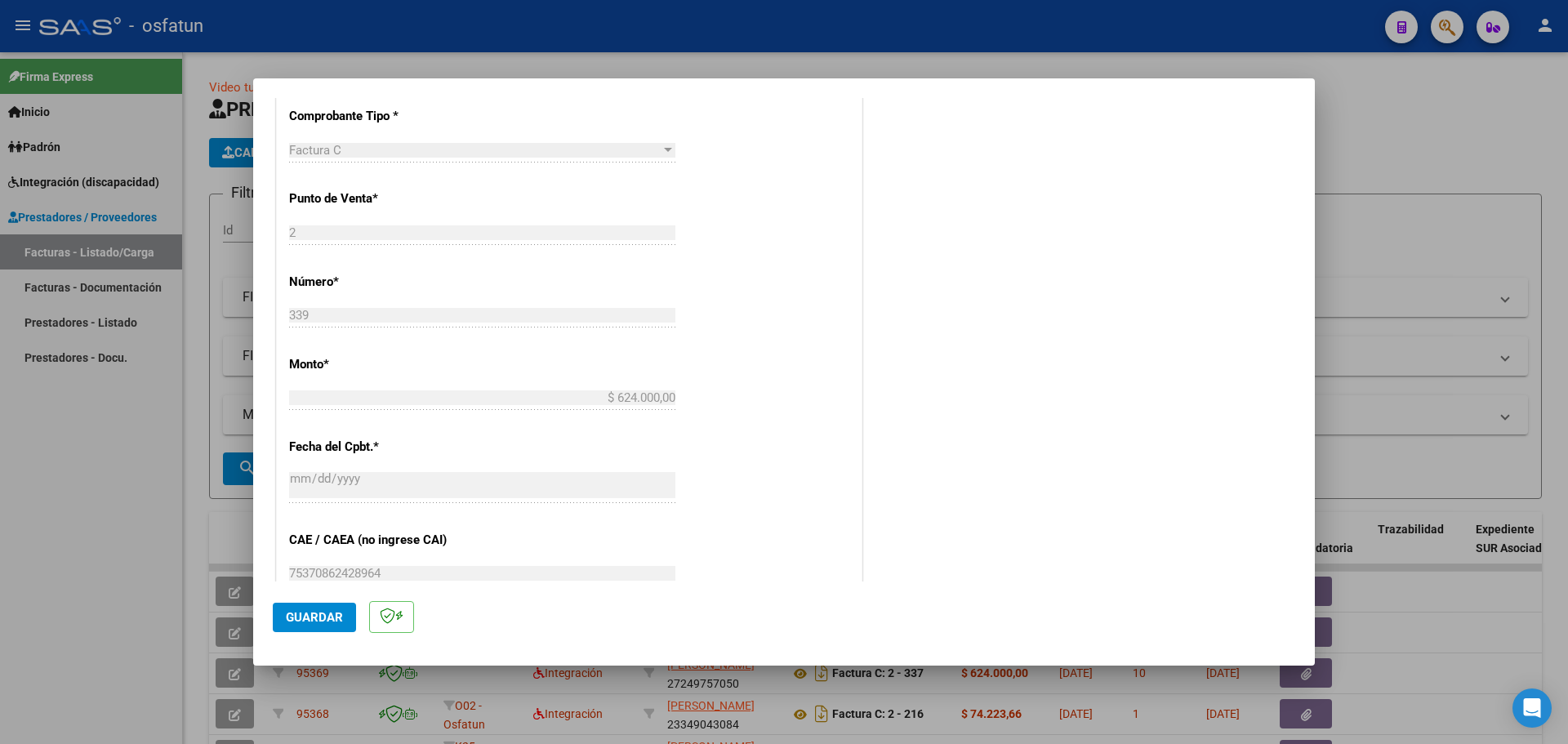
scroll to position [951, 0]
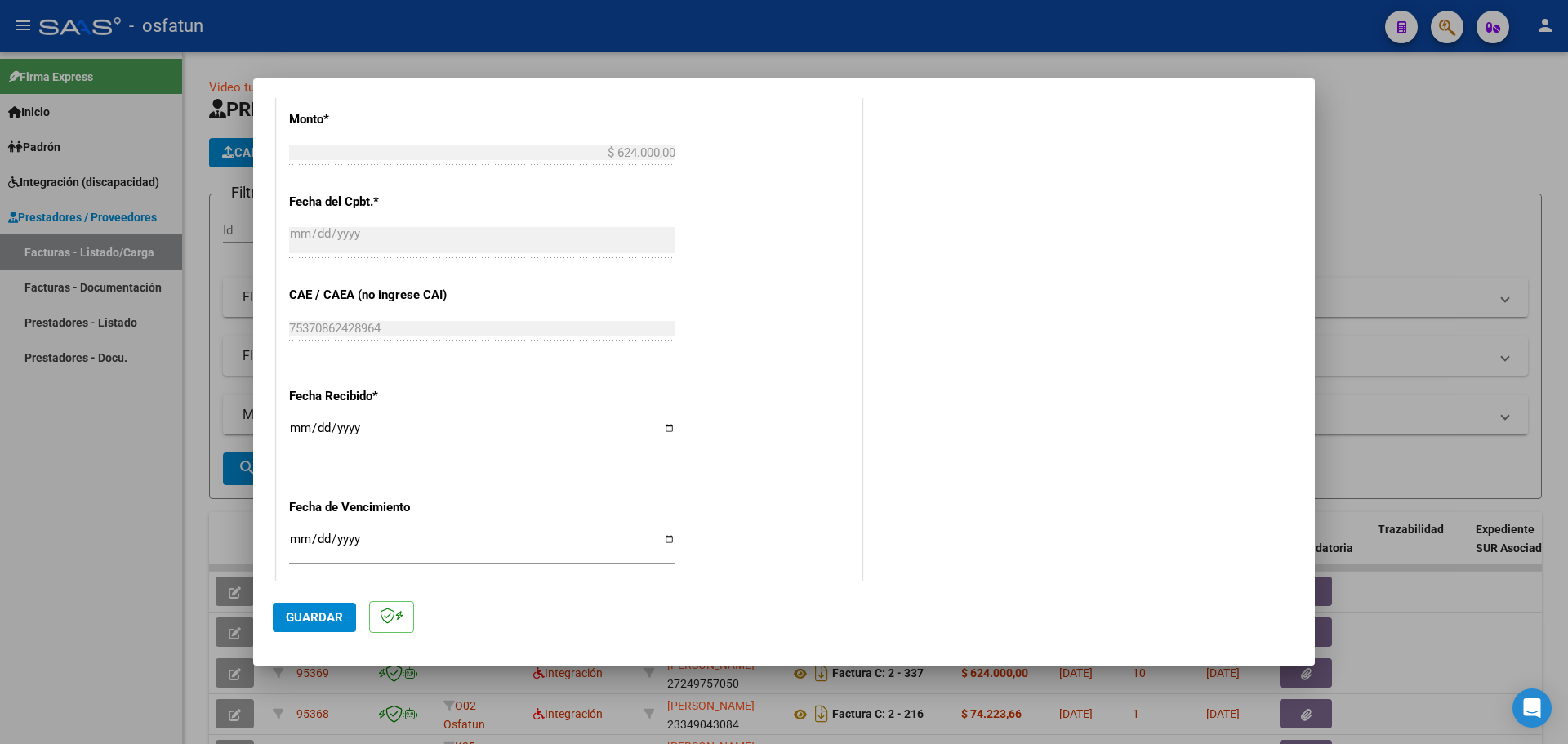
type input "202508"
click at [316, 606] on button "Guardar" at bounding box center [314, 617] width 83 height 29
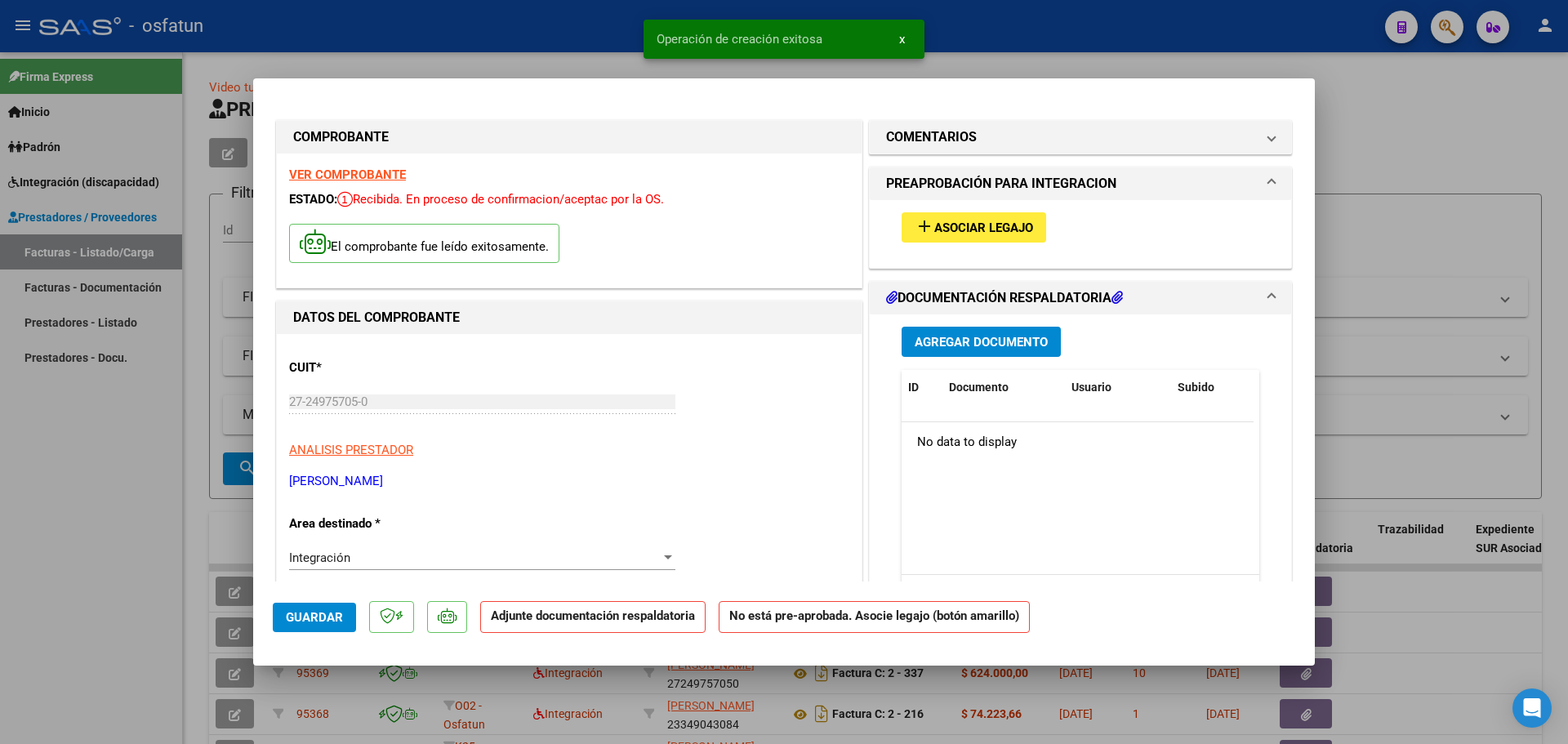
click at [975, 230] on span "Asociar Legajo" at bounding box center [983, 228] width 99 height 15
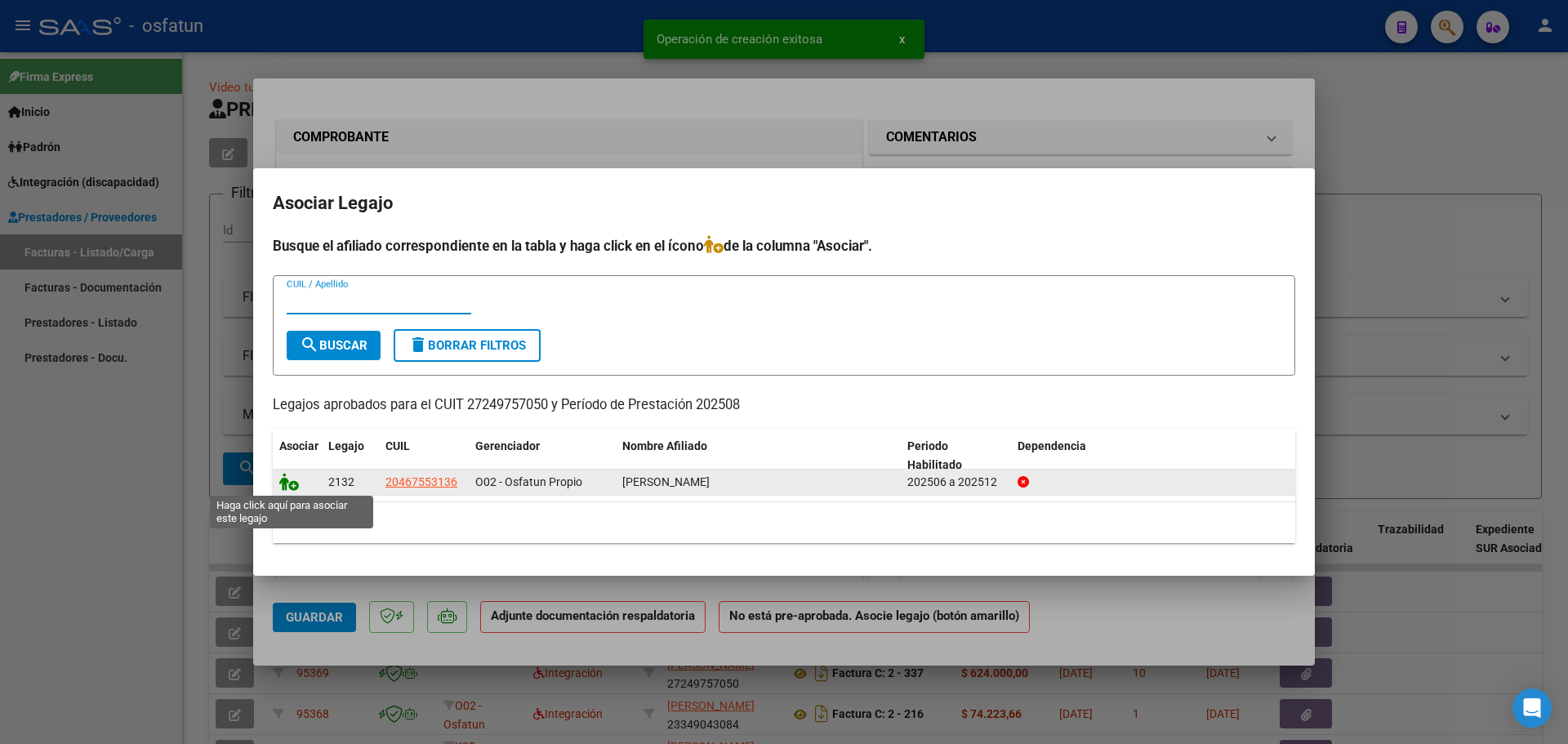
click at [291, 484] on icon at bounding box center [289, 482] width 20 height 18
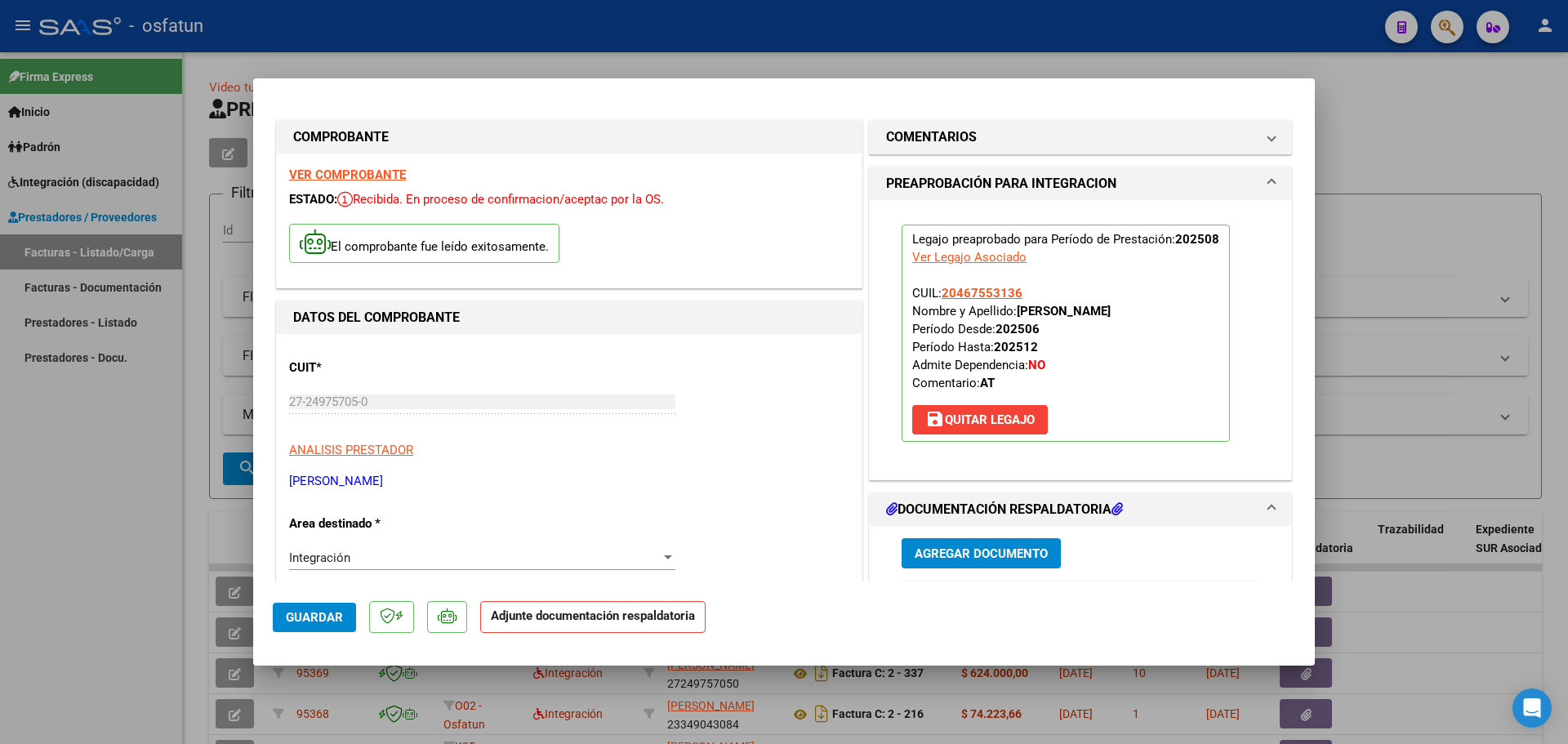
click at [353, 174] on strong "VER COMPROBANTE" at bounding box center [347, 175] width 117 height 15
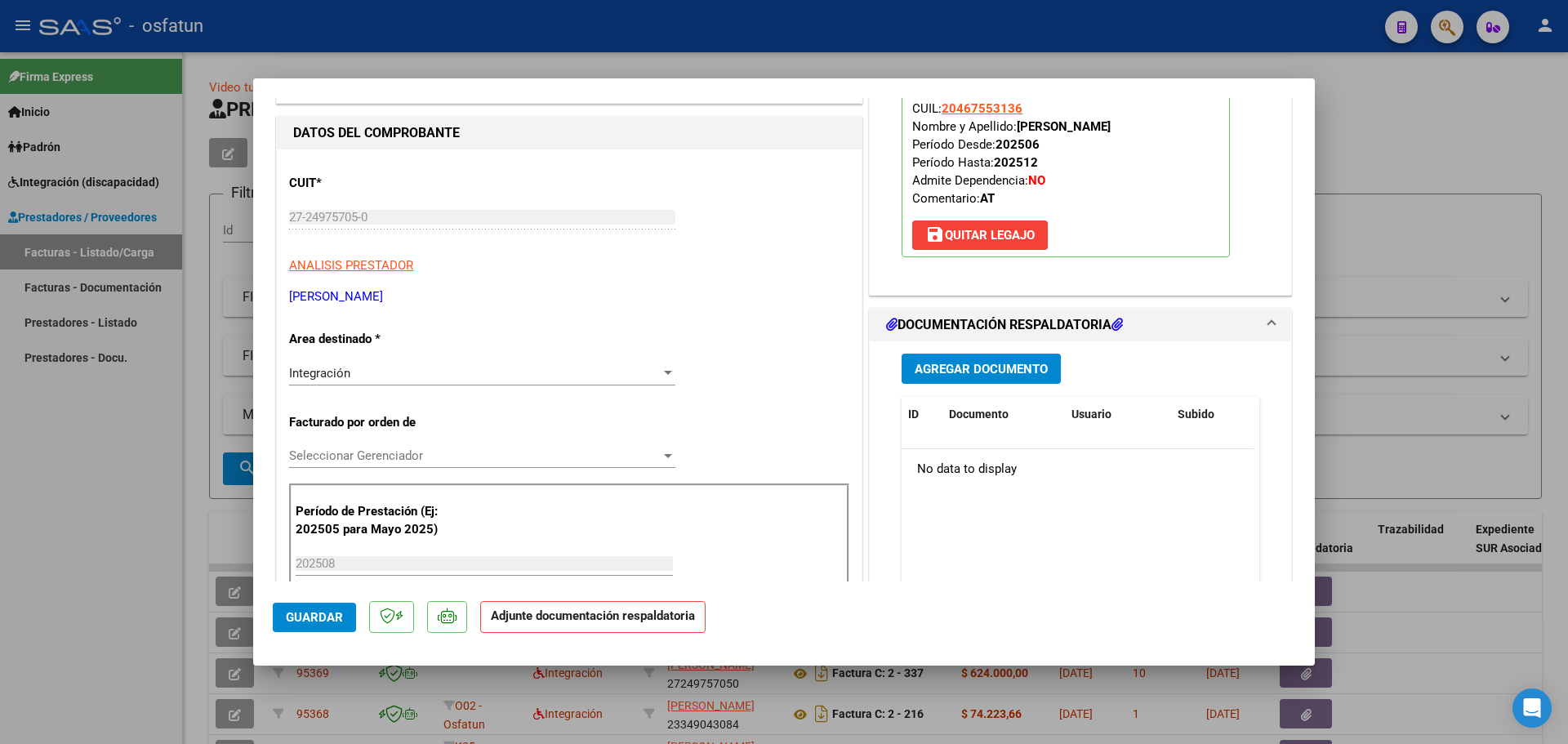
scroll to position [245, 0]
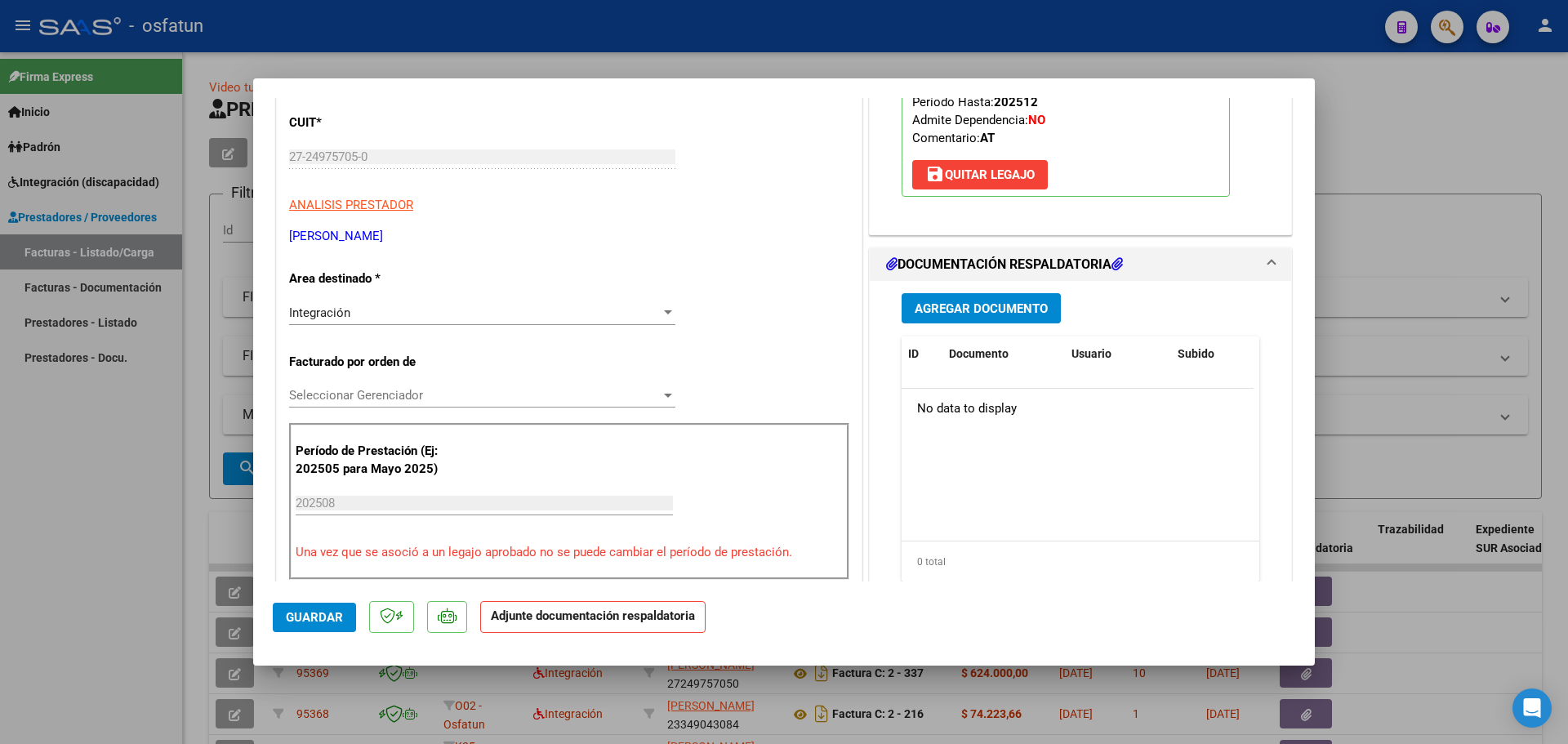
click at [989, 309] on span "Agregar Documento" at bounding box center [981, 309] width 133 height 15
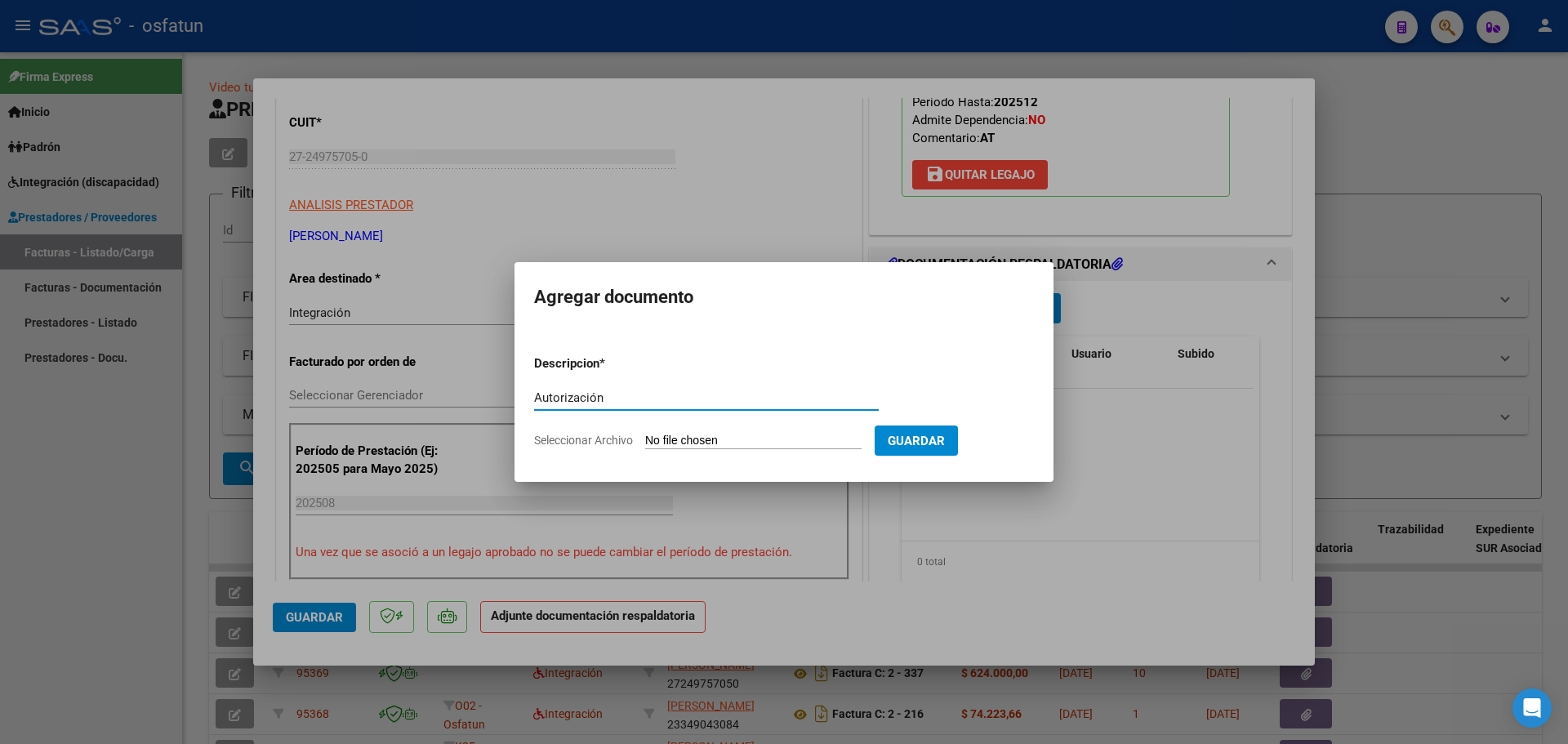
type input "Autorización"
click at [682, 436] on input "Seleccionar Archivo" at bounding box center [753, 442] width 217 height 16
type input "C:\fakepath\IMG_20250912_142429_895 (2)-1.pdf"
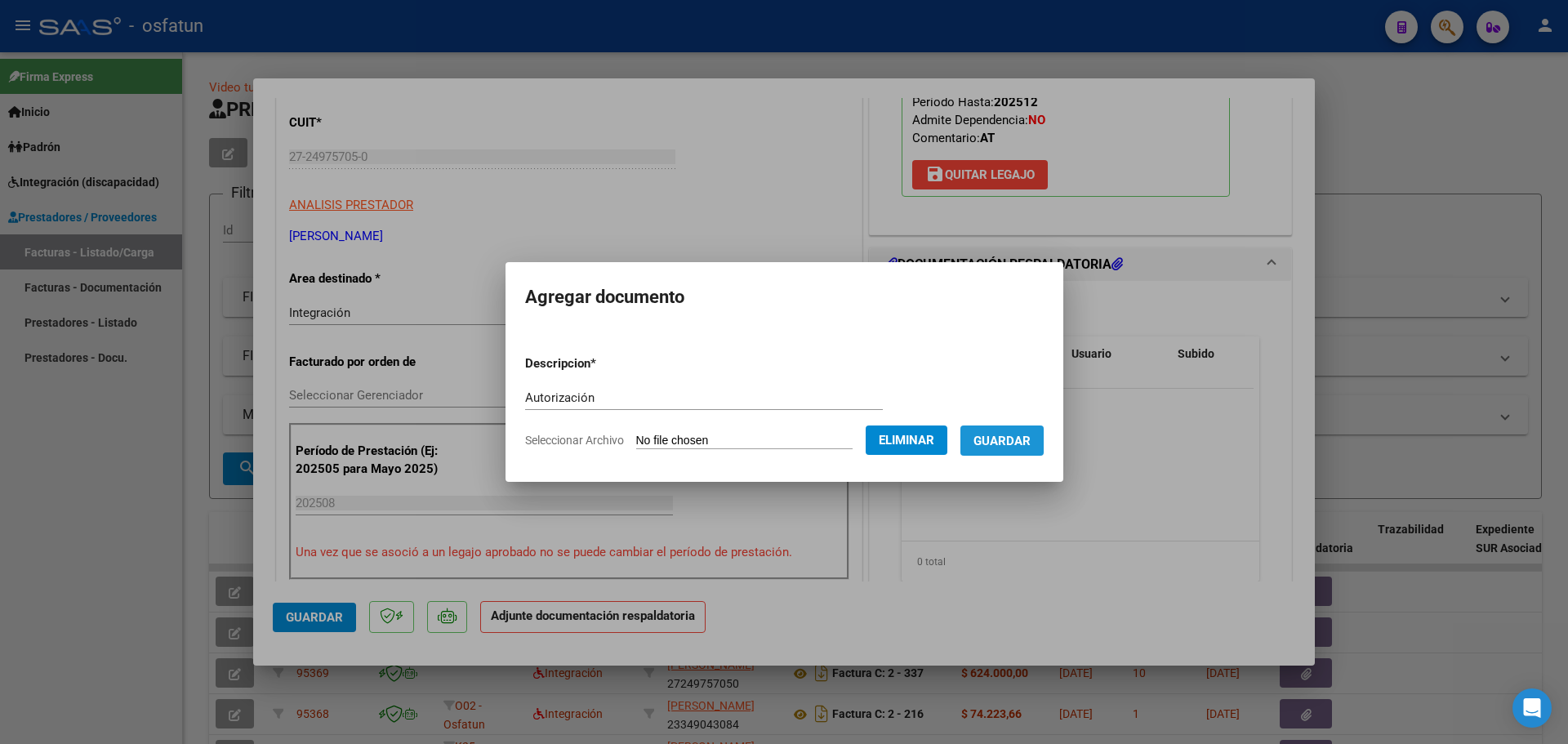
click at [1031, 446] on span "Guardar" at bounding box center [1002, 442] width 57 height 15
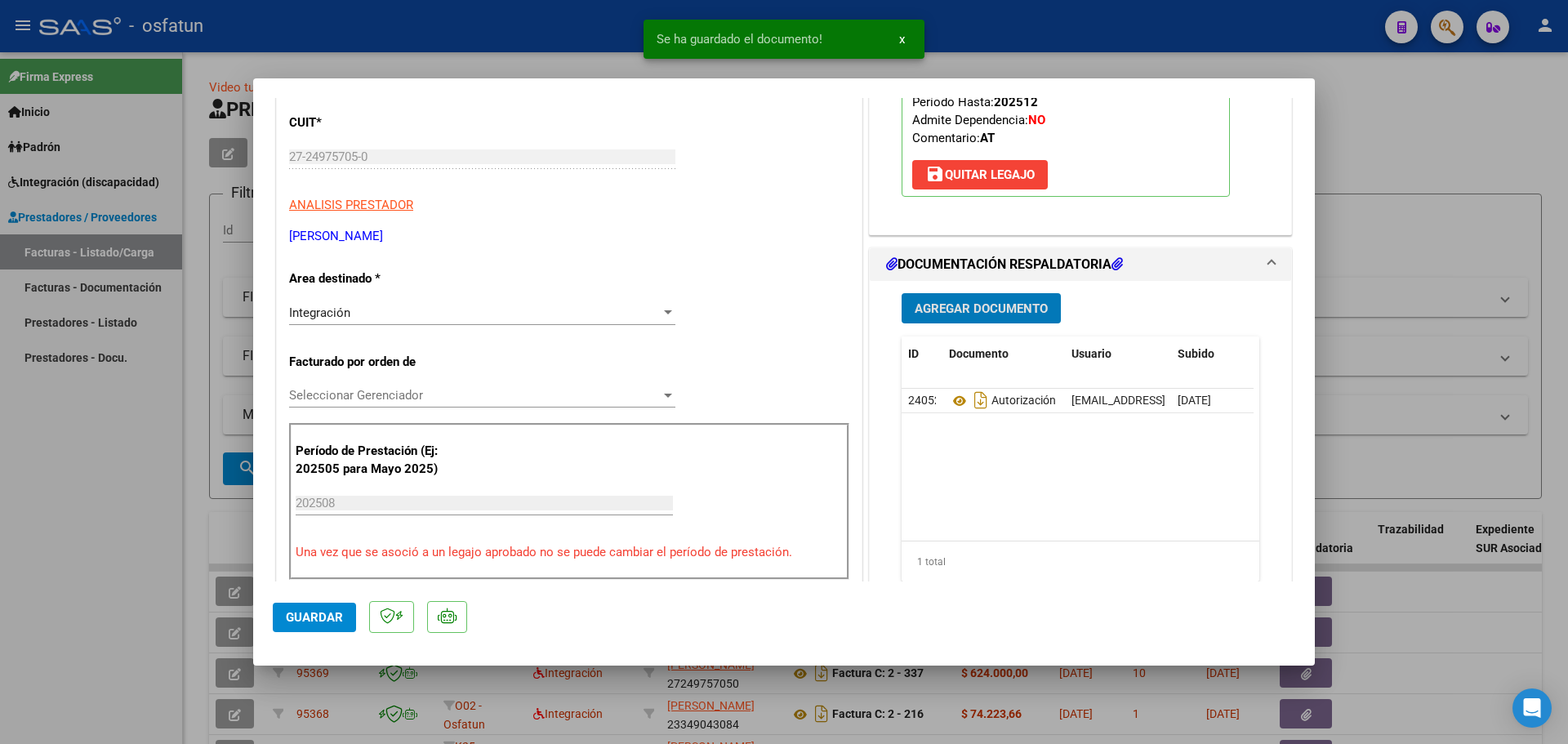
click at [1014, 307] on span "Agregar Documento" at bounding box center [981, 309] width 133 height 15
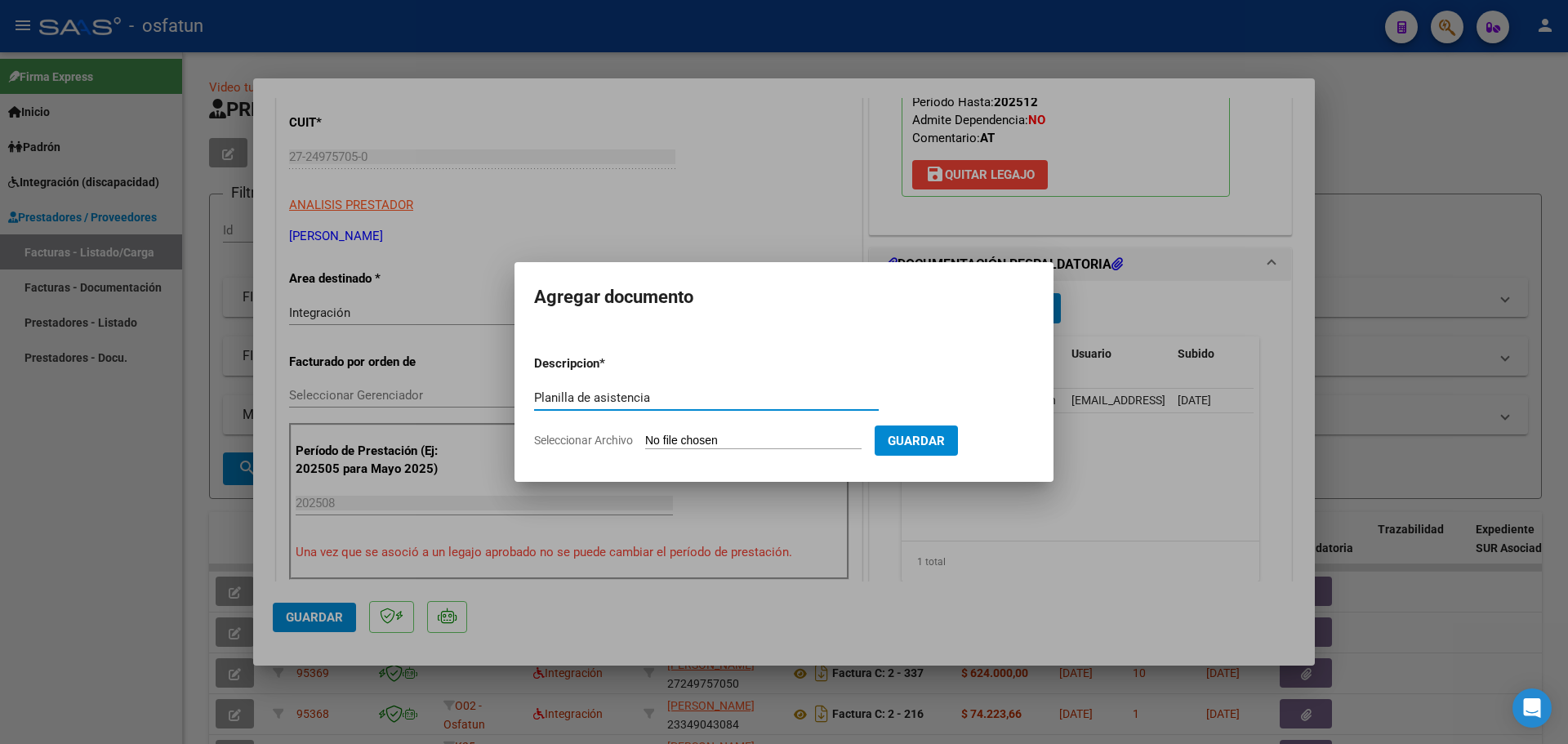
type input "Planilla de asistencia"
click at [746, 435] on input "Seleccionar Archivo" at bounding box center [753, 442] width 217 height 16
type input "C:\fakepath\IMG_20250912_142429_895 (2)-5.pdf"
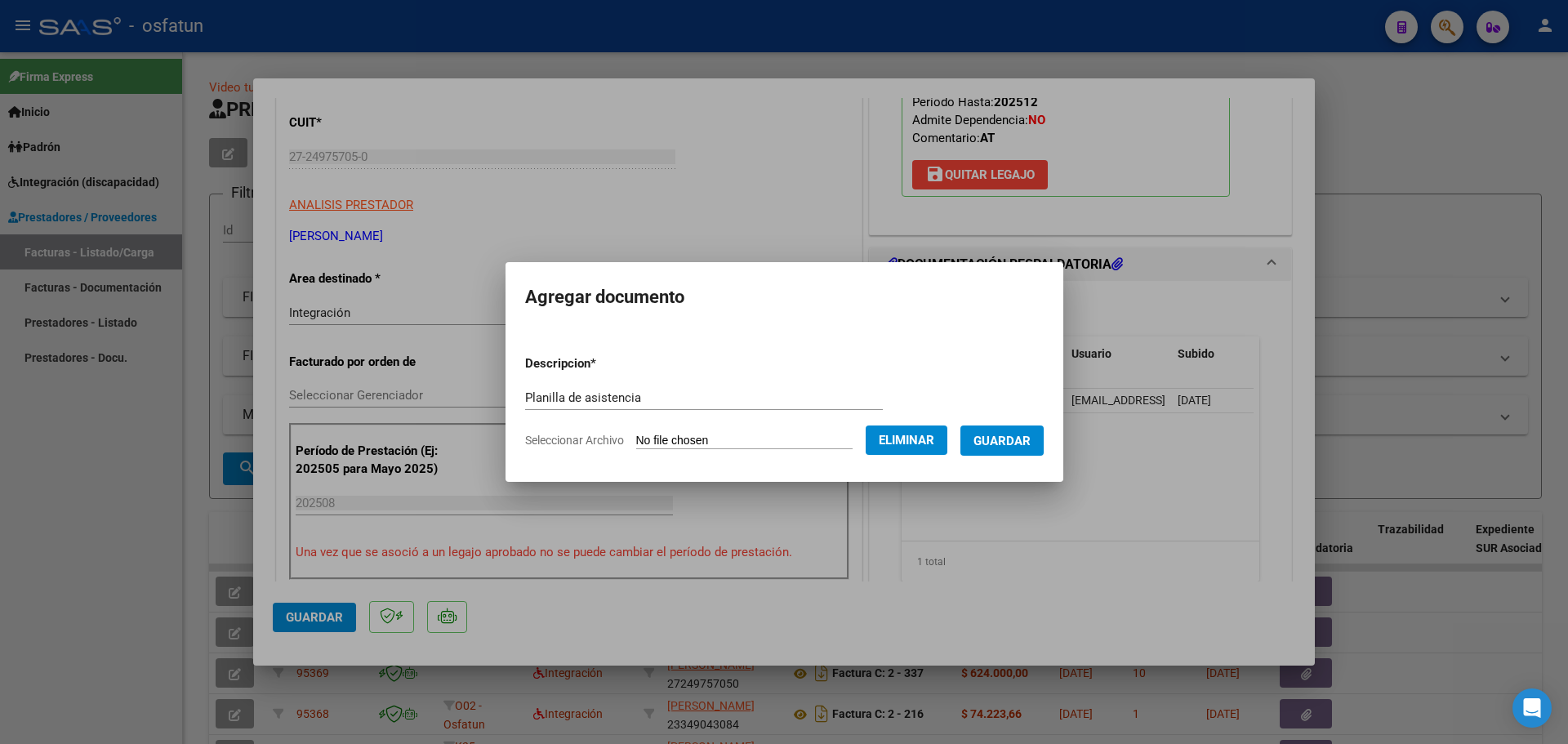
click at [1019, 422] on form "Descripcion * Planilla de asistencia Escriba aquí una descripcion Seleccionar A…" at bounding box center [784, 402] width 519 height 119
click at [1031, 444] on span "Guardar" at bounding box center [1002, 442] width 57 height 15
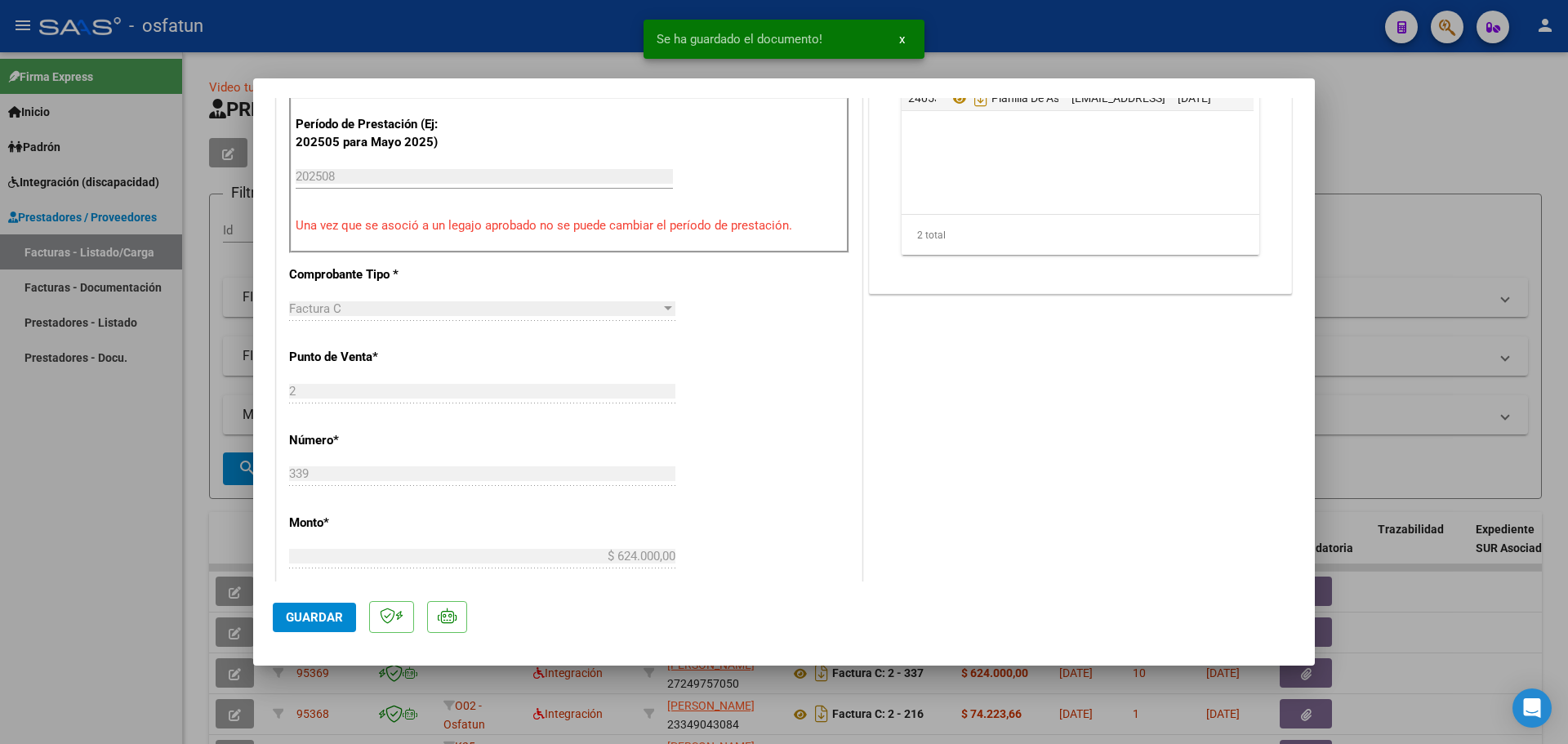
scroll to position [898, 0]
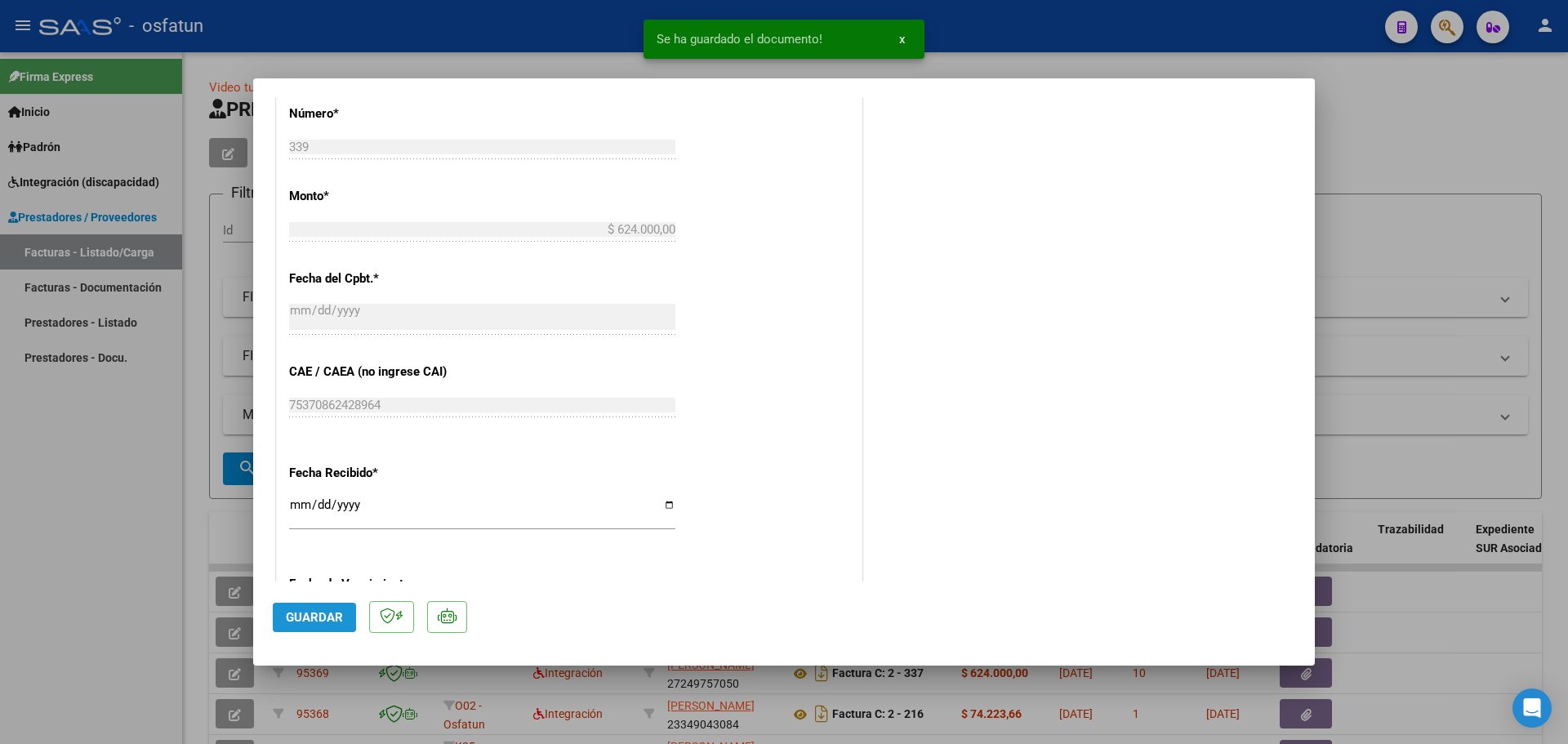
click at [302, 613] on span "Guardar" at bounding box center [314, 617] width 57 height 15
click at [92, 552] on div at bounding box center [784, 372] width 1568 height 744
type input "$ 0,00"
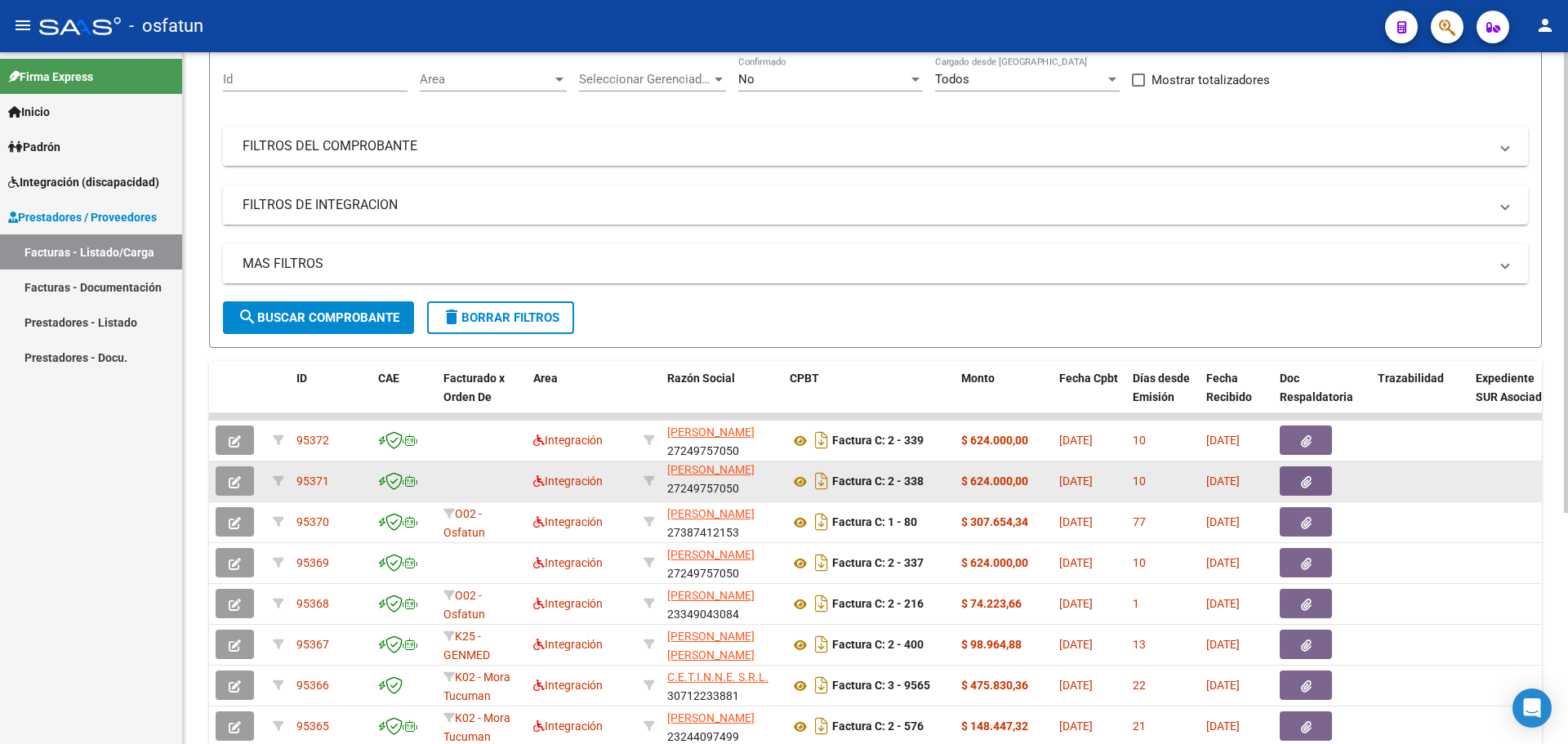
scroll to position [163, 0]
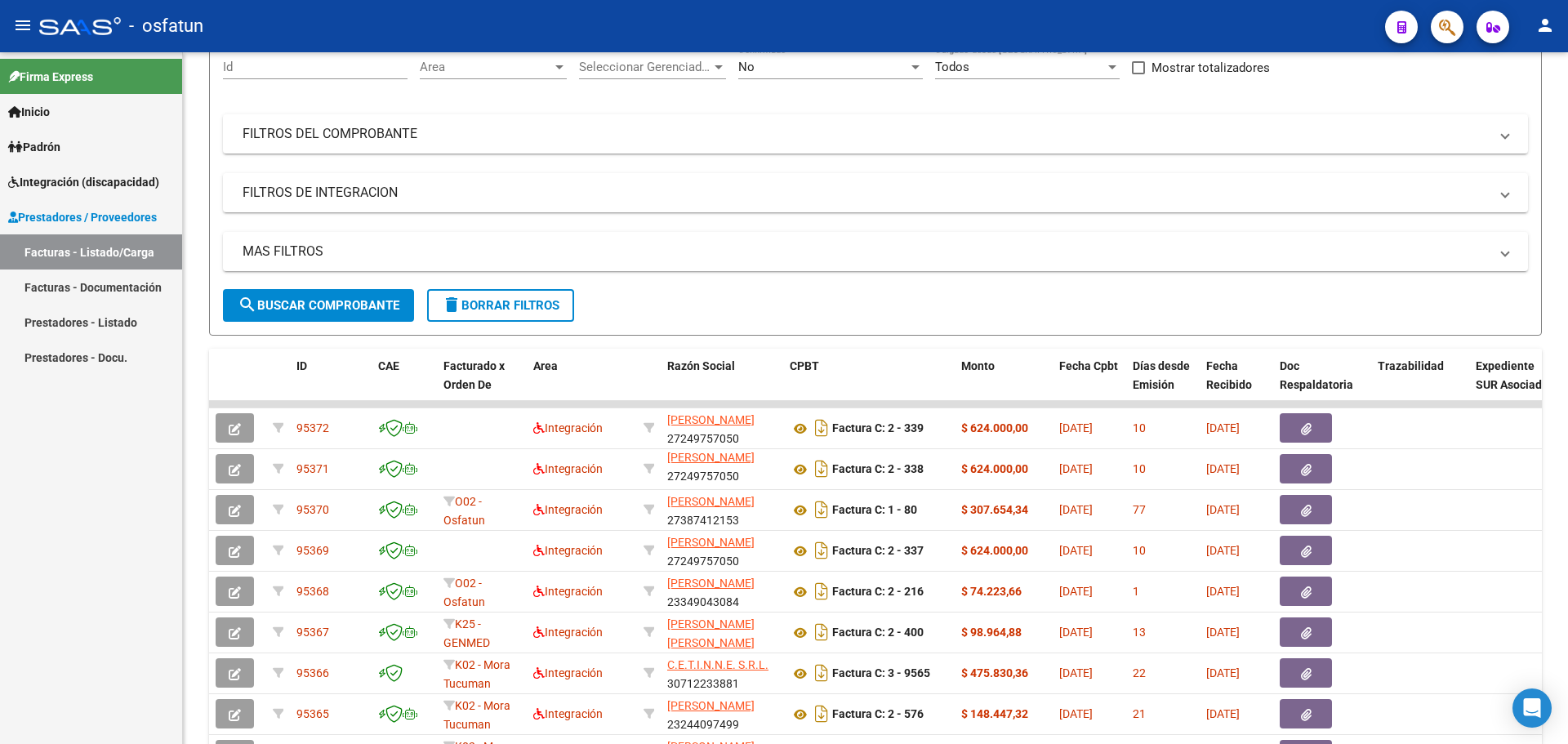
click at [74, 436] on div "Firma Express Inicio Calendario SSS Instructivos Contacto OS Padrón Análisis Af…" at bounding box center [91, 398] width 182 height 692
click at [73, 117] on link "Inicio" at bounding box center [91, 112] width 182 height 35
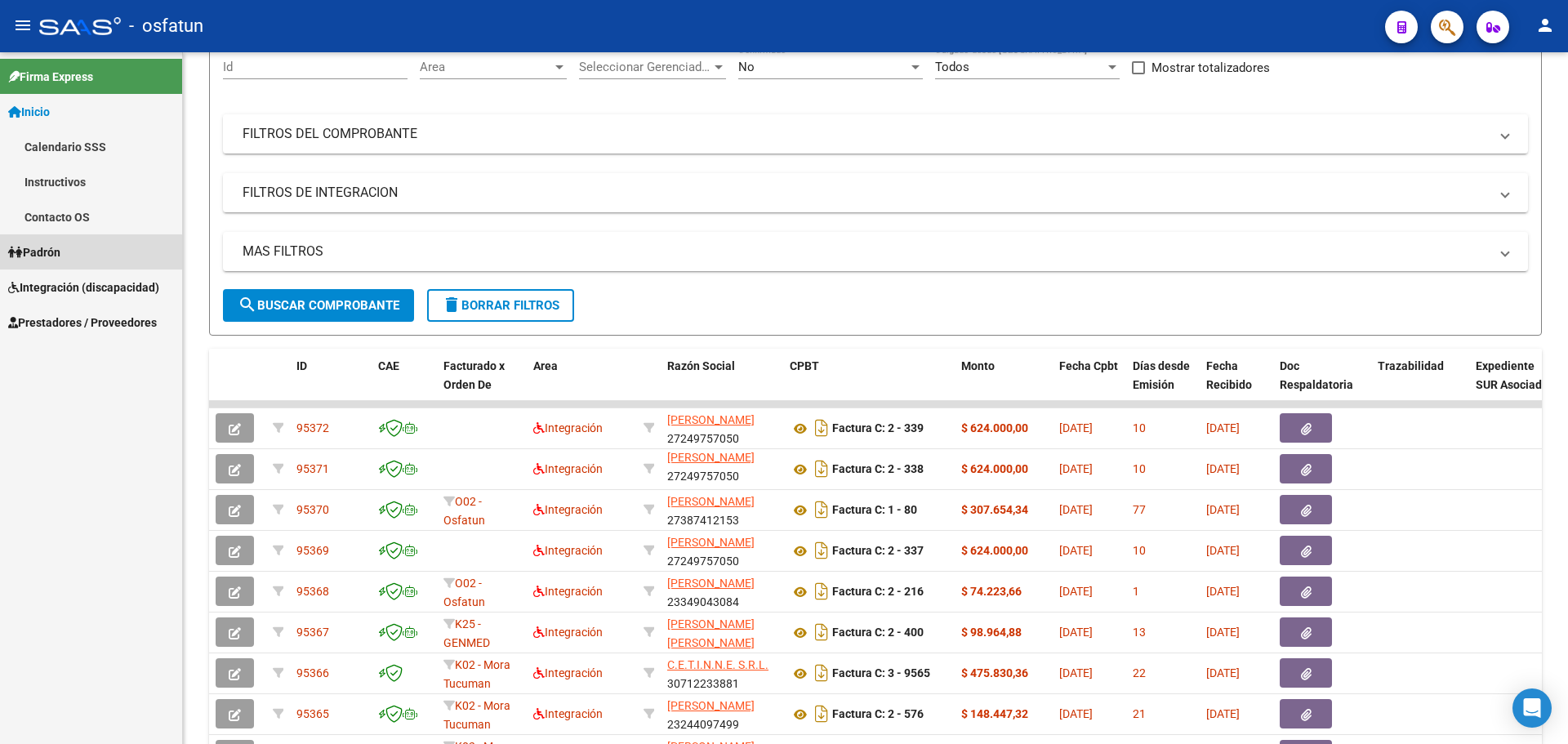
click at [61, 254] on span "Padrón" at bounding box center [34, 252] width 52 height 18
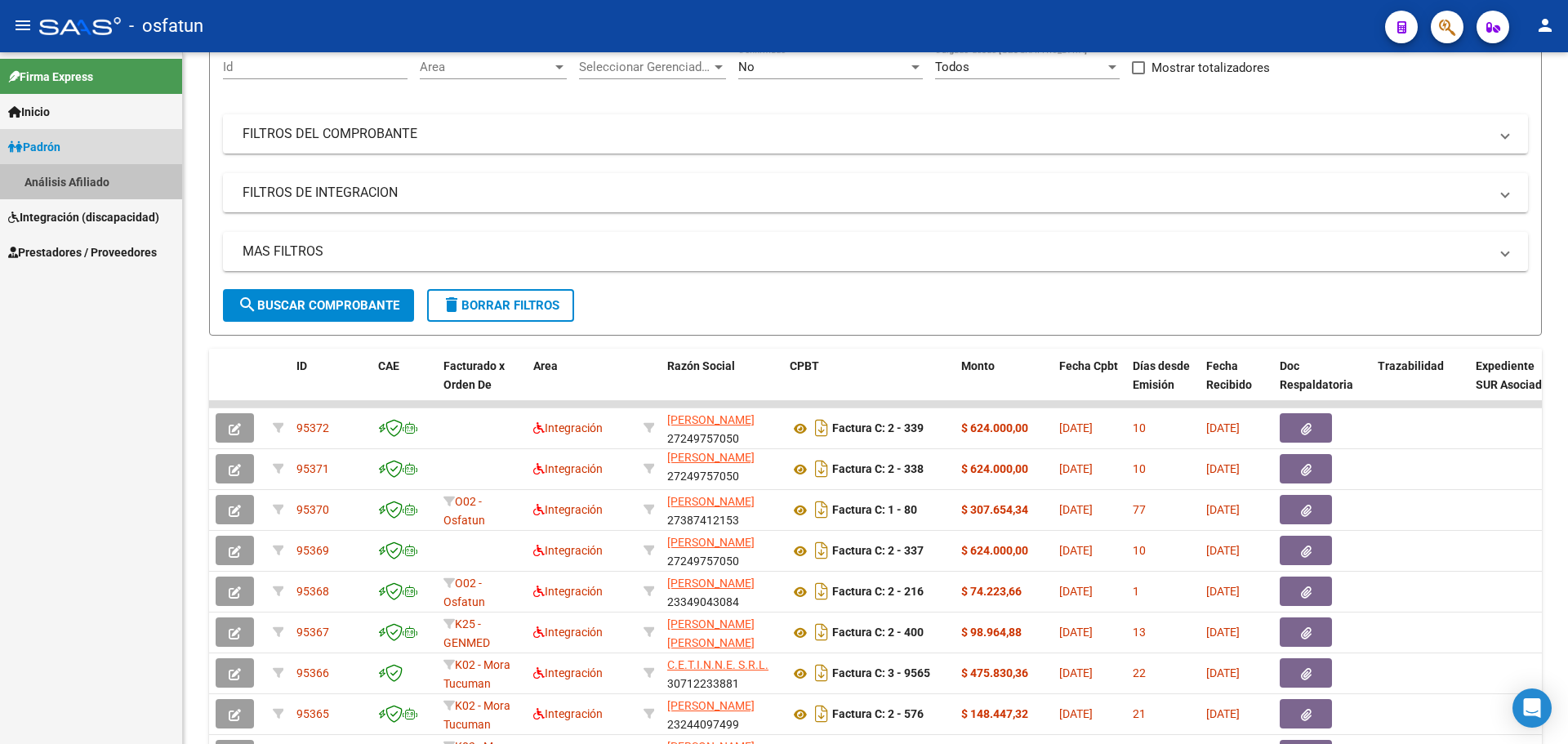
click at [76, 182] on link "Análisis Afiliado" at bounding box center [91, 182] width 182 height 35
